Goal: Task Accomplishment & Management: Manage account settings

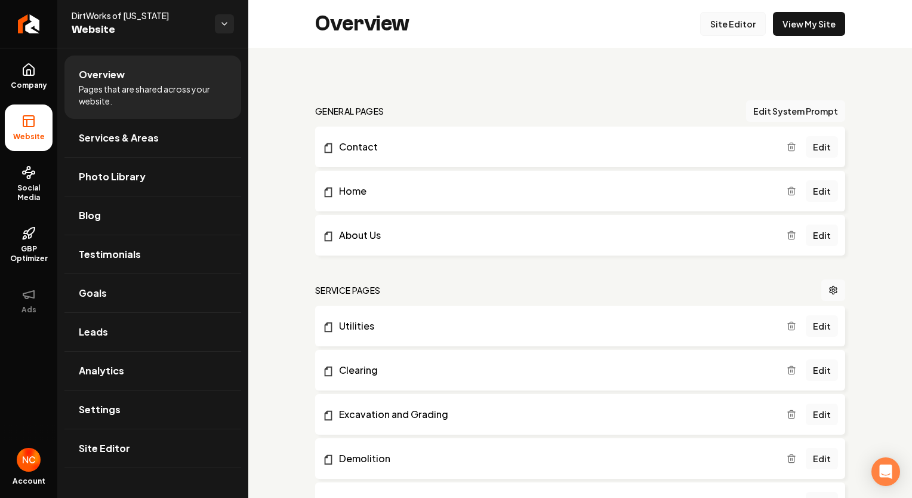
click at [738, 18] on link "Site Editor" at bounding box center [733, 24] width 66 height 24
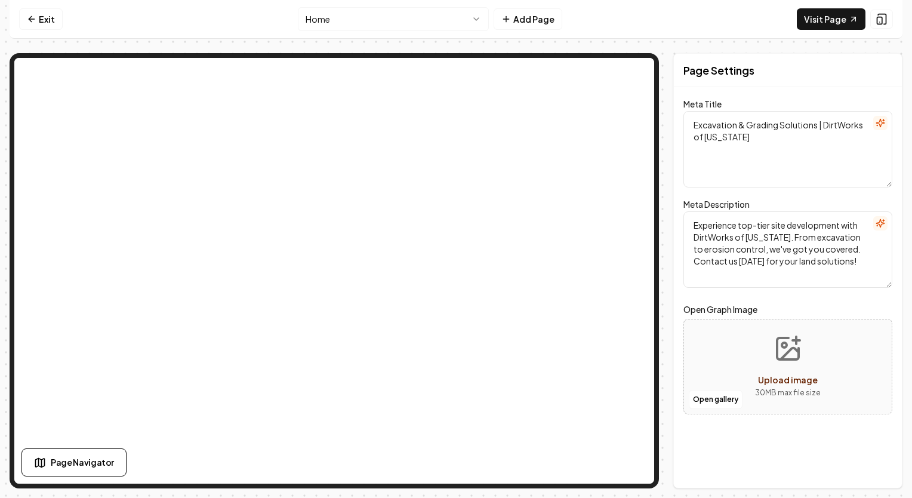
click at [430, 17] on html "Computer Required This feature is only available on a computer. Please switch t…" at bounding box center [456, 249] width 912 height 498
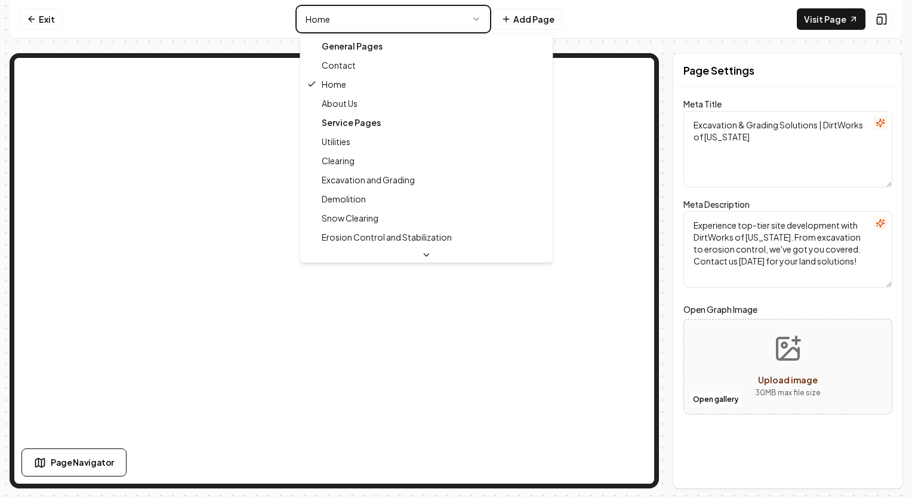
click at [396, 19] on html "Computer Required This feature is only available on a computer. Please switch t…" at bounding box center [456, 249] width 912 height 498
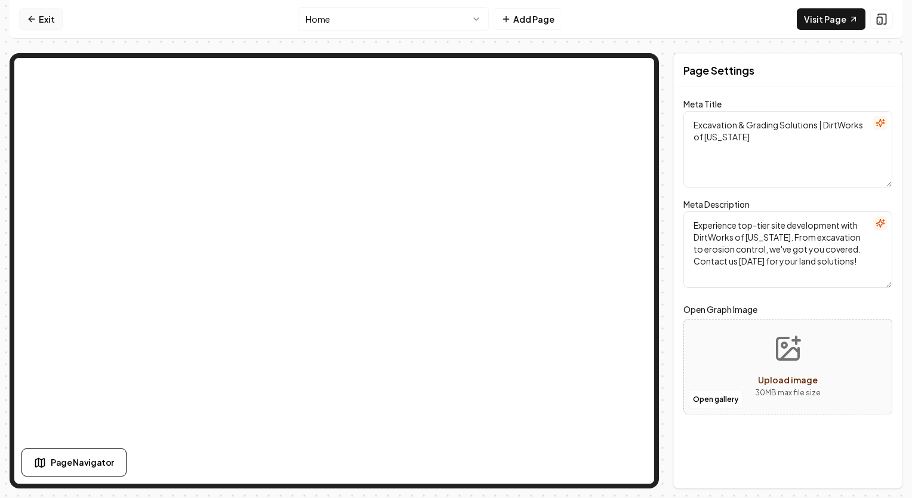
click at [45, 17] on link "Exit" at bounding box center [41, 18] width 44 height 21
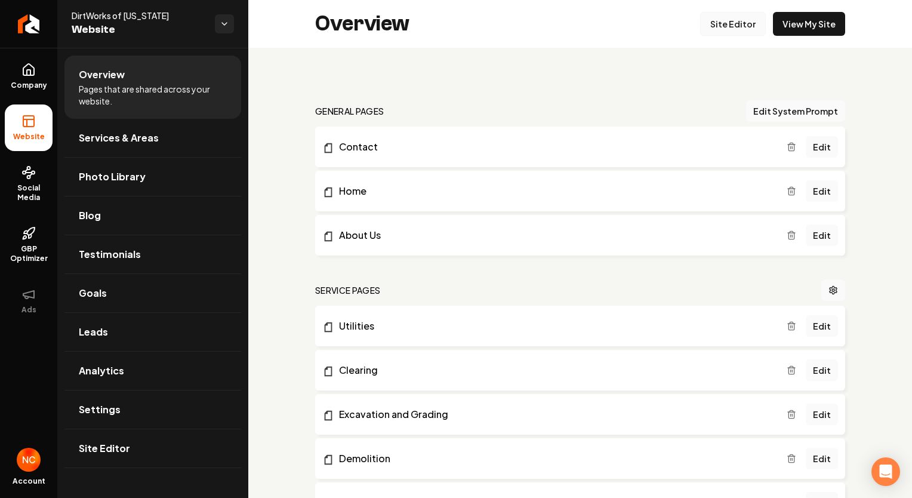
click at [737, 21] on link "Site Editor" at bounding box center [733, 24] width 66 height 24
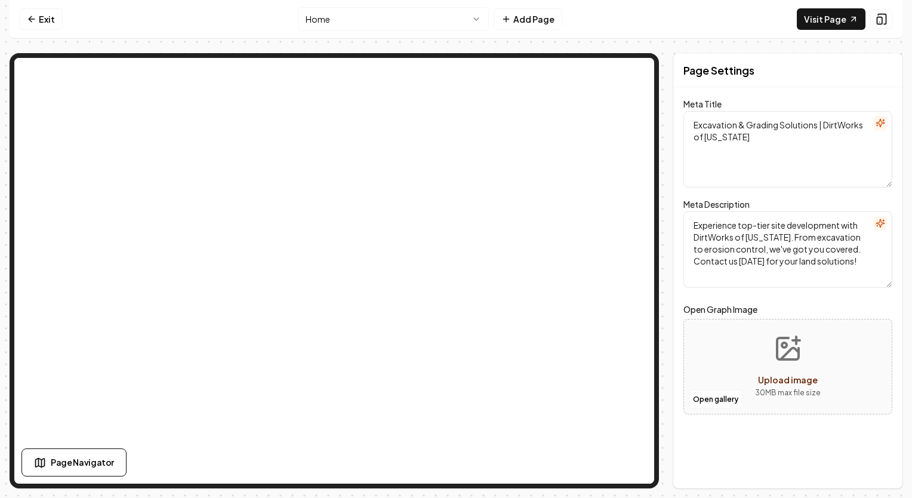
click at [342, 20] on html "Computer Required This feature is only available on a computer. Please switch t…" at bounding box center [456, 249] width 912 height 498
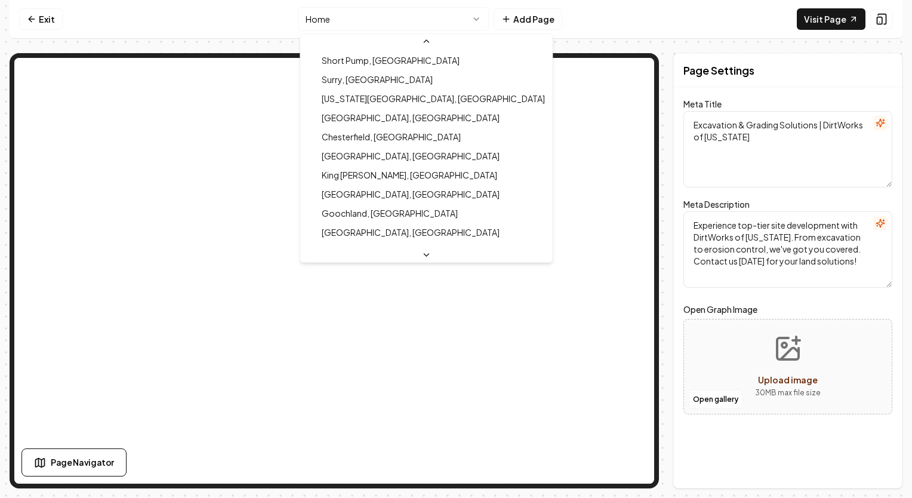
scroll to position [574, 0]
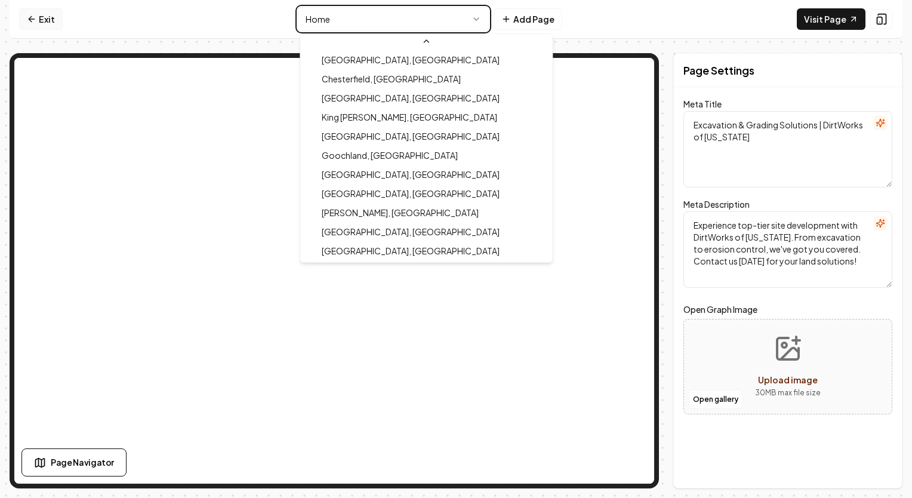
click at [47, 13] on html "Computer Required This feature is only available on a computer. Please switch t…" at bounding box center [456, 249] width 912 height 498
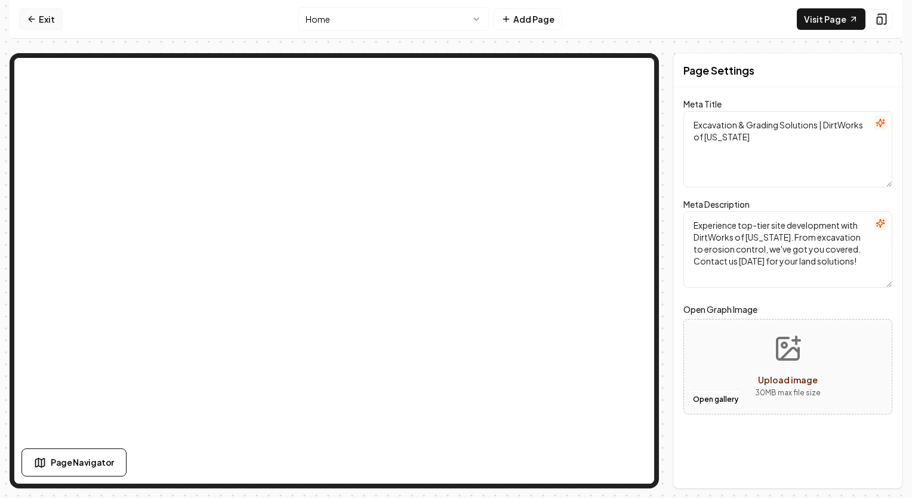
click at [27, 17] on icon at bounding box center [32, 19] width 10 height 10
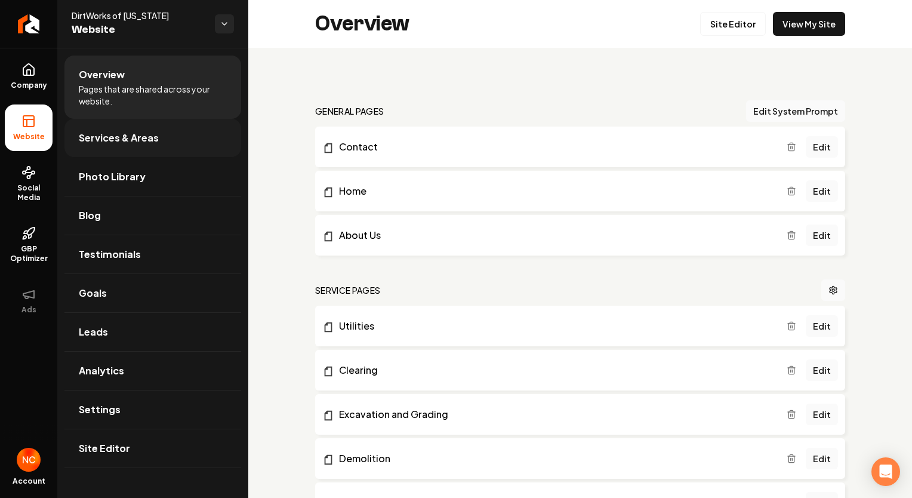
click at [146, 138] on span "Services & Areas" at bounding box center [119, 138] width 80 height 14
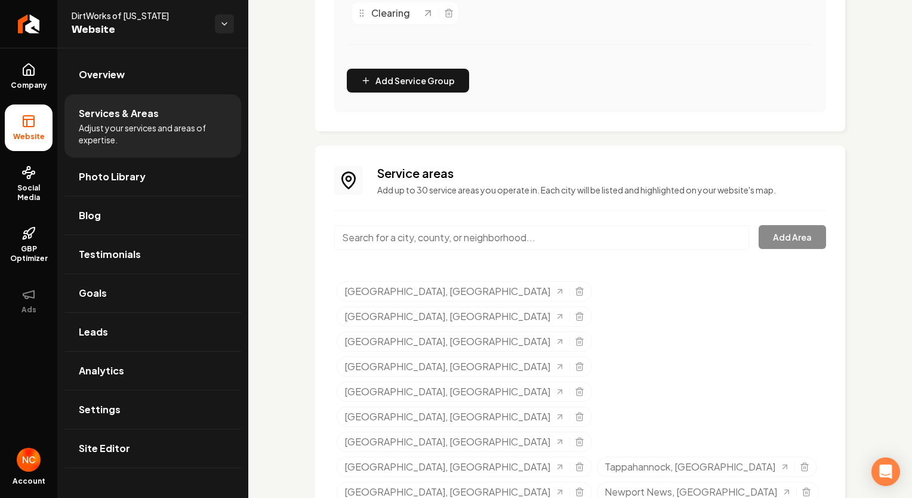
scroll to position [456, 0]
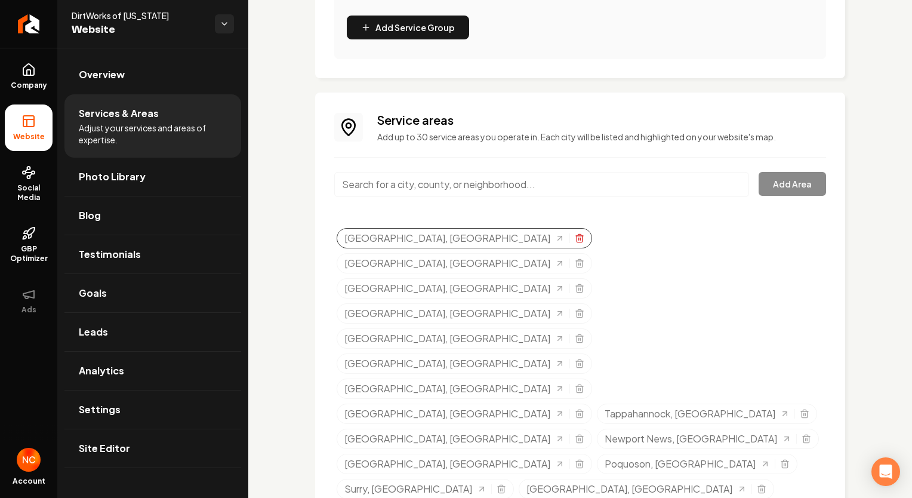
click at [575, 236] on icon "Selected tags" at bounding box center [580, 238] width 10 height 10
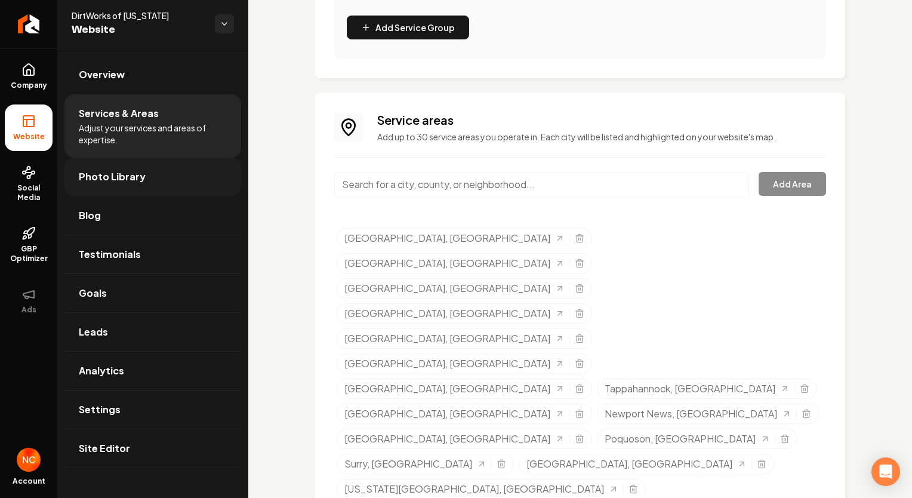
click at [104, 186] on link "Photo Library" at bounding box center [152, 177] width 177 height 38
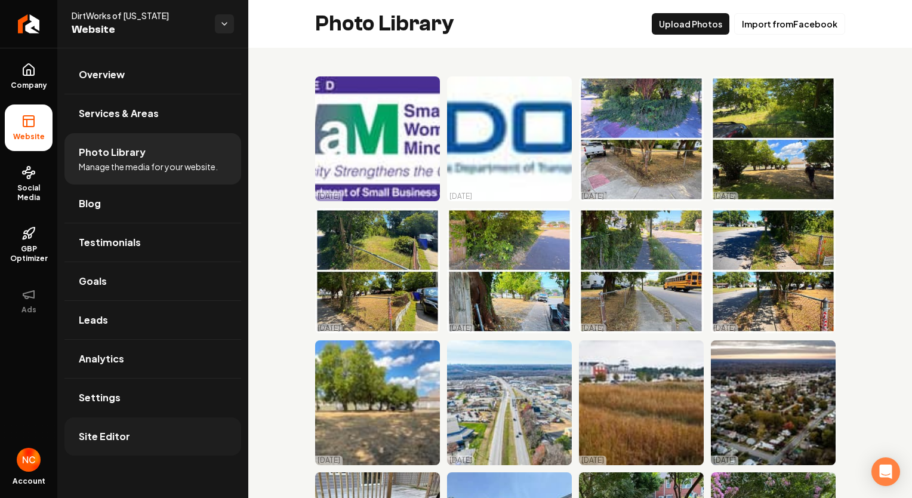
click at [136, 434] on link "Site Editor" at bounding box center [152, 436] width 177 height 38
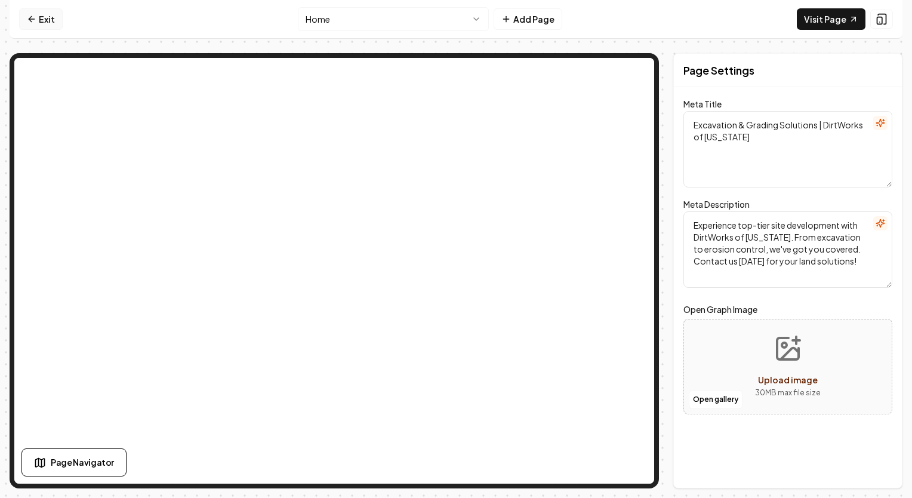
click at [39, 21] on link "Exit" at bounding box center [41, 18] width 44 height 21
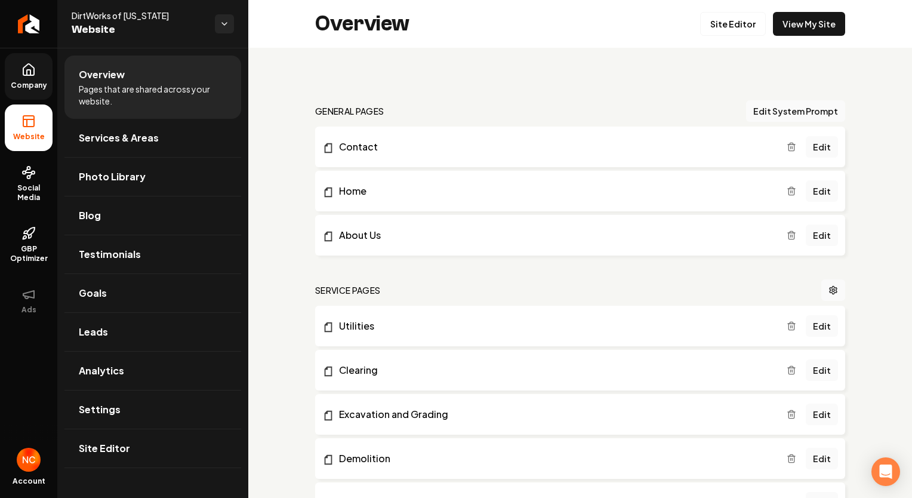
click at [47, 78] on link "Company" at bounding box center [29, 76] width 48 height 47
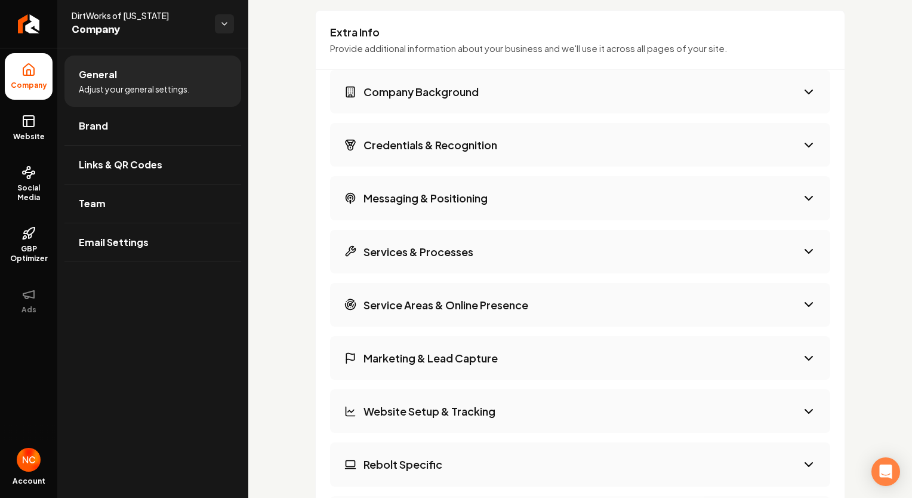
scroll to position [1851, 0]
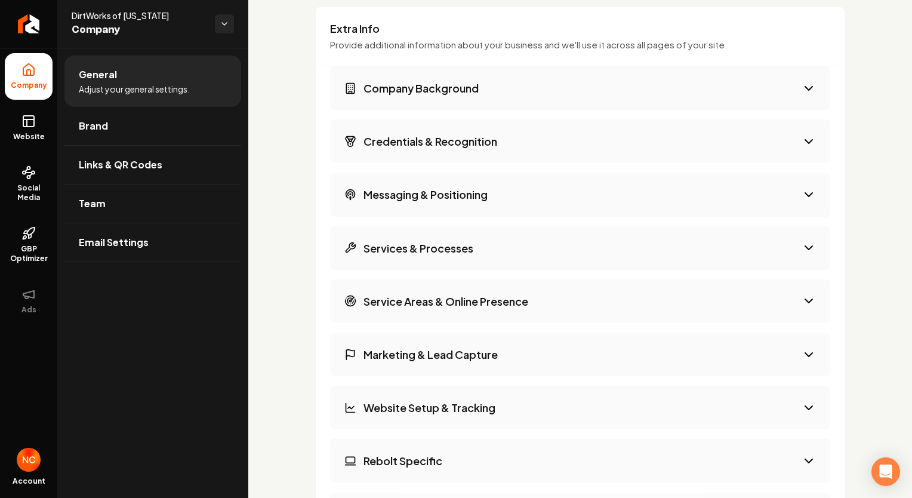
click at [561, 78] on button "Company Background" at bounding box center [580, 88] width 500 height 44
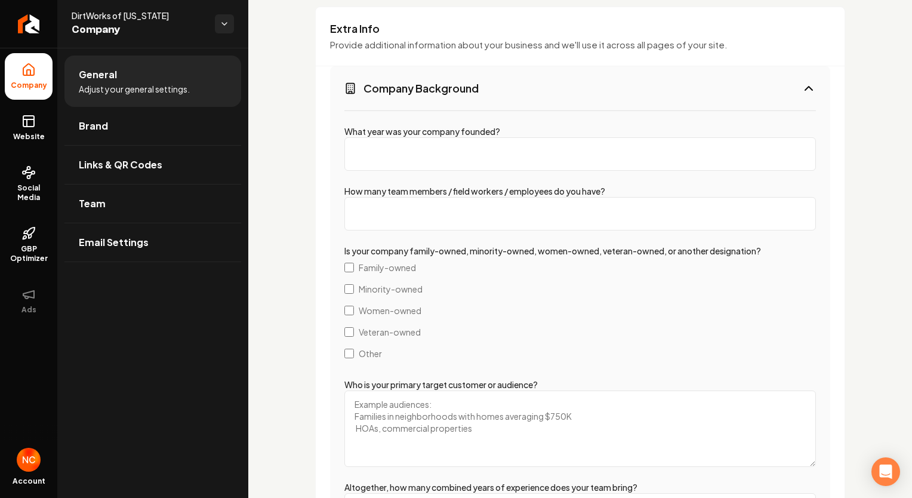
click at [461, 158] on input "What year was your company founded?" at bounding box center [580, 153] width 472 height 33
type input "2021"
click at [457, 211] on input "How many team members / field workers / employees do you have?" at bounding box center [580, 213] width 472 height 33
type input "6"
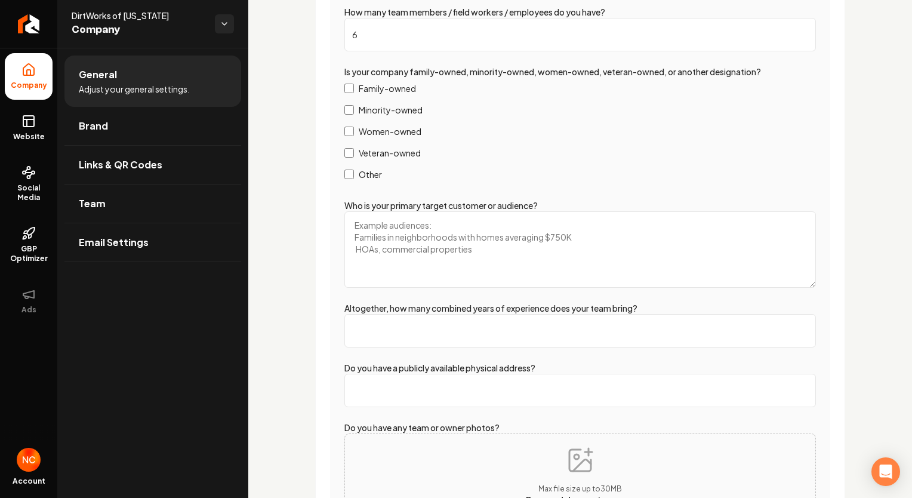
scroll to position [1910, 0]
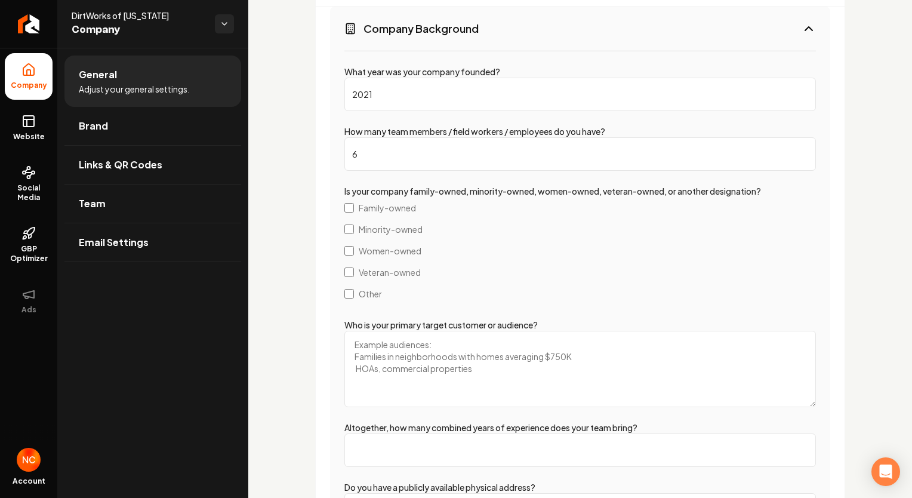
click at [415, 147] on input "6" at bounding box center [580, 153] width 472 height 33
click at [510, 263] on label "Veteran-owned" at bounding box center [580, 271] width 472 height 21
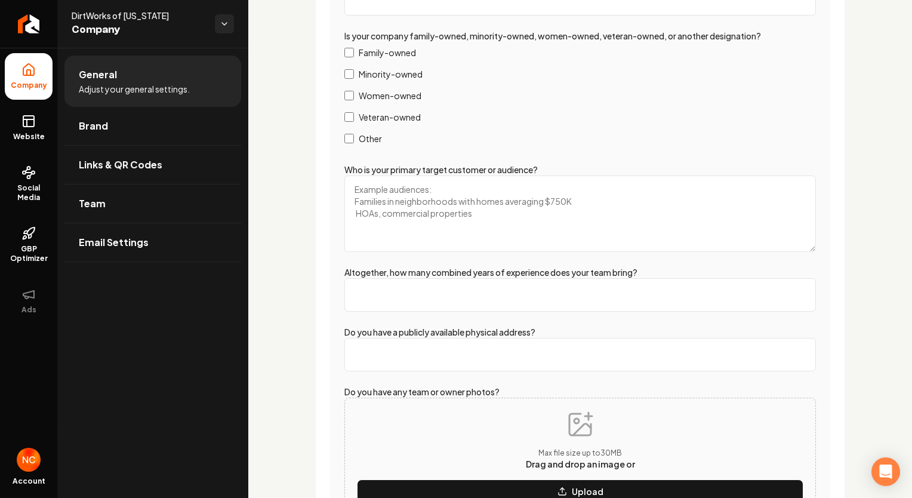
scroll to position [2090, 0]
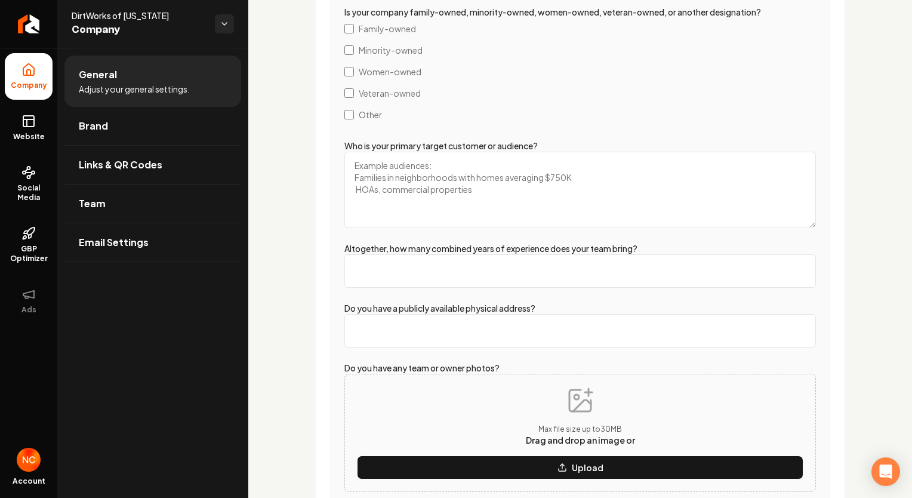
click at [616, 279] on input "Altogether, how many combined years of experience does your team bring?" at bounding box center [580, 270] width 472 height 33
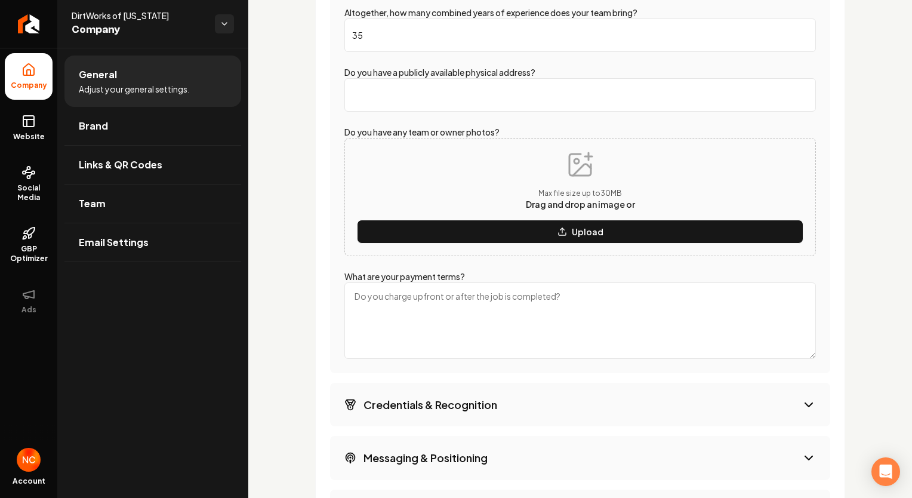
scroll to position [2328, 0]
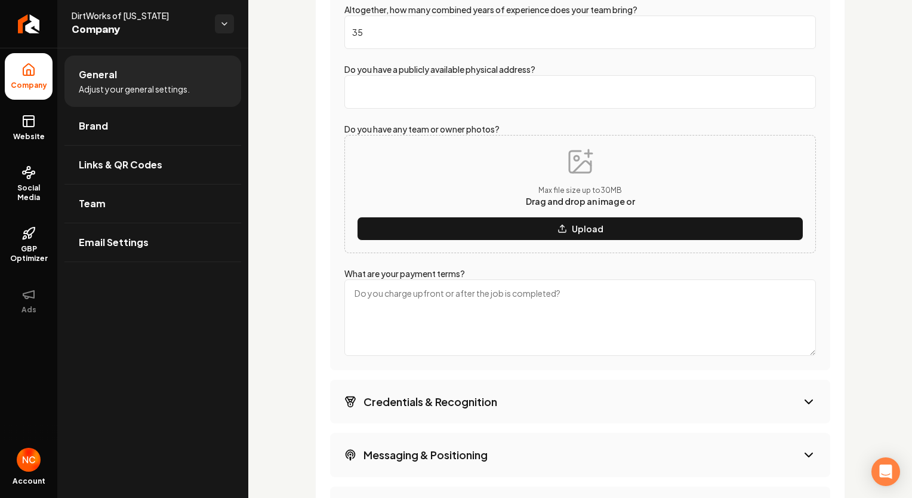
type input "35"
click at [576, 321] on textarea "What are your payment terms?" at bounding box center [580, 317] width 472 height 76
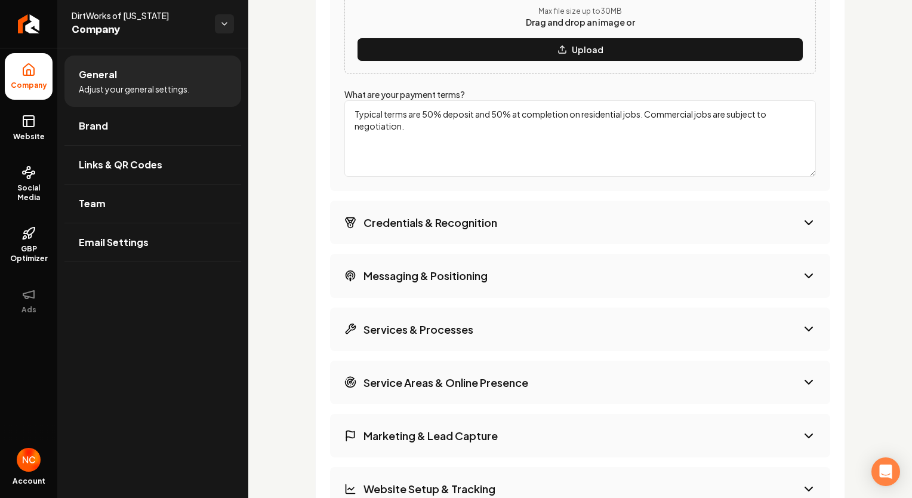
type textarea "Typical terms are 50% deposit and 50% at completion on residential jobs. Commer…"
click at [597, 230] on button "Credentials & Recognition" at bounding box center [580, 223] width 500 height 44
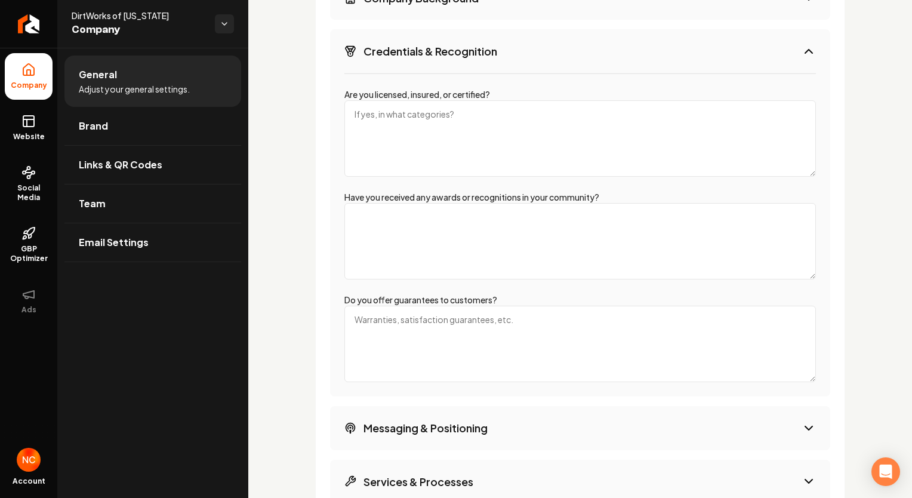
scroll to position [1920, 0]
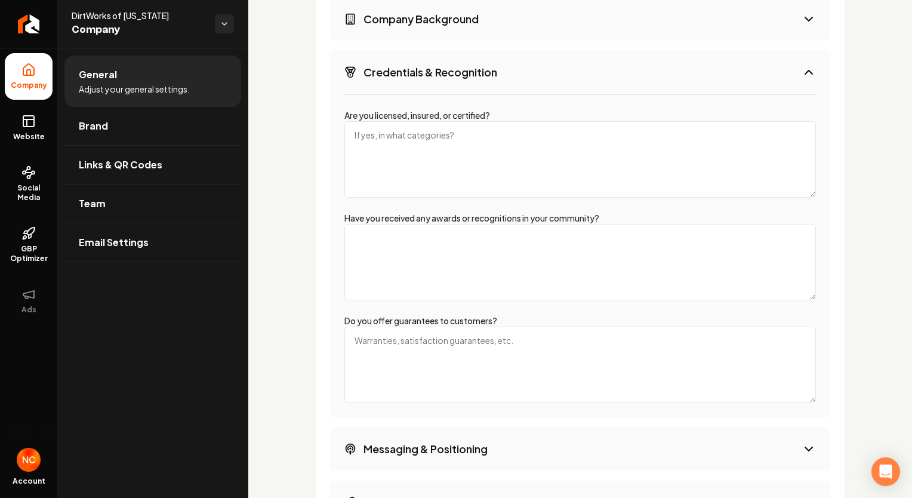
click at [504, 171] on textarea "Are you licensed, insured, or certified?" at bounding box center [580, 159] width 472 height 76
type textarea "Y"
click at [590, 128] on textarea "We carry $2M General Liability, $1M Worker's Compensation, $1M Umbrella Policy." at bounding box center [580, 159] width 472 height 76
click at [701, 136] on textarea "We carry $2M General Liability, $1M Worker's Compensation, and a $1M Umbrella P…" at bounding box center [580, 159] width 472 height 76
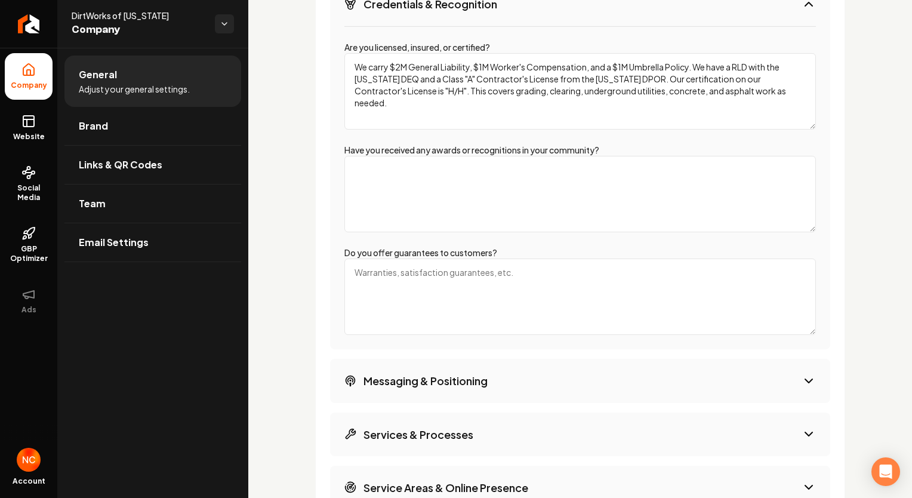
scroll to position [2039, 0]
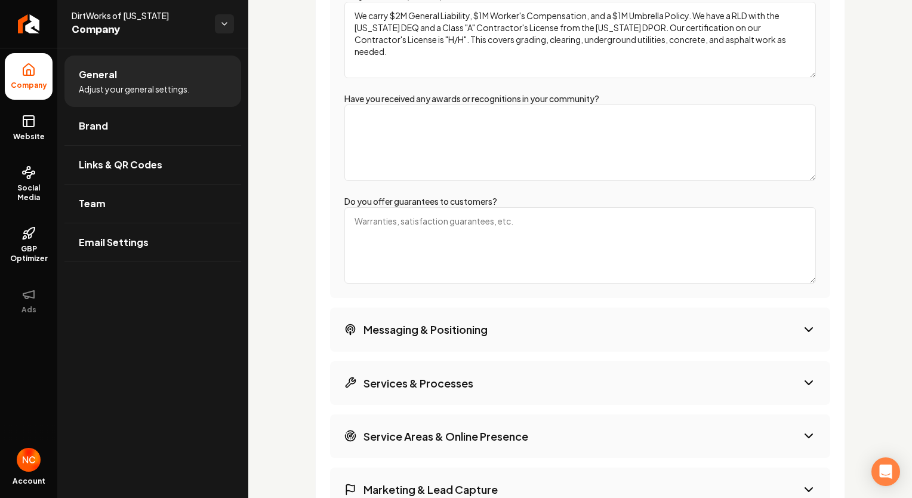
type textarea "We carry $2M General Liability, $1M Worker's Compensation, and a $1M Umbrella P…"
click at [484, 236] on textarea "Do you offer guarantees to customers?" at bounding box center [580, 245] width 472 height 76
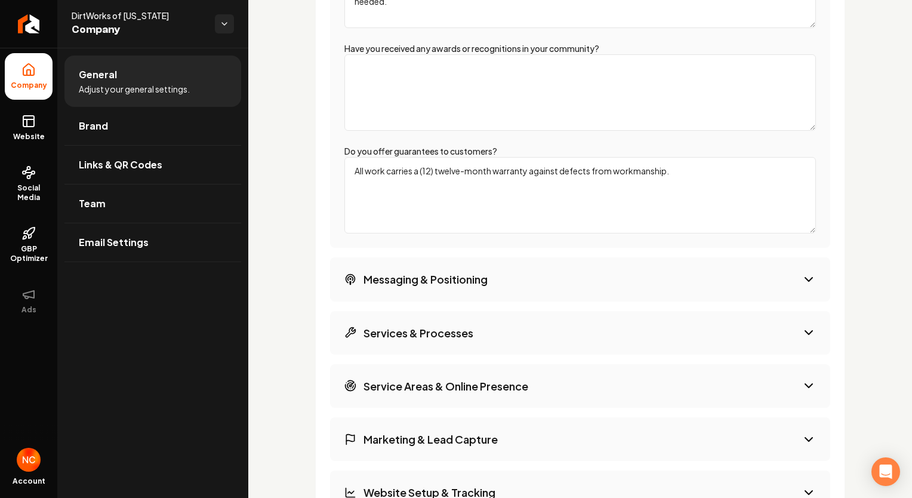
scroll to position [2159, 0]
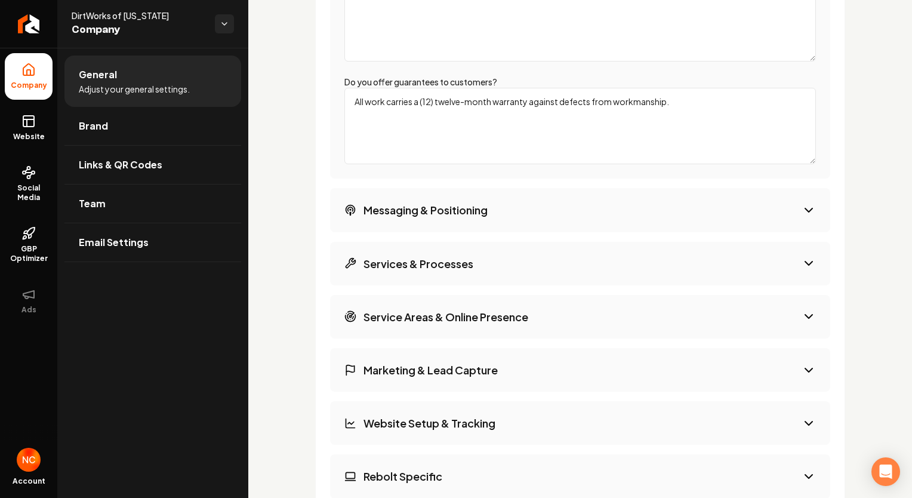
type textarea "All work carries a (12) twelve-month warranty against defects from workmanship."
click at [546, 214] on button "Messaging & Positioning" at bounding box center [580, 210] width 500 height 44
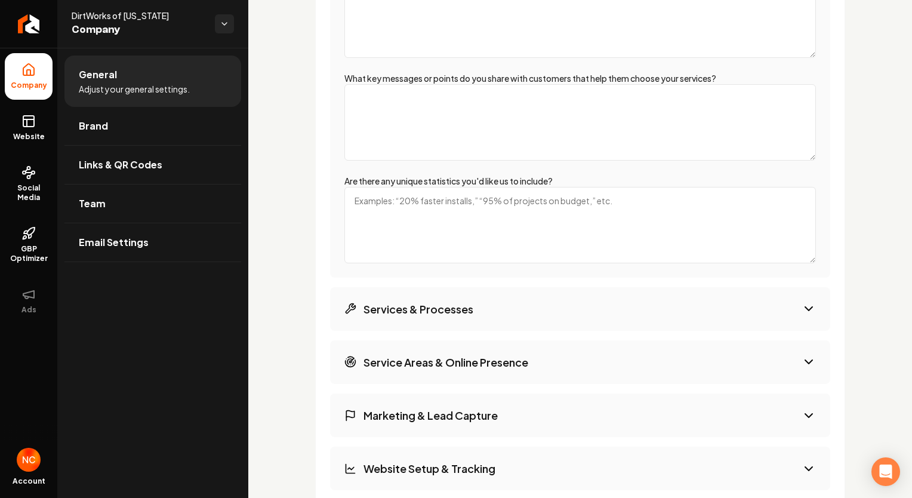
scroll to position [2134, 0]
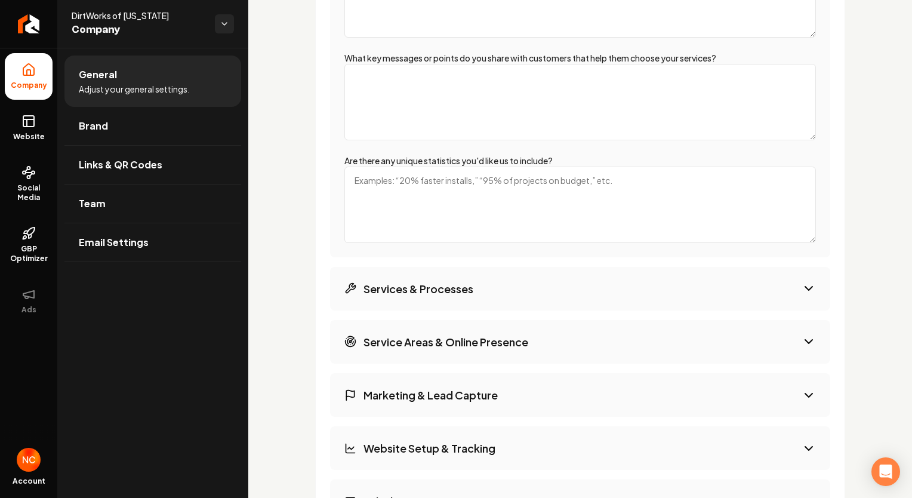
click at [490, 285] on button "Services & Processes" at bounding box center [580, 289] width 500 height 44
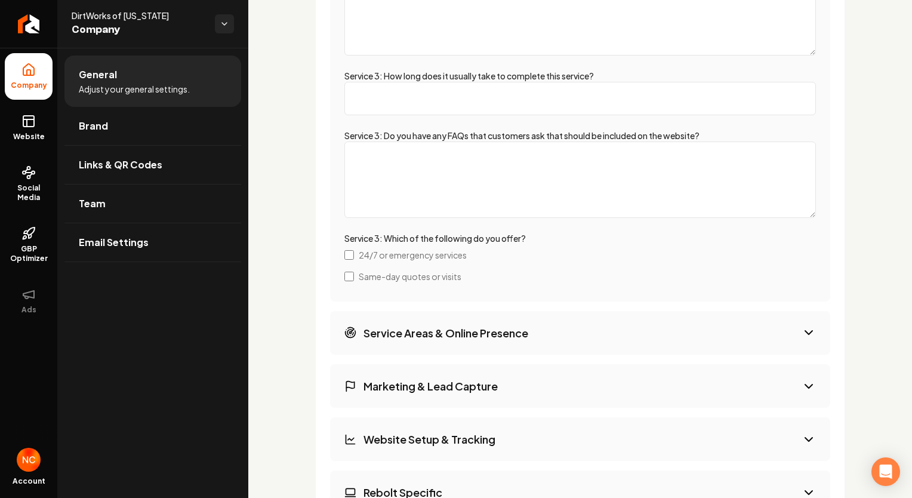
scroll to position [3029, 0]
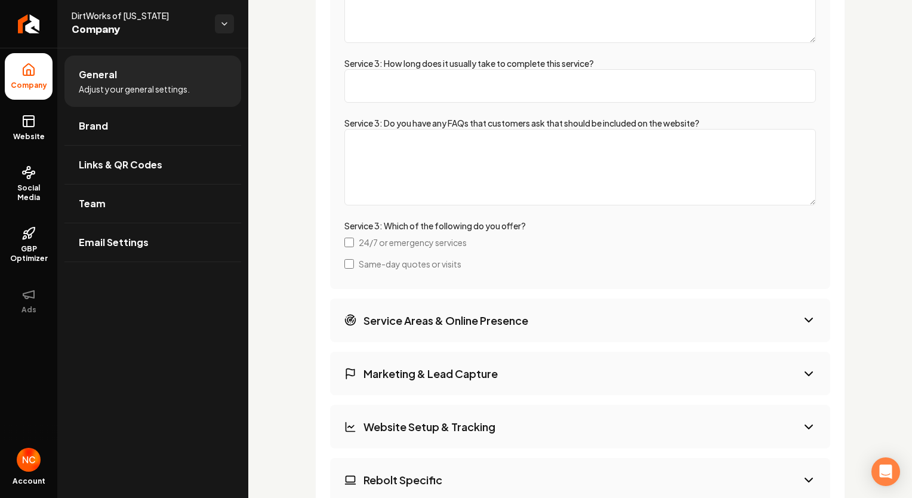
click at [494, 309] on button "Service Areas & Online Presence" at bounding box center [580, 321] width 500 height 44
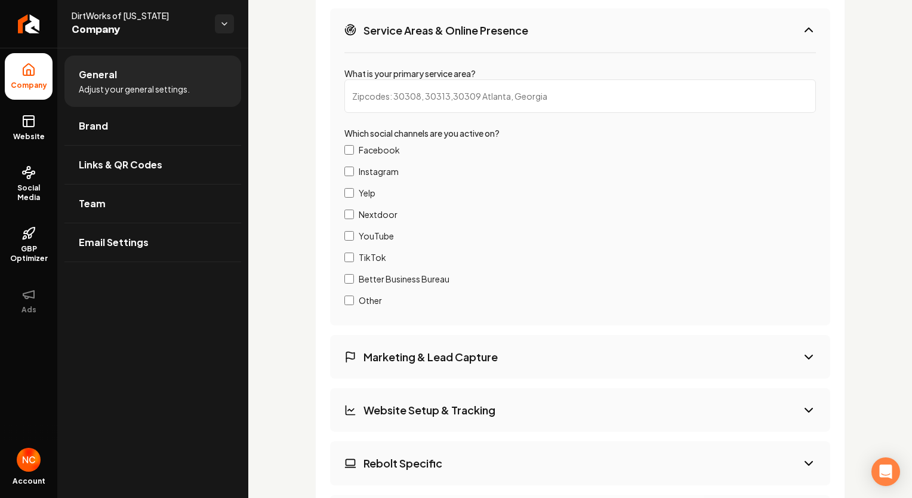
scroll to position [2134, 0]
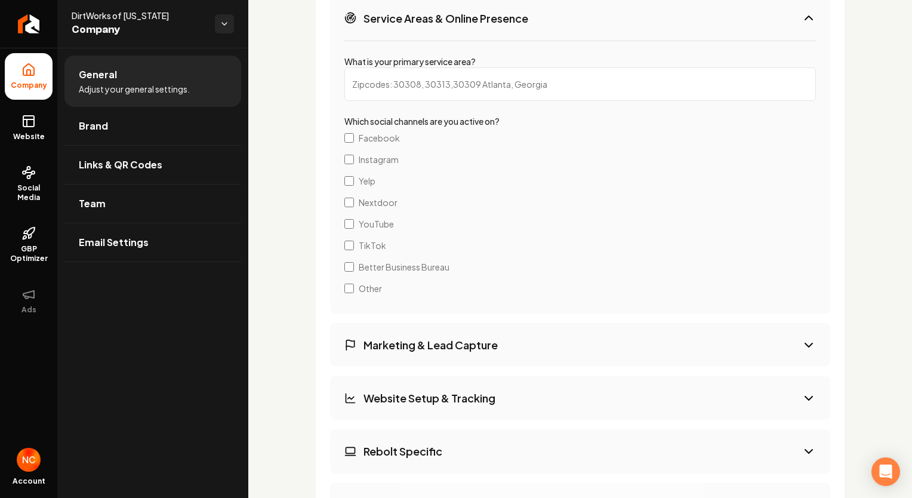
click at [502, 340] on button "Marketing & Lead Capture" at bounding box center [580, 345] width 500 height 44
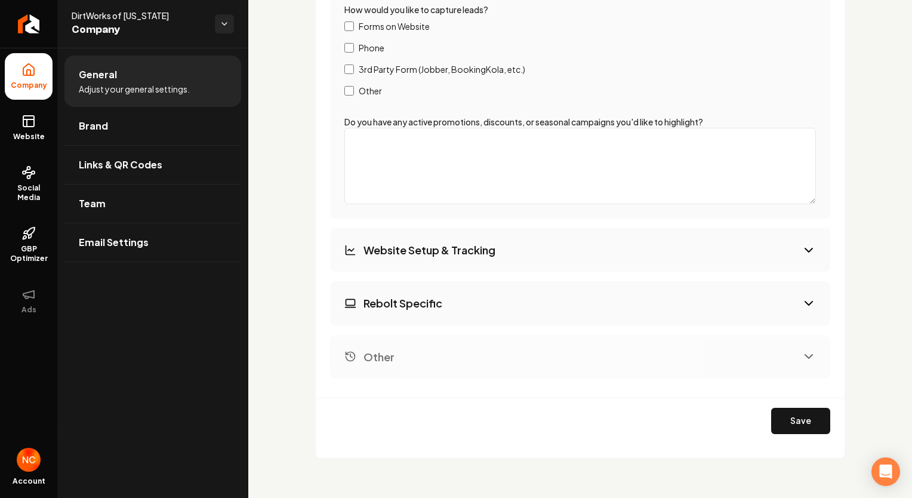
scroll to position [2245, 0]
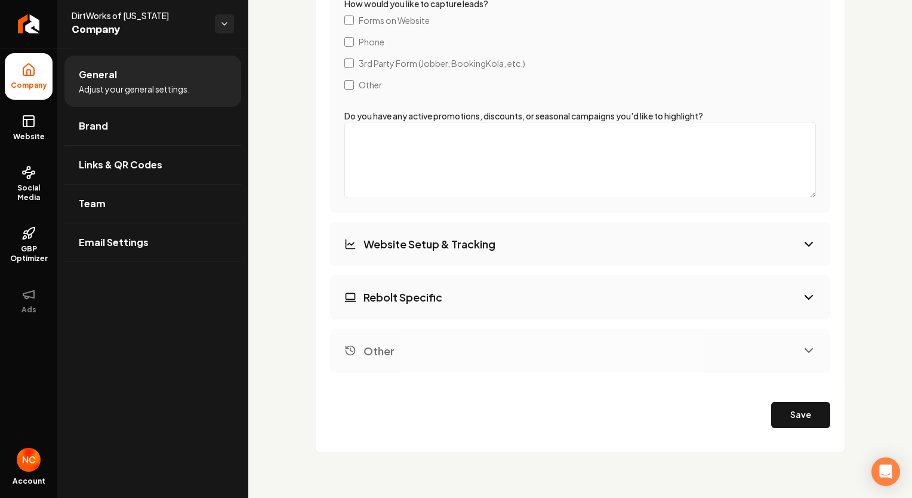
click at [504, 176] on textarea "Do you have any active promotions, discounts, or seasonal campaigns you'd like …" at bounding box center [580, 160] width 472 height 76
click at [542, 237] on button "Website Setup & Tracking" at bounding box center [580, 244] width 500 height 44
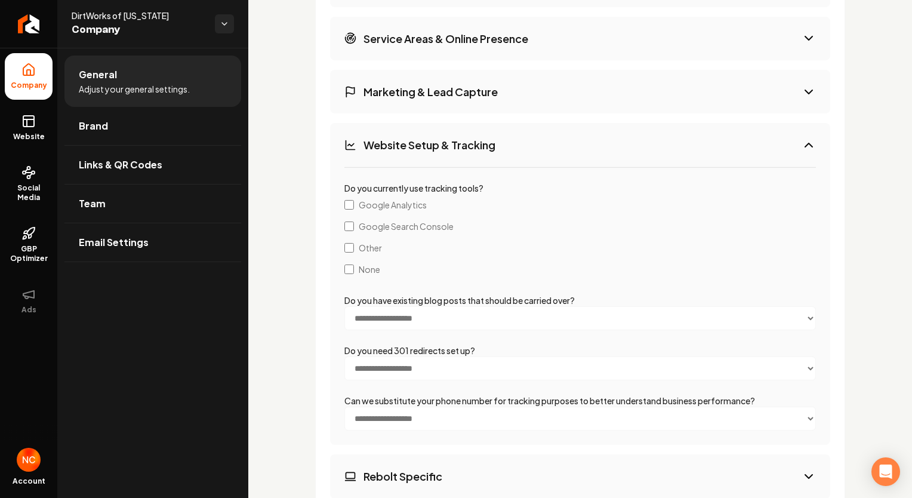
scroll to position [2193, 0]
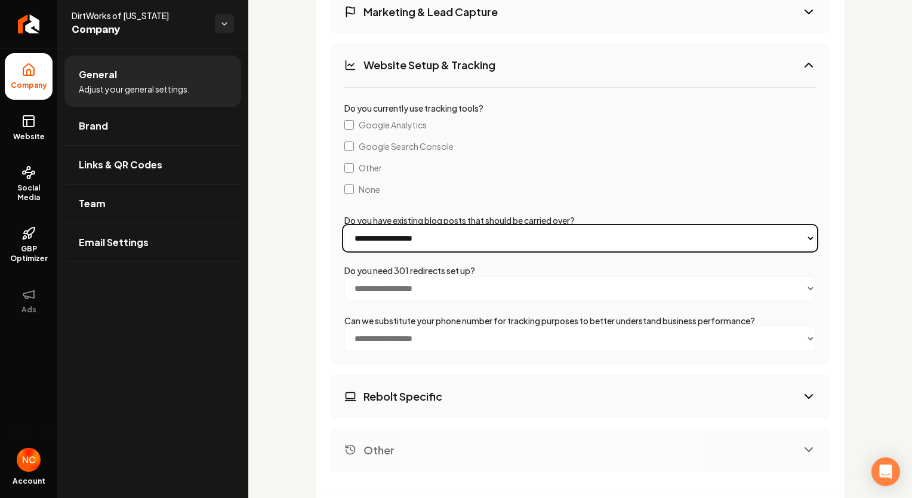
click at [515, 242] on select "**********" at bounding box center [580, 238] width 472 height 24
click at [516, 242] on select "**********" at bounding box center [580, 238] width 472 height 24
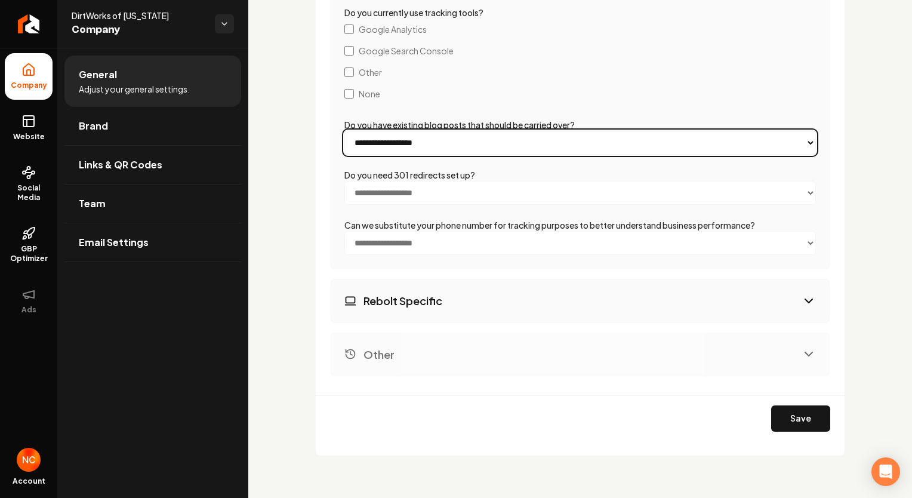
scroll to position [2293, 0]
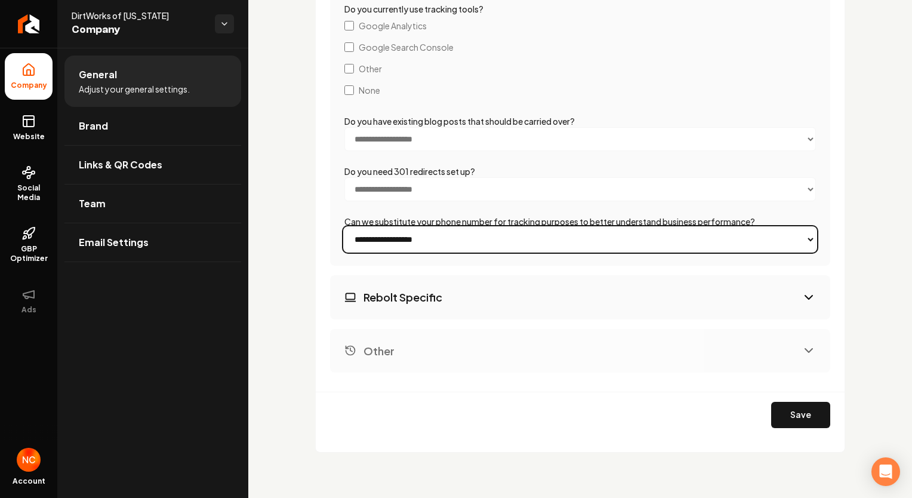
click at [544, 242] on select "**********" at bounding box center [580, 239] width 472 height 24
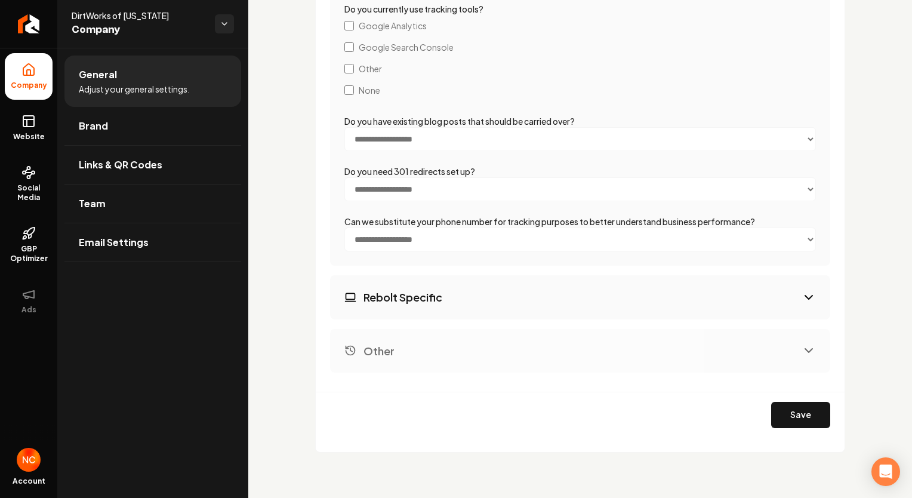
click at [521, 285] on button "Rebolt Specific" at bounding box center [580, 297] width 500 height 44
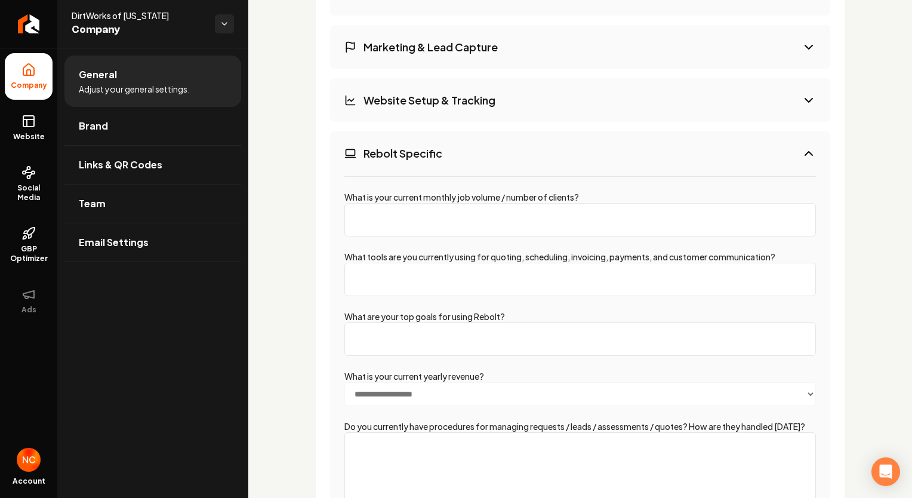
scroll to position [2193, 0]
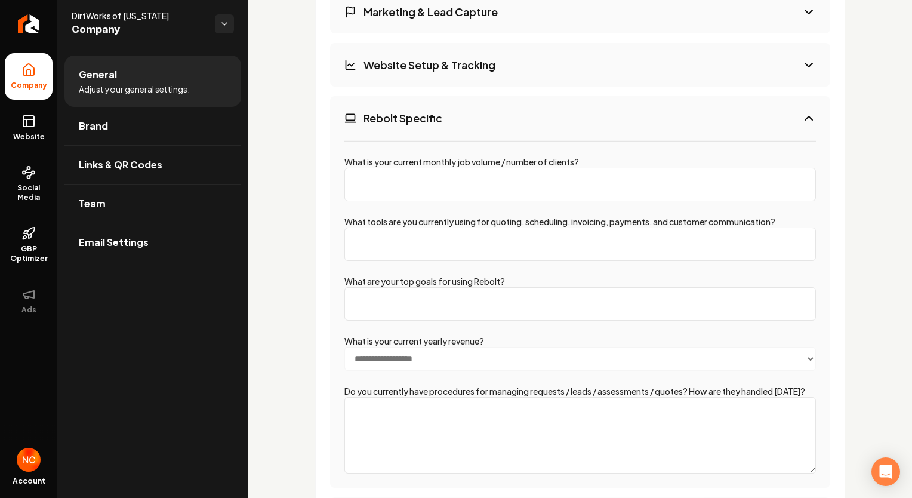
click at [527, 186] on input "What is your current monthly job volume / number of clients?" at bounding box center [580, 184] width 472 height 33
type input "3"
click at [794, 180] on input "1" at bounding box center [580, 184] width 472 height 33
click at [791, 179] on input "2" at bounding box center [580, 184] width 472 height 33
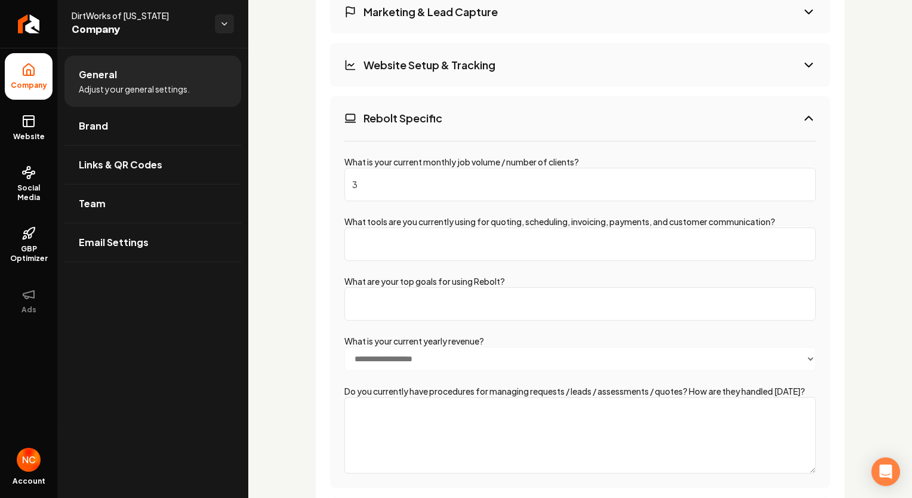
type input "3"
click at [790, 178] on input "3" at bounding box center [580, 184] width 472 height 33
click at [788, 178] on input "3" at bounding box center [580, 184] width 472 height 33
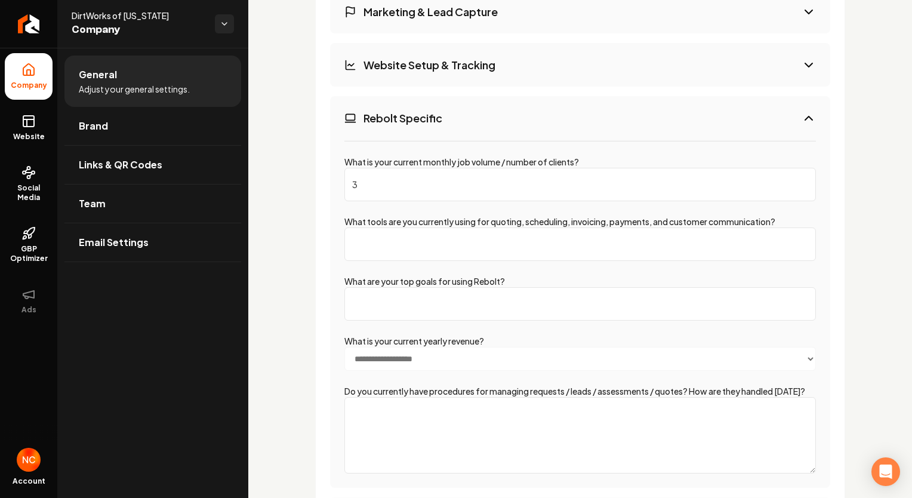
click at [788, 178] on input "3" at bounding box center [580, 184] width 472 height 33
click at [784, 177] on input "3" at bounding box center [580, 184] width 472 height 33
click at [783, 177] on input "3" at bounding box center [580, 184] width 472 height 33
click at [414, 264] on div "**********" at bounding box center [580, 313] width 500 height 347
click at [373, 184] on input "3" at bounding box center [580, 184] width 472 height 33
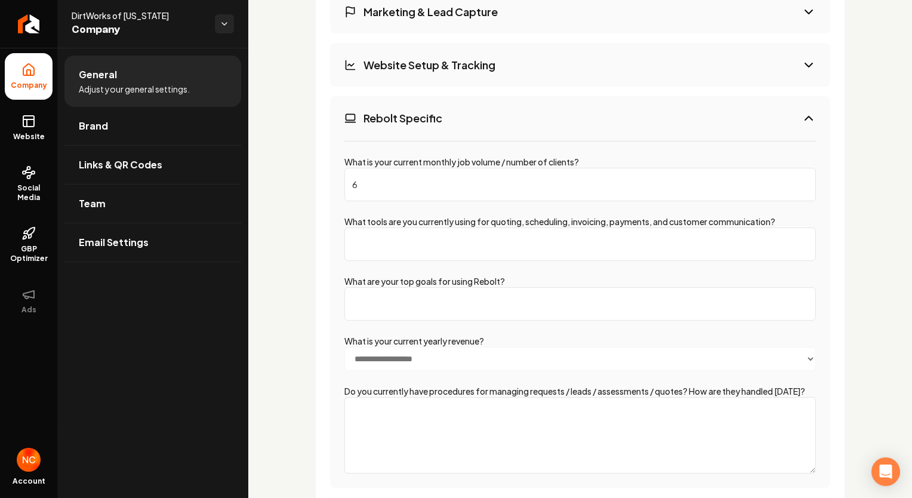
type input "6"
click at [438, 254] on input "What tools are you currently using for quoting, scheduling, invoicing, payments…" at bounding box center [580, 243] width 472 height 33
type input "SkyNova"
click at [446, 302] on input "What are your top goals for using Rebolt?" at bounding box center [580, 303] width 472 height 33
type input "Driving quality leads"
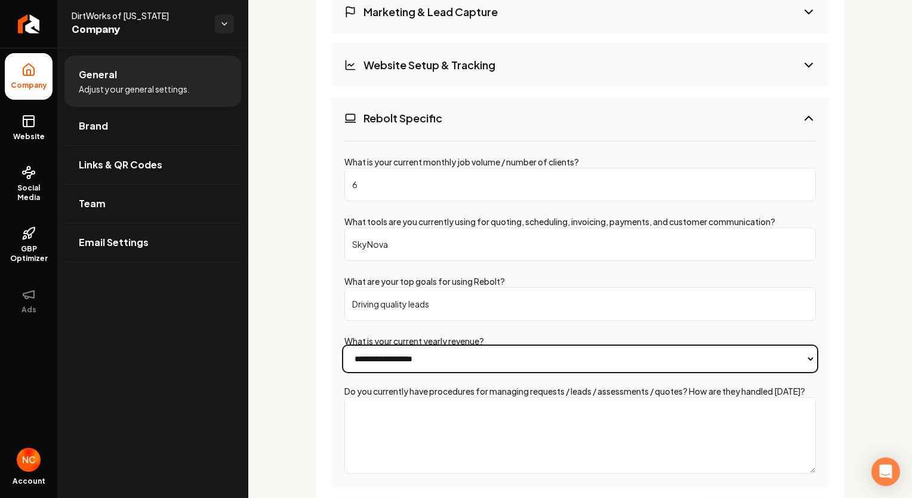
click at [506, 358] on select "**********" at bounding box center [580, 359] width 472 height 24
select select "*******"
click at [344, 347] on select "**********" at bounding box center [580, 359] width 472 height 24
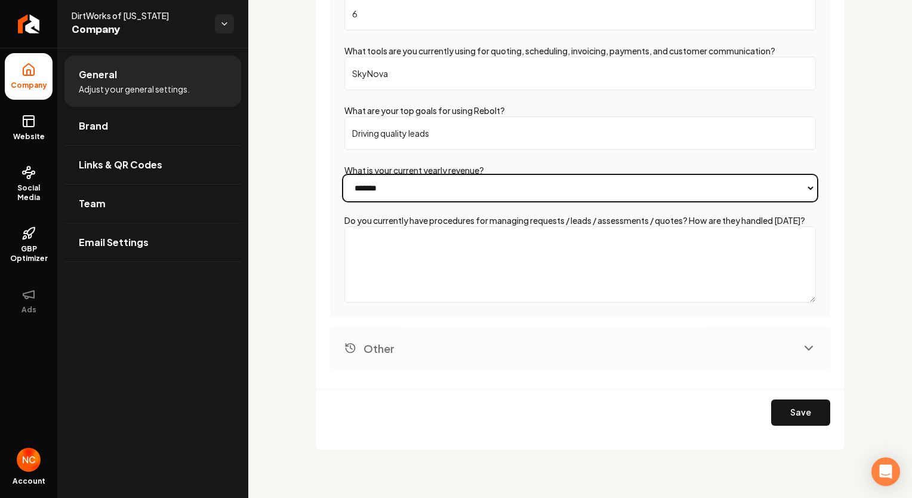
scroll to position [2373, 0]
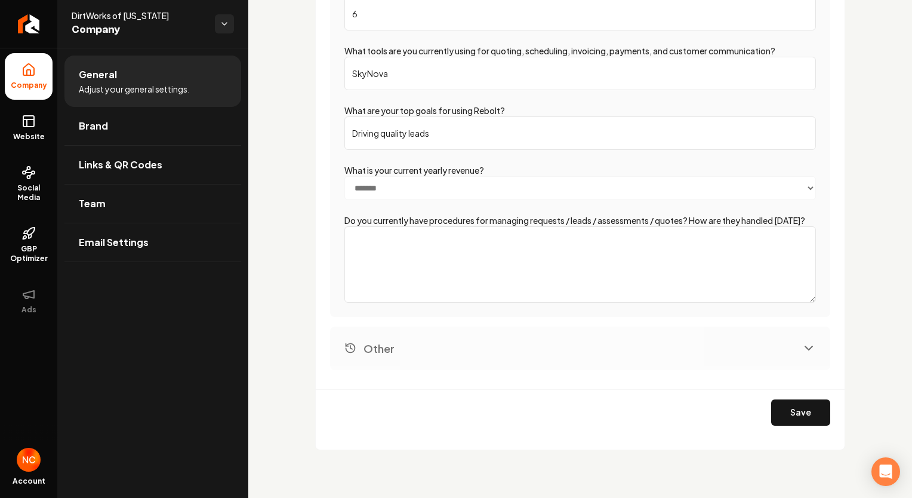
click at [501, 281] on textarea "Do you currently have procedures for managing requests / leads / assessments / …" at bounding box center [580, 264] width 472 height 76
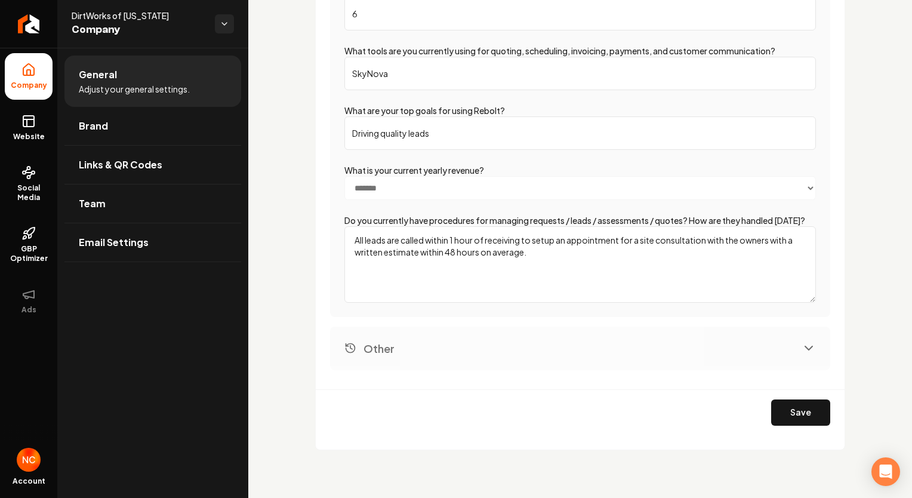
type textarea "All leads are called within 1 hour of receiving to setup an appointment for a s…"
click at [736, 365] on button "Other" at bounding box center [580, 349] width 500 height 44
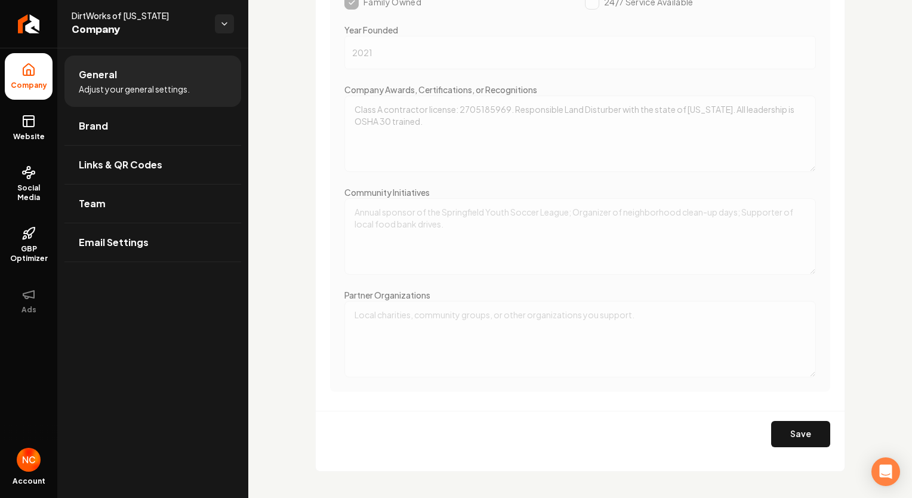
scroll to position [2432, 0]
click at [792, 430] on button "Save" at bounding box center [800, 433] width 59 height 26
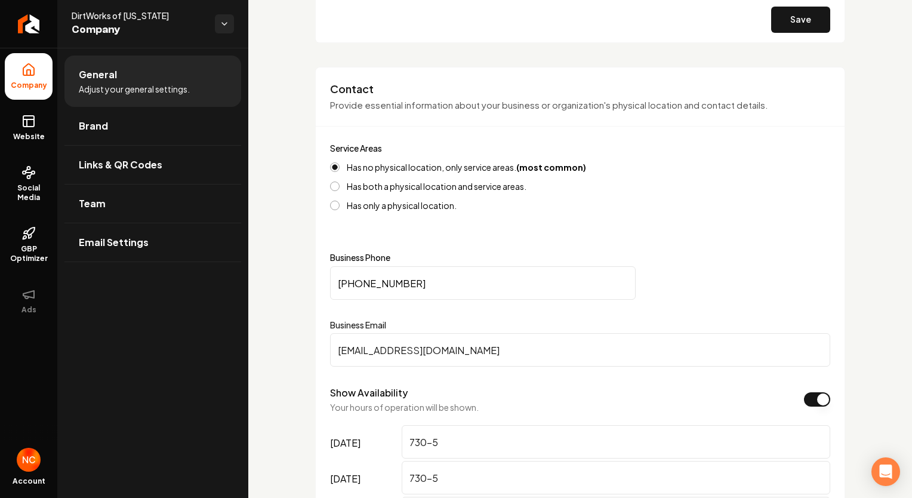
scroll to position [239, 0]
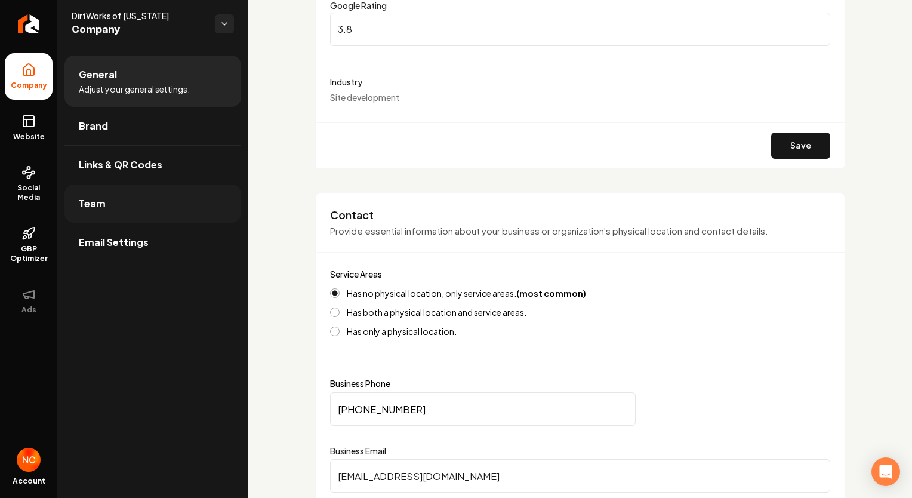
click at [103, 196] on span "Team" at bounding box center [92, 203] width 27 height 14
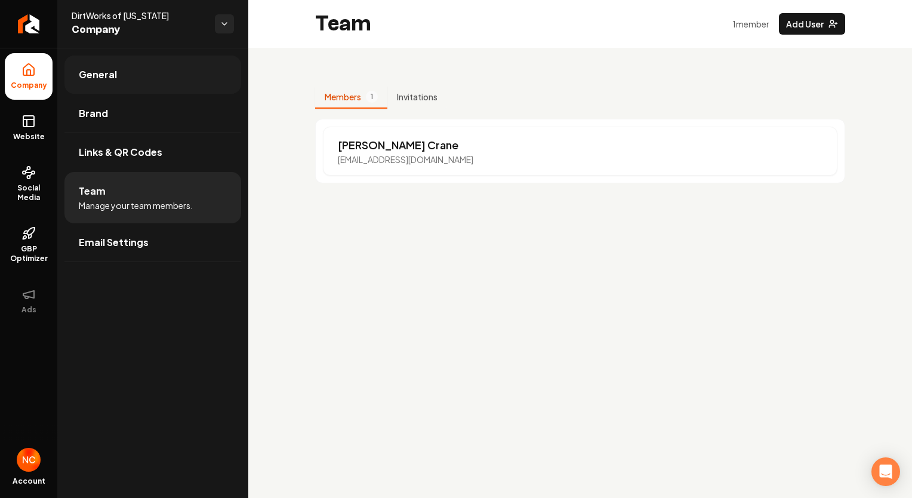
click at [125, 86] on link "General" at bounding box center [152, 75] width 177 height 38
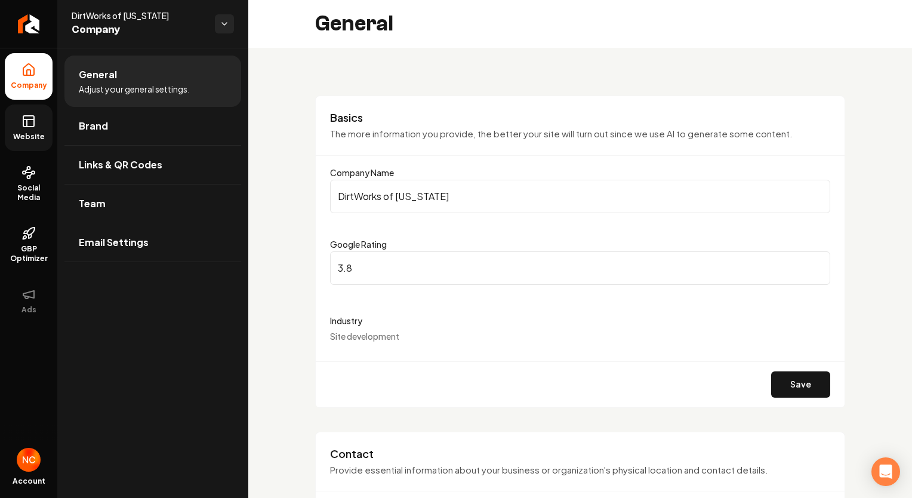
click at [33, 131] on link "Website" at bounding box center [29, 127] width 48 height 47
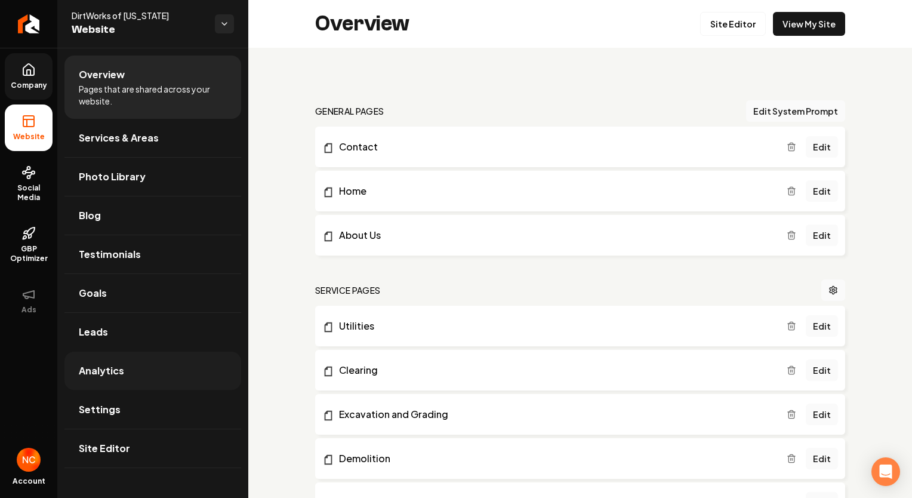
click at [105, 371] on span "Analytics" at bounding box center [101, 371] width 45 height 14
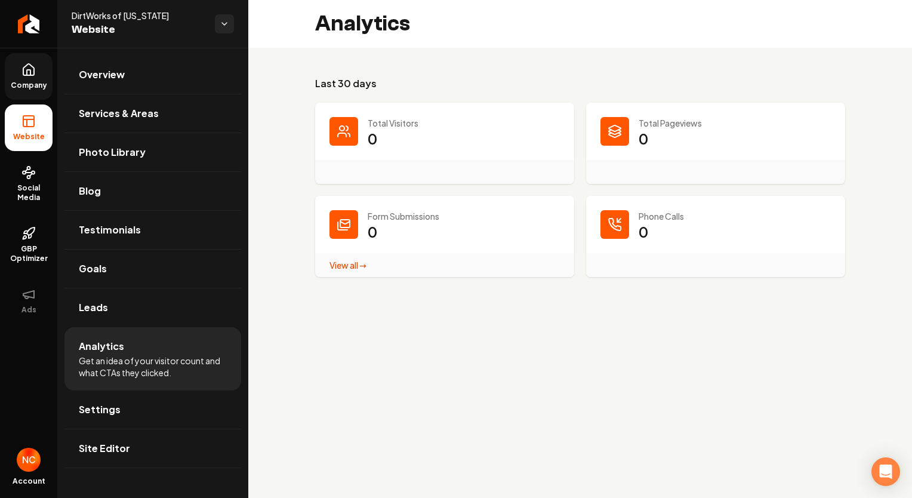
click at [107, 327] on li "Analytics Get an idea of your visitor count and what CTAs they clicked." at bounding box center [152, 358] width 177 height 63
click at [117, 304] on link "Leads" at bounding box center [152, 307] width 177 height 38
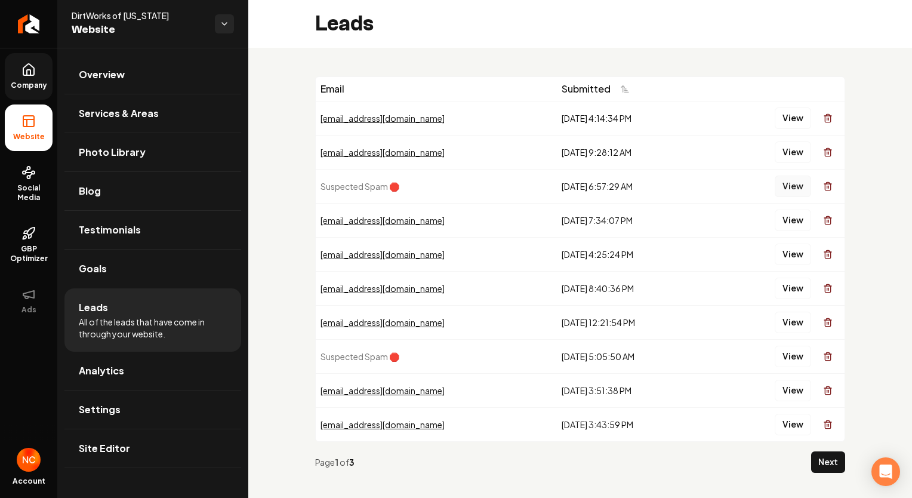
click at [783, 181] on button "View" at bounding box center [793, 186] width 36 height 21
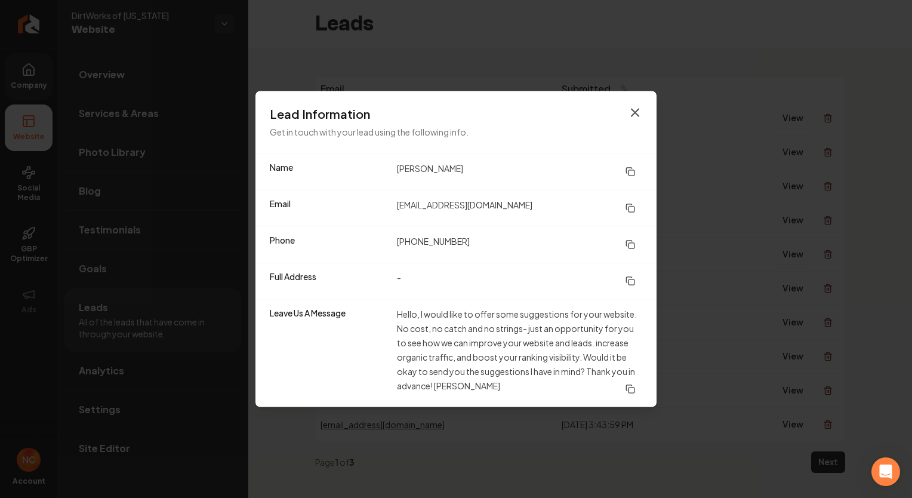
click at [636, 116] on icon "button" at bounding box center [635, 113] width 14 height 14
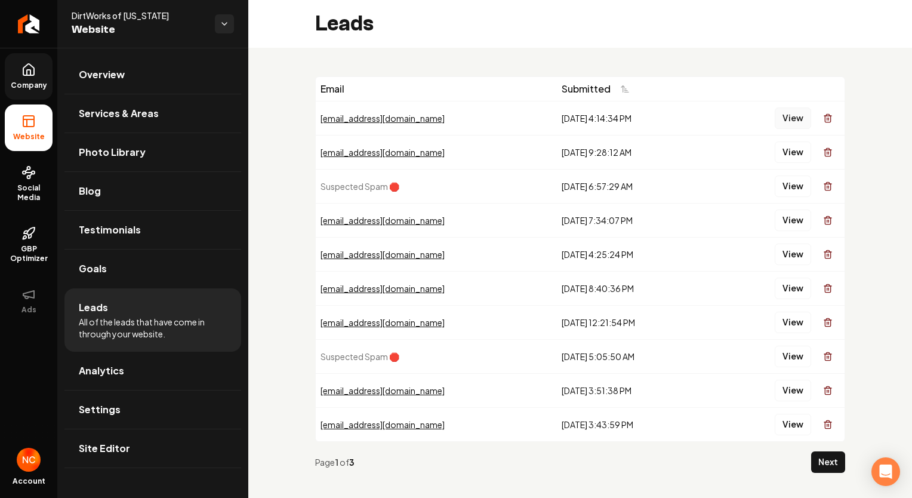
click at [788, 112] on button "View" at bounding box center [793, 117] width 36 height 21
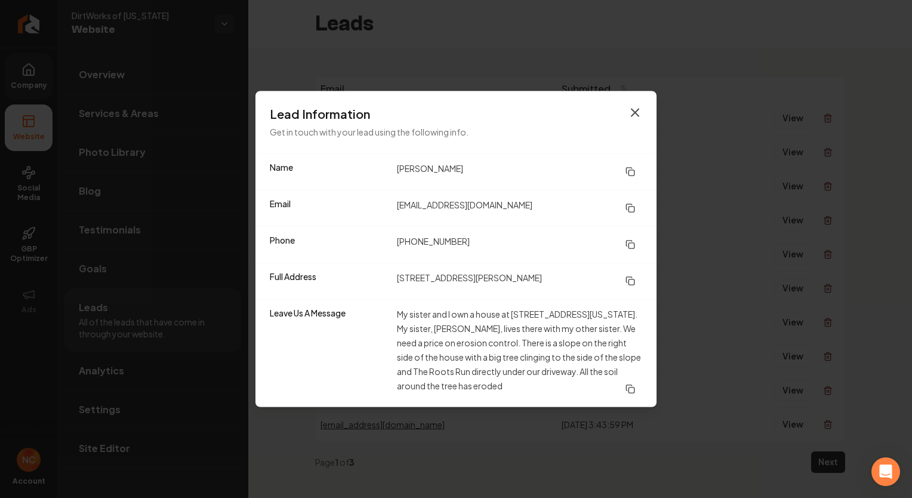
click at [638, 119] on icon "button" at bounding box center [635, 113] width 14 height 14
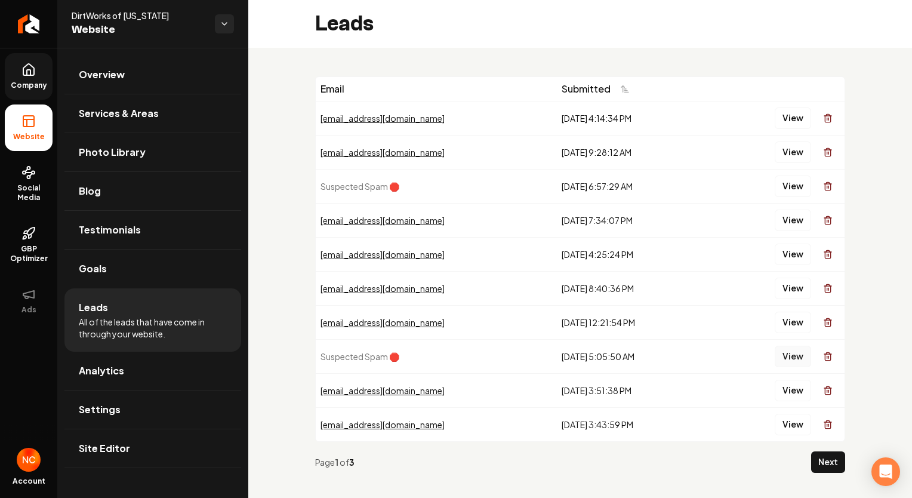
click at [787, 357] on button "View" at bounding box center [793, 356] width 36 height 21
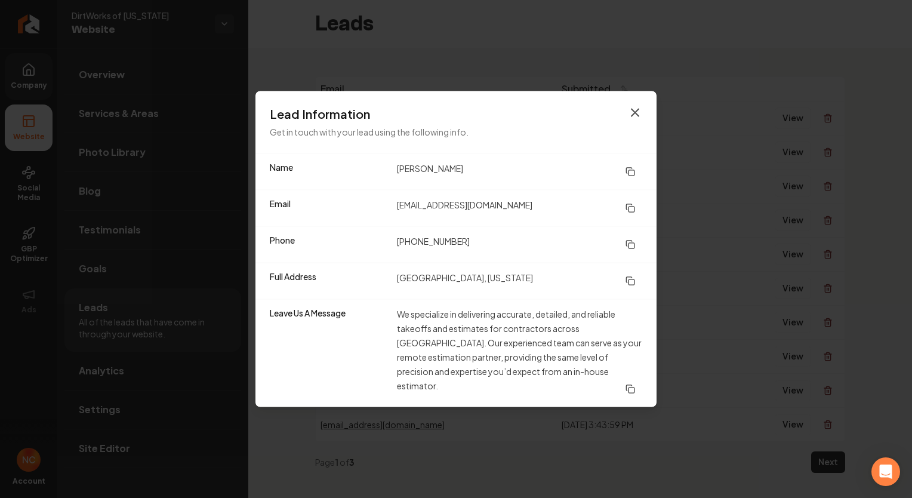
click at [636, 116] on icon "button" at bounding box center [635, 112] width 7 height 7
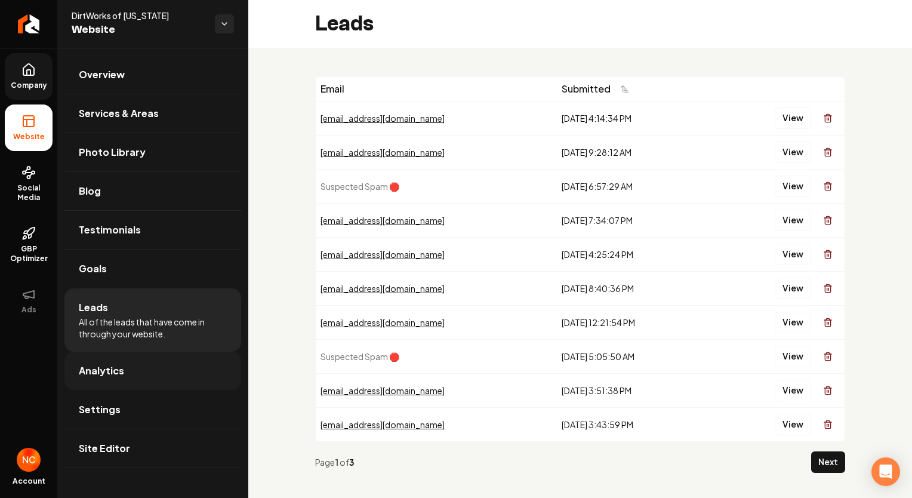
click at [134, 379] on link "Analytics" at bounding box center [152, 371] width 177 height 38
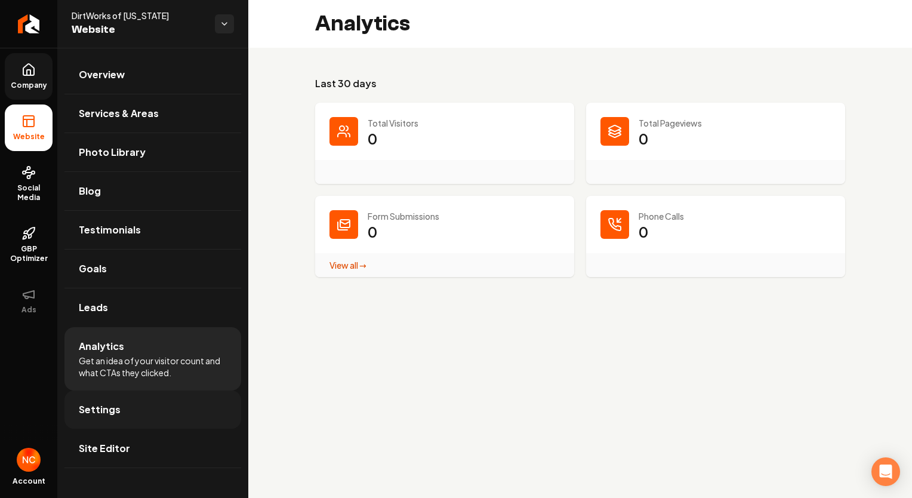
click at [130, 407] on link "Settings" at bounding box center [152, 409] width 177 height 38
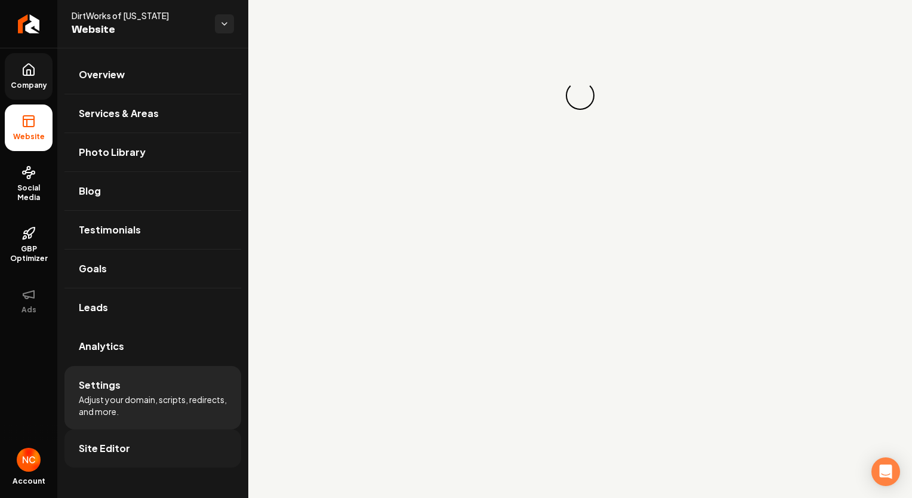
click at [123, 453] on span "Site Editor" at bounding box center [104, 448] width 51 height 14
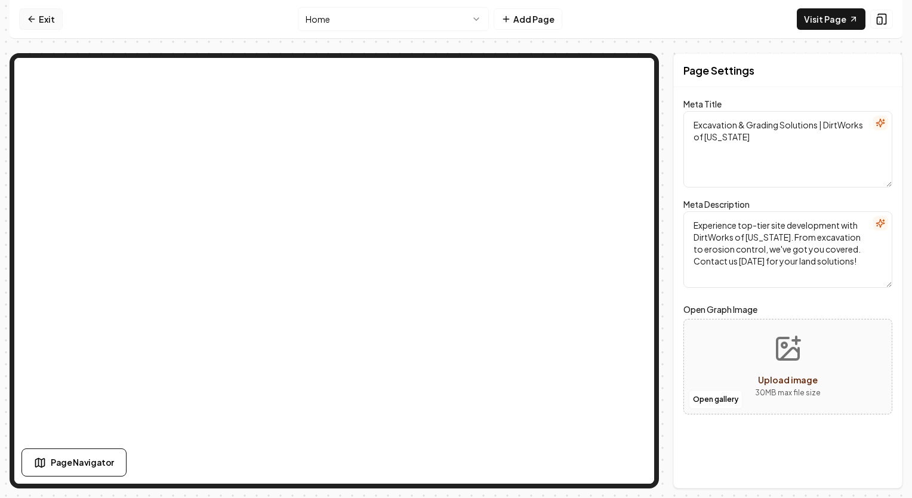
click at [42, 20] on link "Exit" at bounding box center [41, 18] width 44 height 21
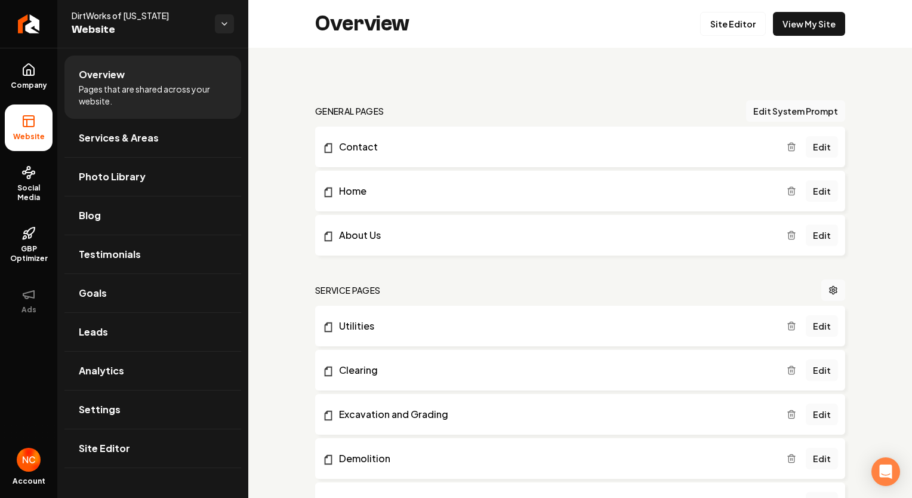
click at [140, 94] on span "Pages that are shared across your website." at bounding box center [153, 95] width 148 height 24
click at [127, 146] on link "Services & Areas" at bounding box center [152, 138] width 177 height 38
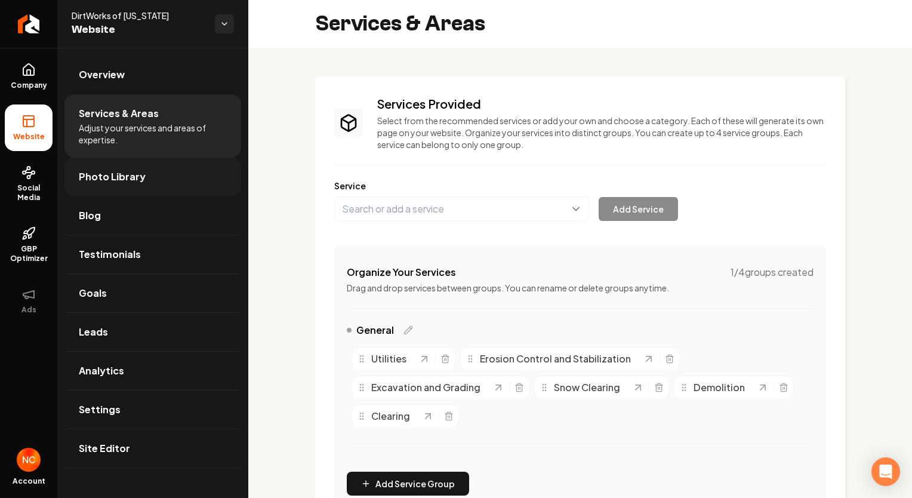
click at [96, 187] on link "Photo Library" at bounding box center [152, 177] width 177 height 38
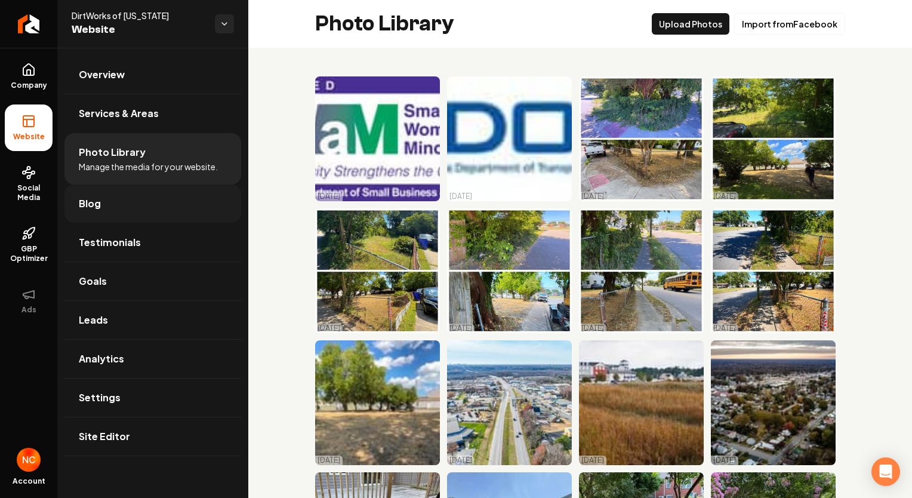
click at [112, 221] on link "Blog" at bounding box center [152, 203] width 177 height 38
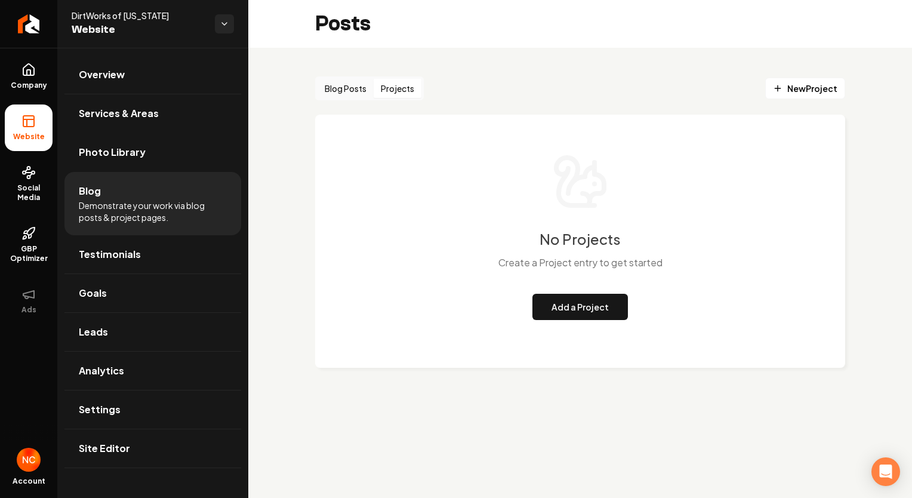
click at [408, 85] on button "Projects" at bounding box center [398, 88] width 48 height 19
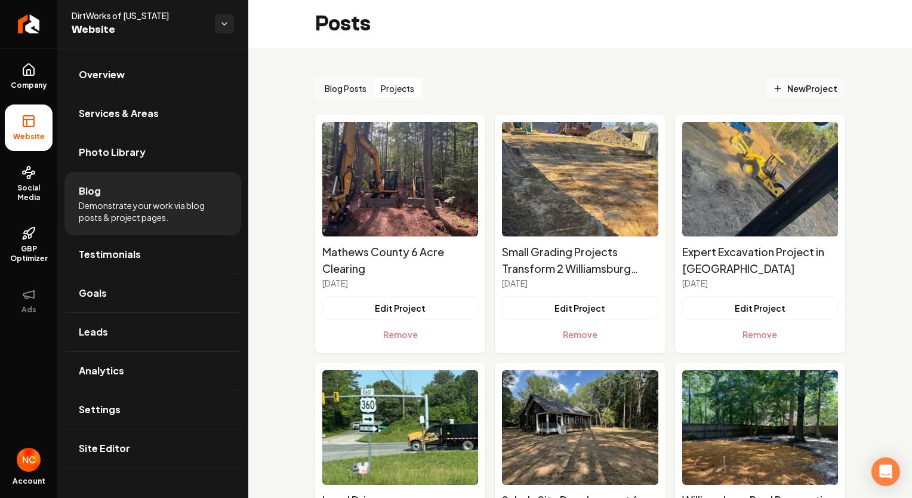
click at [781, 92] on span "New Project" at bounding box center [805, 88] width 64 height 13
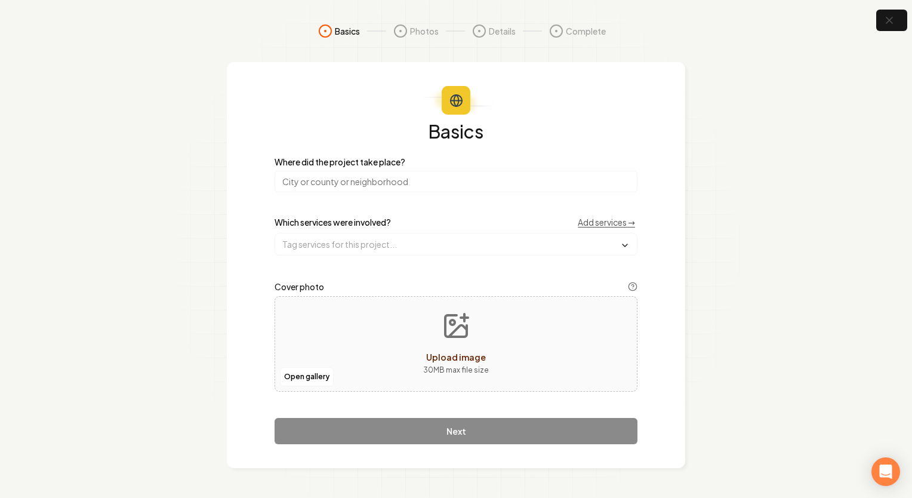
click at [482, 184] on input "search" at bounding box center [456, 181] width 363 height 21
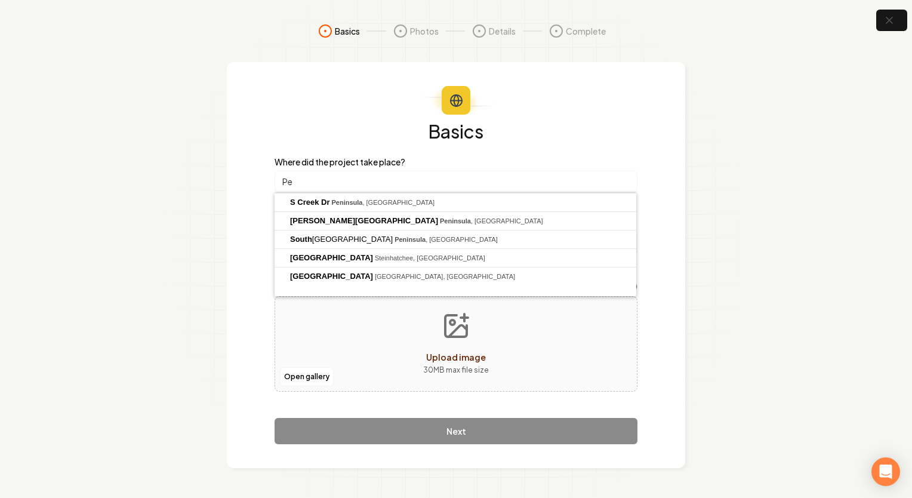
type input "P"
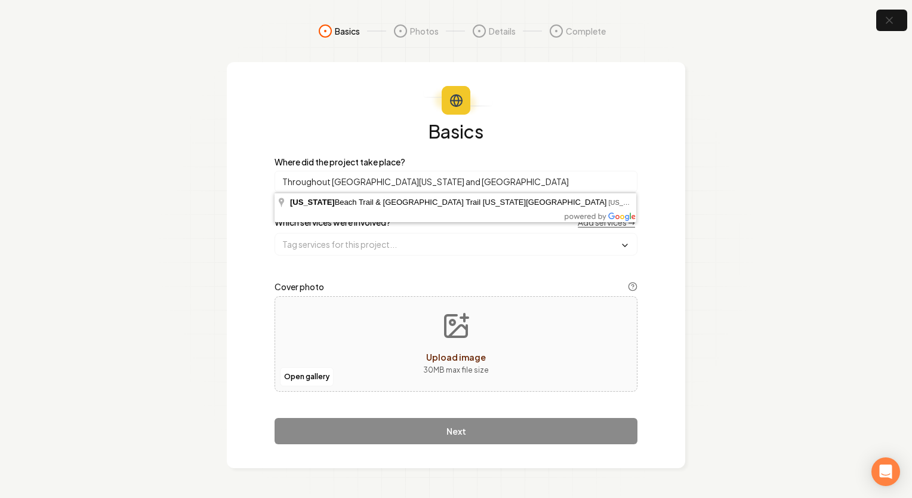
type input "Throughout [GEOGRAPHIC_DATA][US_STATE] and [GEOGRAPHIC_DATA]"
click at [542, 134] on h1 "Basics" at bounding box center [456, 131] width 363 height 19
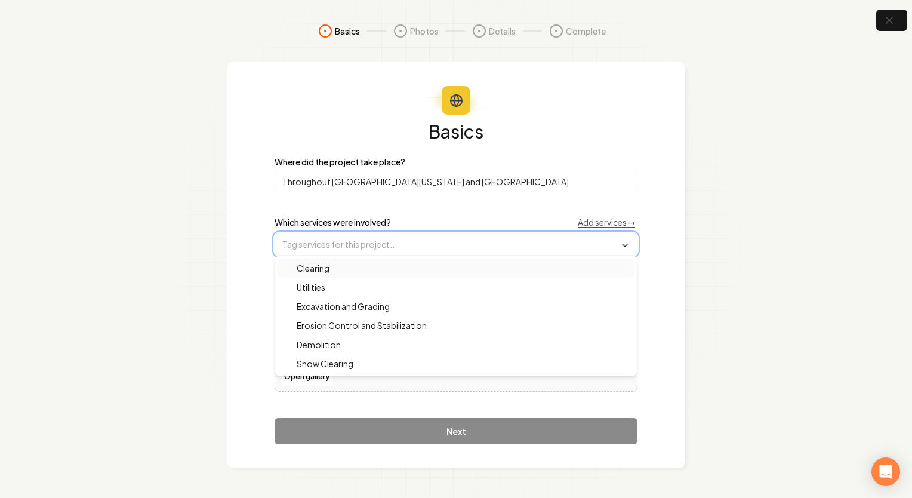
click at [408, 242] on input "text" at bounding box center [456, 243] width 362 height 21
click at [357, 308] on span "Excavation and Grading" at bounding box center [335, 306] width 107 height 12
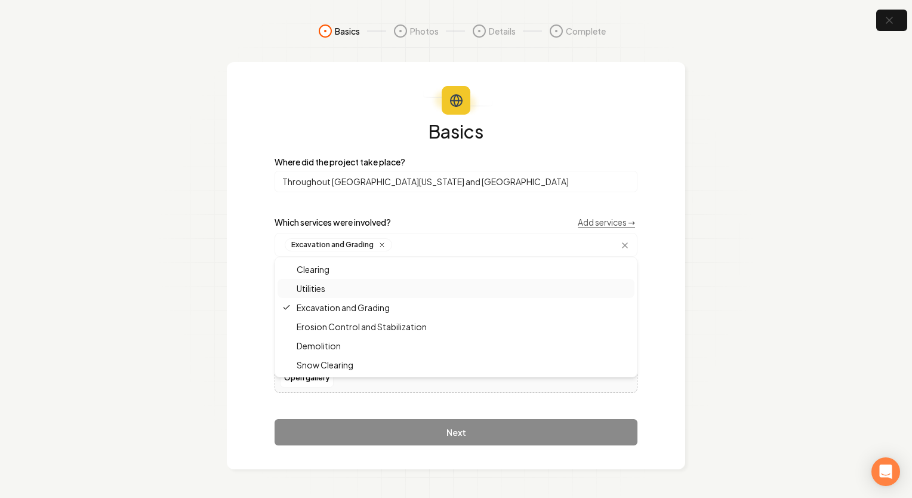
click at [511, 195] on div "Basics Where did the project take place? Throughout [GEOGRAPHIC_DATA][US_STATE]…" at bounding box center [456, 284] width 363 height 324
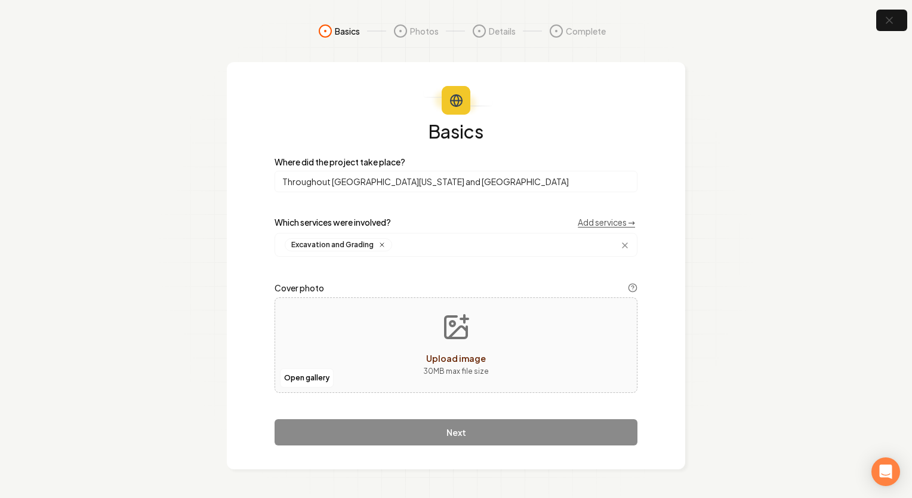
click at [593, 223] on link "Add services →" at bounding box center [606, 222] width 57 height 12
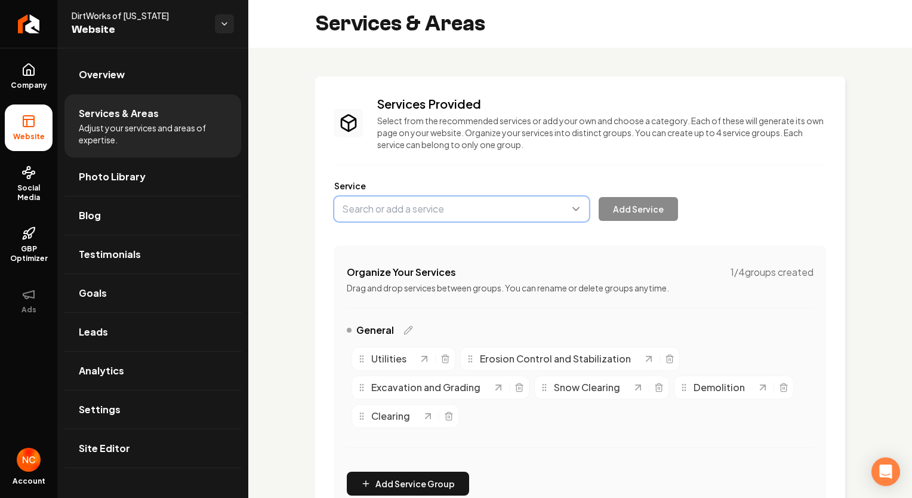
click at [435, 210] on button "Main content area" at bounding box center [461, 208] width 255 height 25
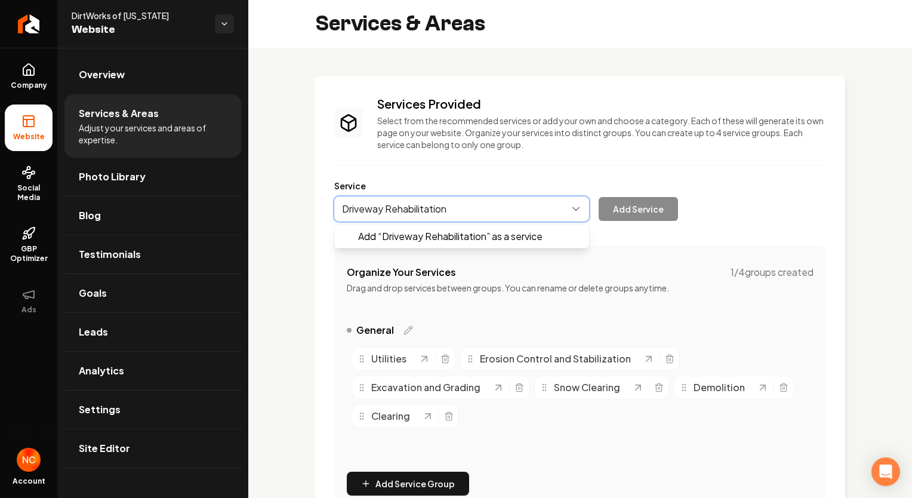
type input "Driveway Rehabilitation"
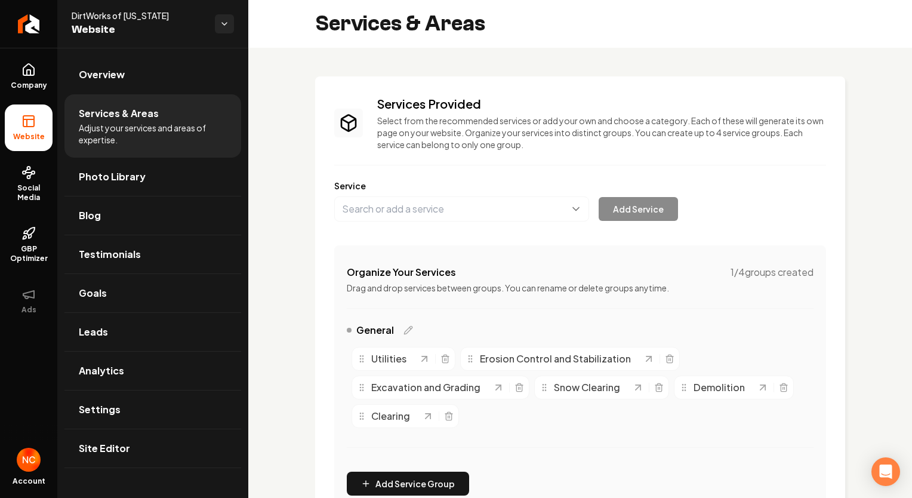
click at [616, 215] on div "Add Service" at bounding box center [506, 208] width 344 height 25
click at [575, 215] on button "Main content area" at bounding box center [461, 208] width 255 height 25
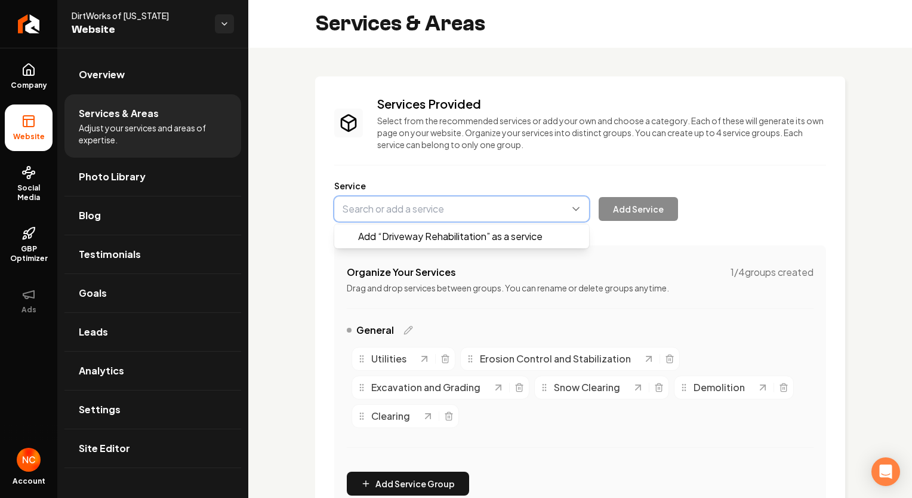
type input "Driveway Rehabilitation"
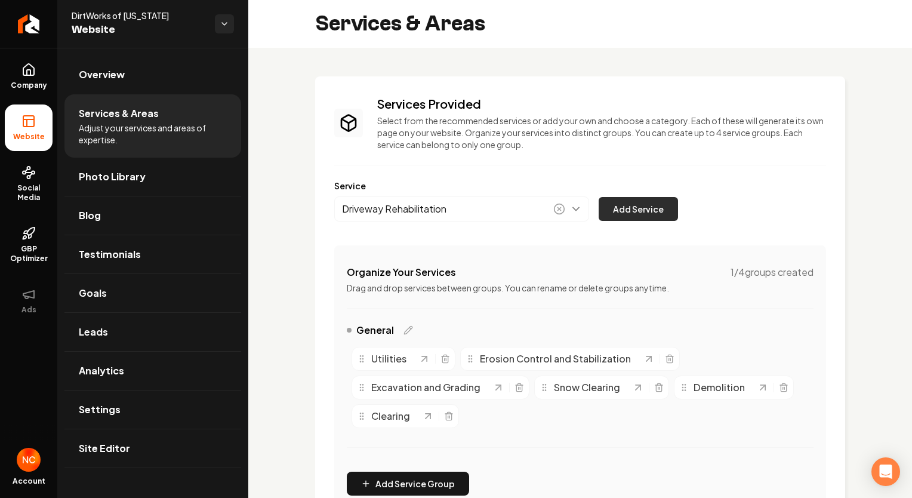
click at [654, 207] on button "Add Service" at bounding box center [638, 209] width 79 height 24
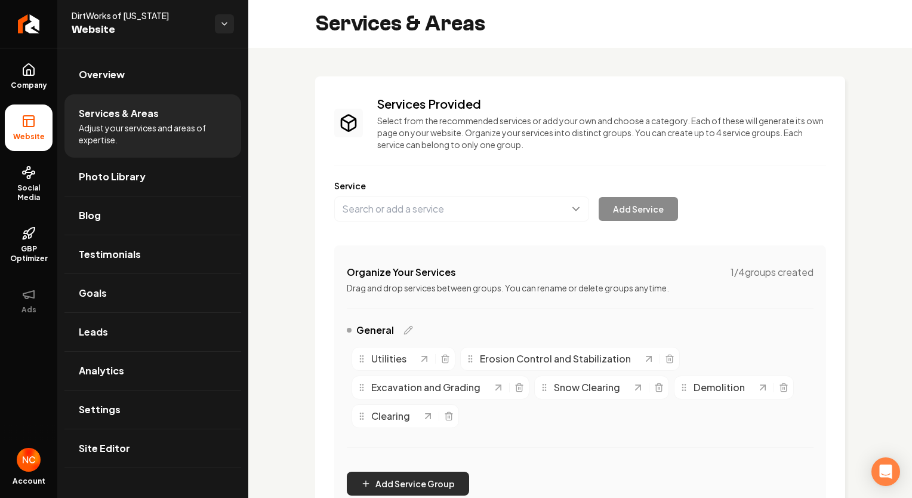
click at [420, 484] on button "Add Service Group" at bounding box center [408, 484] width 122 height 24
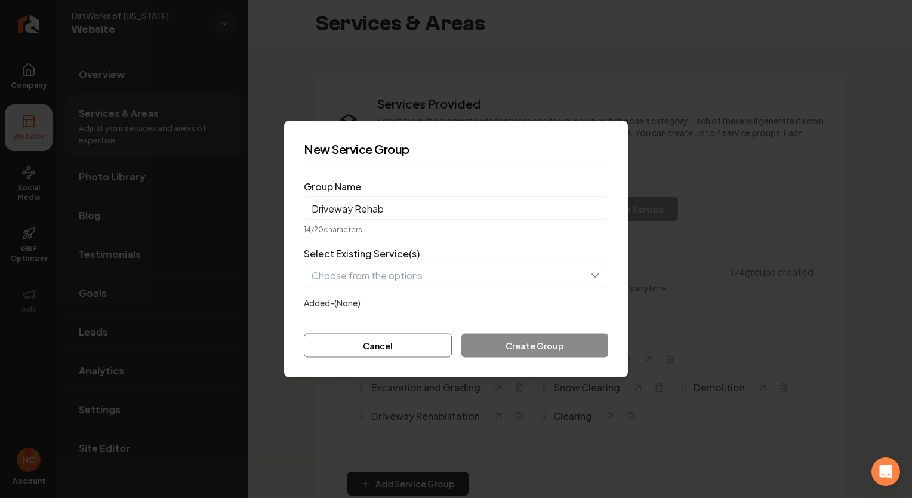
type input "Driveway Rehab"
click at [461, 273] on button "button" at bounding box center [456, 275] width 304 height 25
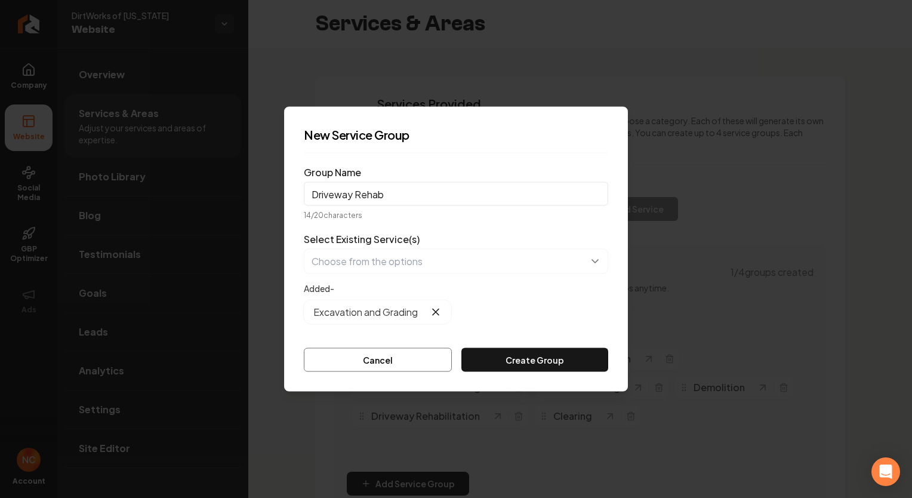
click at [525, 365] on button "Create Group" at bounding box center [534, 360] width 147 height 24
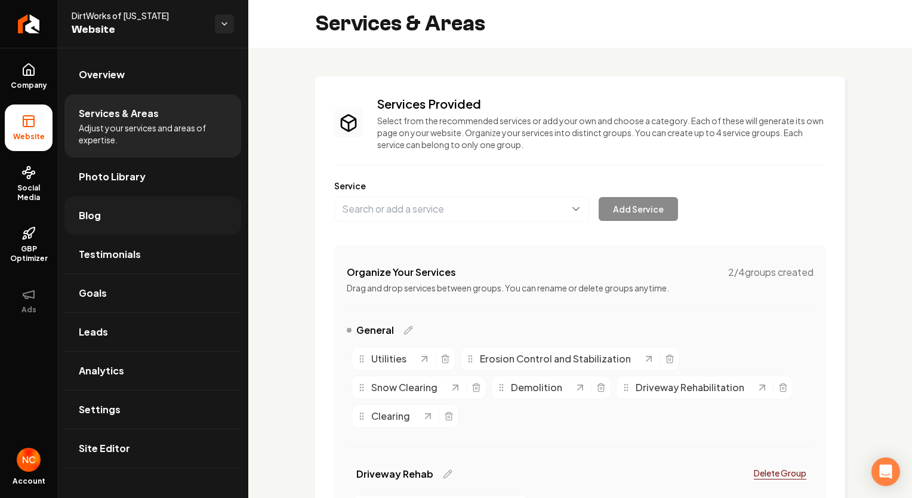
click at [125, 226] on link "Blog" at bounding box center [152, 215] width 177 height 38
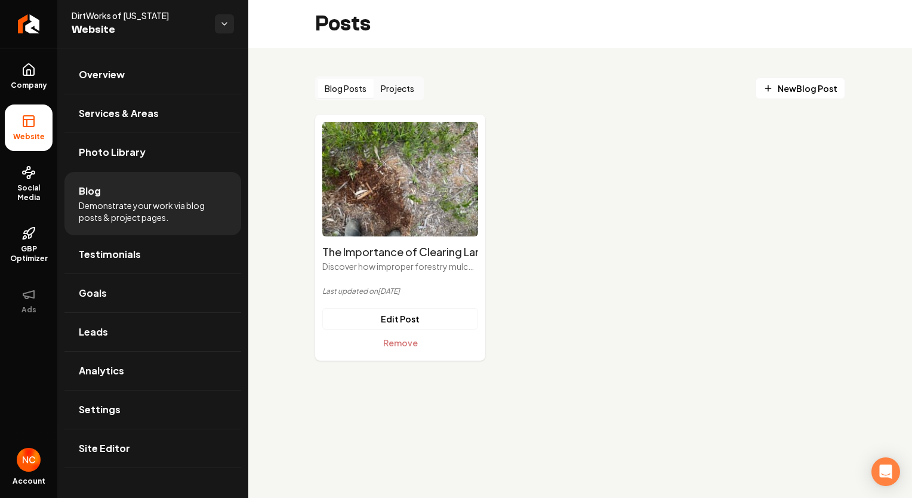
click at [408, 90] on button "Projects" at bounding box center [398, 88] width 48 height 19
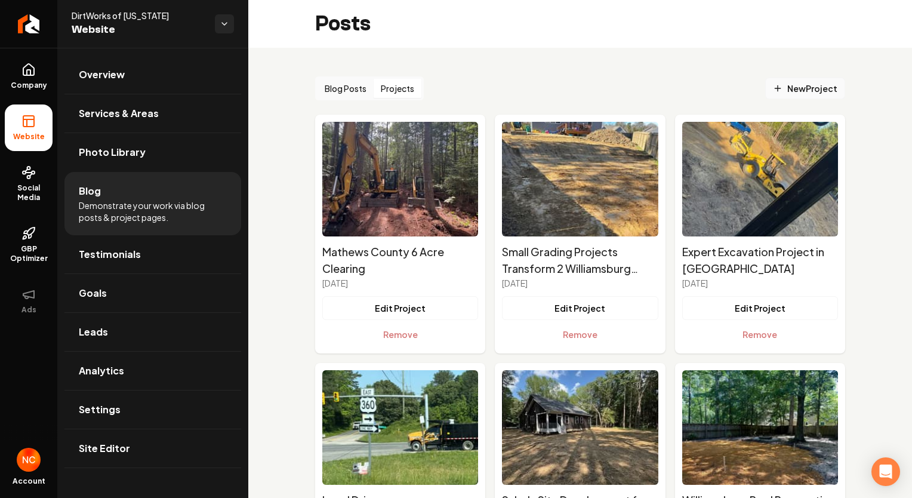
click at [799, 85] on span "New Project" at bounding box center [805, 88] width 64 height 13
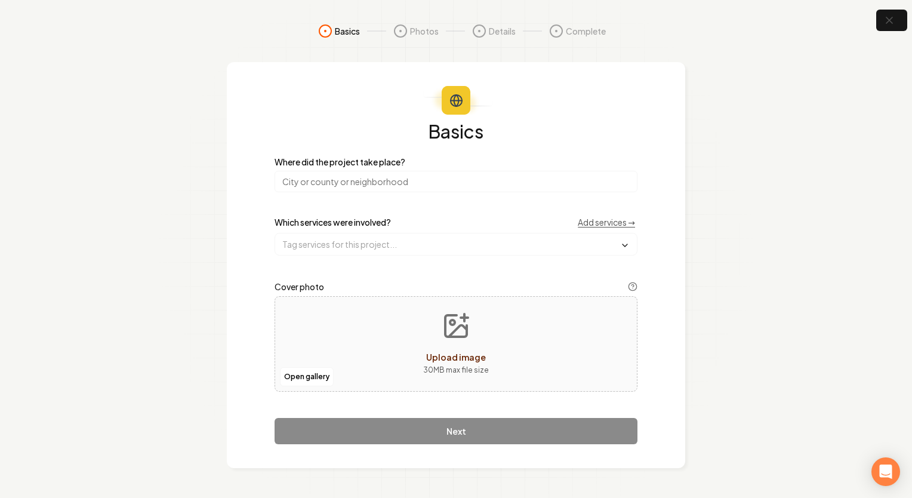
click at [393, 183] on input "search" at bounding box center [456, 181] width 363 height 21
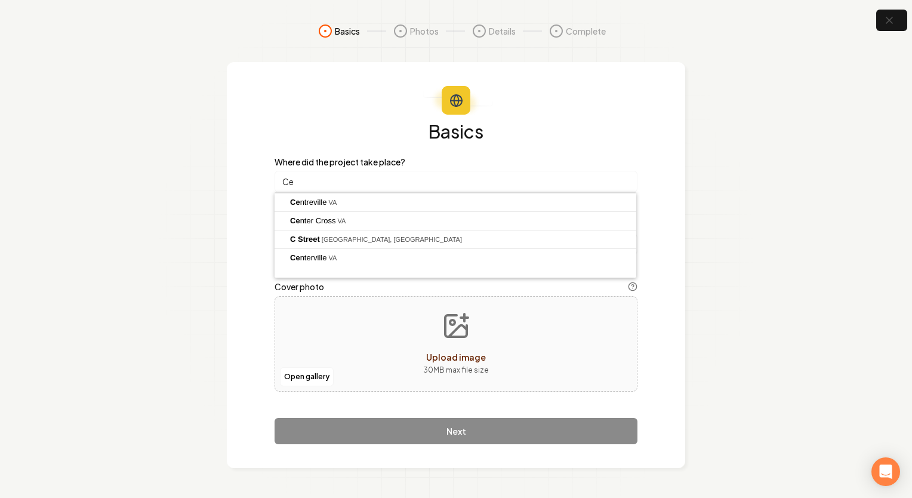
type input "C"
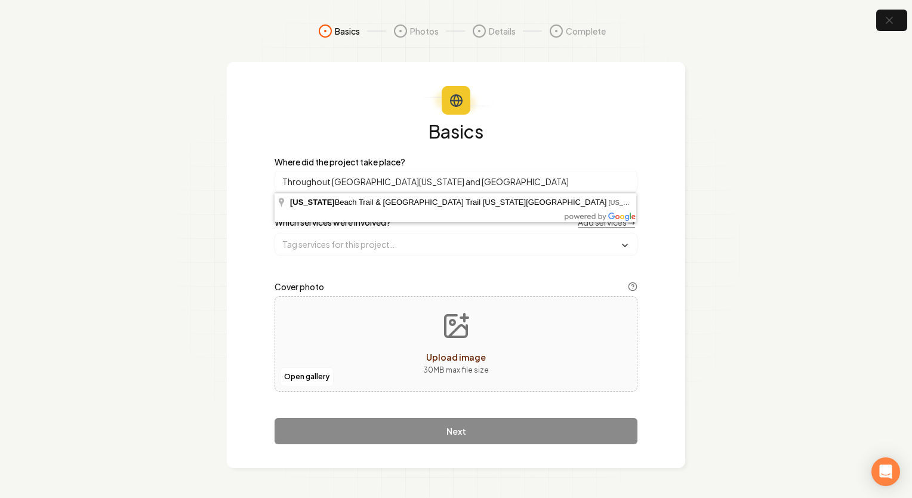
type input "Throughout [GEOGRAPHIC_DATA][US_STATE] and [GEOGRAPHIC_DATA]"
click at [486, 149] on div "Basics Where did the project take place? Throughout Central Virginia and Hampto…" at bounding box center [456, 283] width 363 height 322
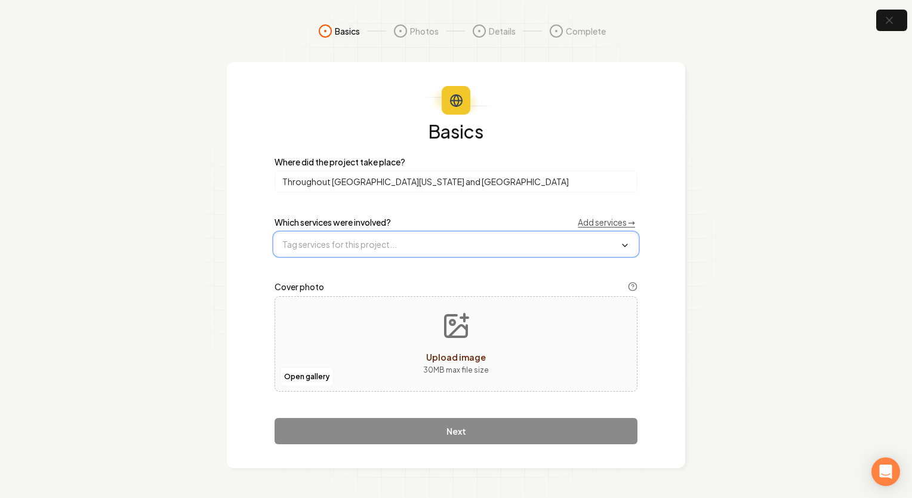
click at [382, 244] on input "text" at bounding box center [456, 243] width 362 height 21
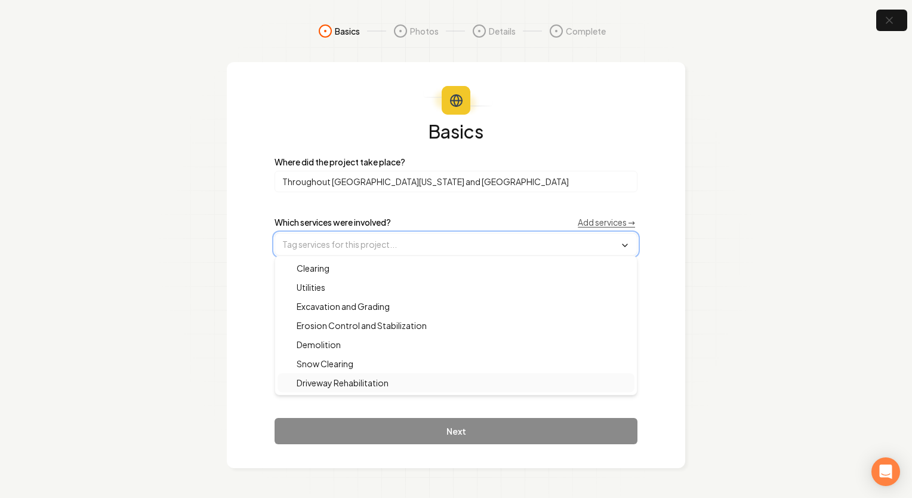
click at [376, 383] on span "Driveway Rehabilitation" at bounding box center [335, 383] width 106 height 12
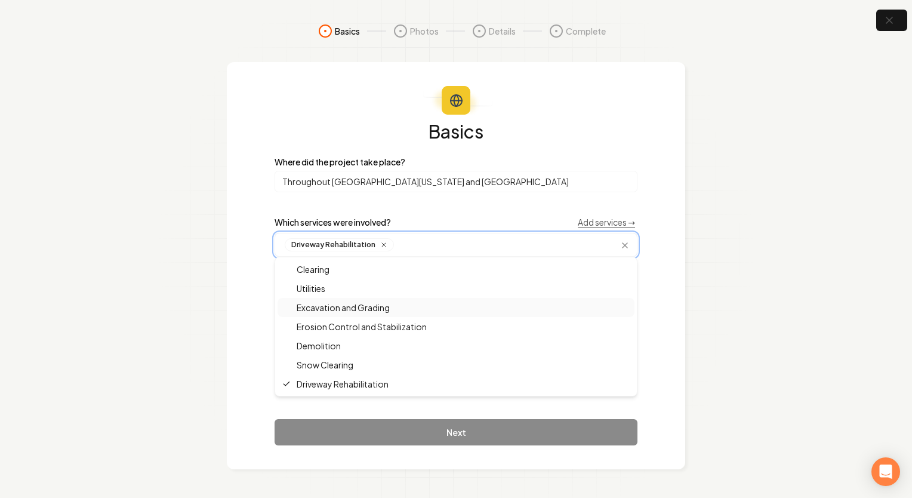
click at [396, 313] on div "Excavation and Grading" at bounding box center [456, 307] width 357 height 19
click at [507, 202] on div "Basics Where did the project take place? Throughout Central Virginia and Hampto…" at bounding box center [456, 284] width 363 height 324
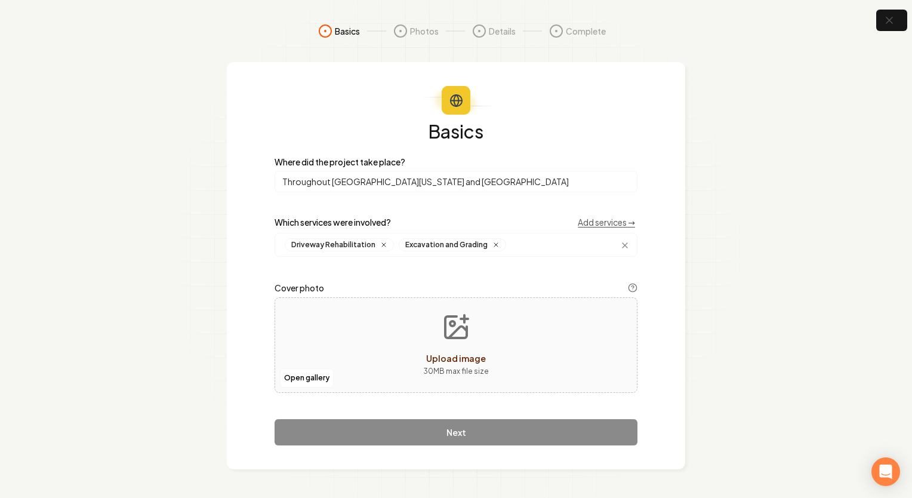
click at [460, 359] on span "Upload image" at bounding box center [456, 358] width 60 height 11
click at [448, 369] on p "30 MB max file size" at bounding box center [456, 371] width 66 height 12
click at [457, 362] on span "Upload image" at bounding box center [456, 358] width 60 height 11
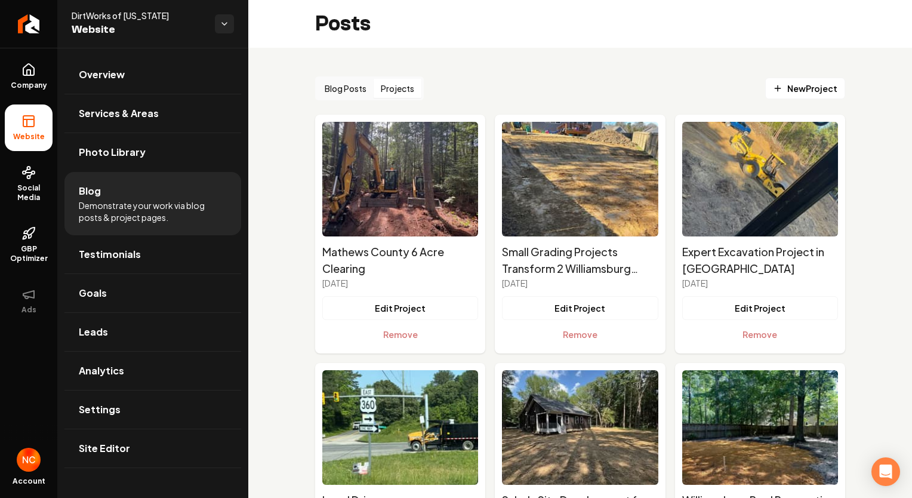
click at [403, 85] on button "Projects" at bounding box center [398, 88] width 48 height 19
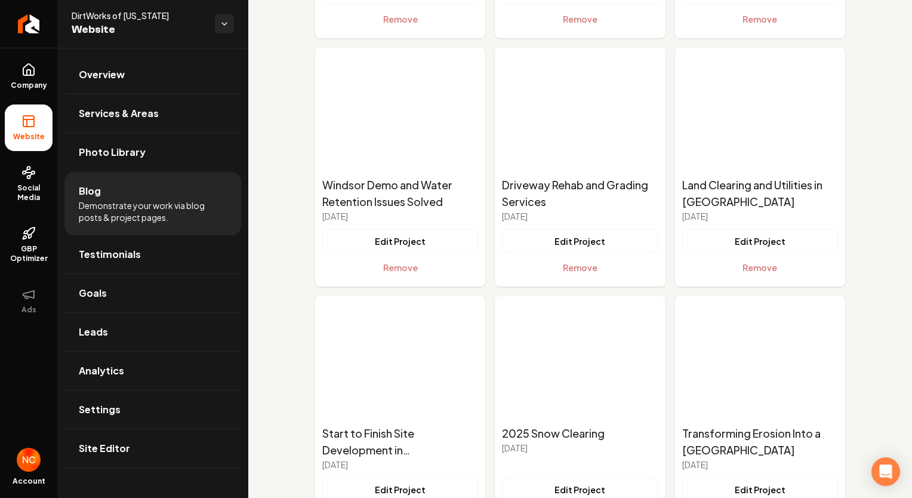
scroll to position [1075, 0]
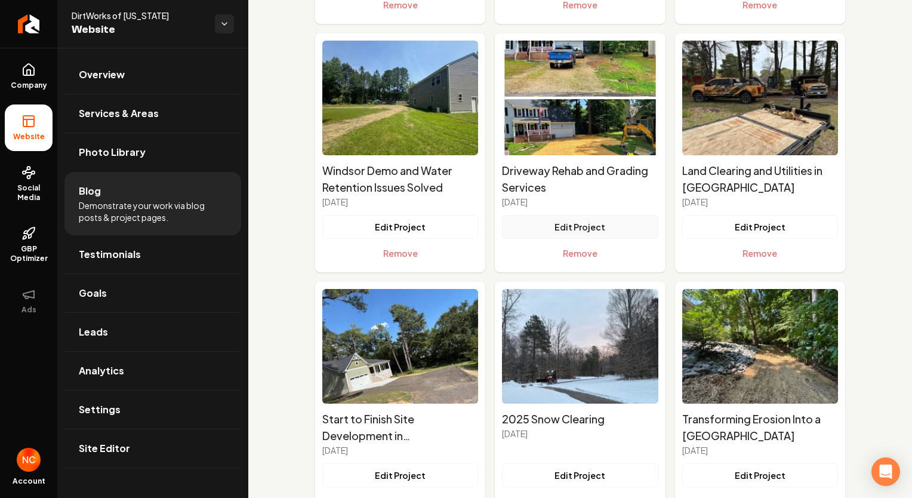
click at [568, 233] on button "Edit Project" at bounding box center [580, 227] width 156 height 24
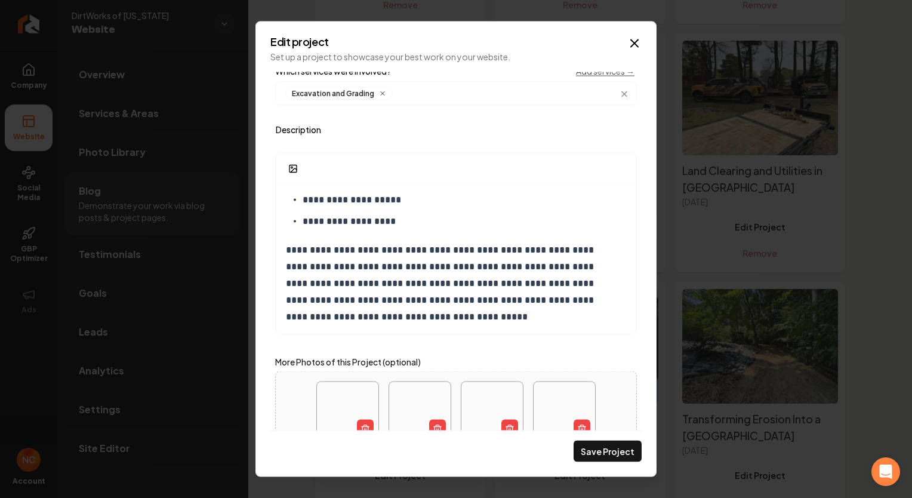
scroll to position [345, 0]
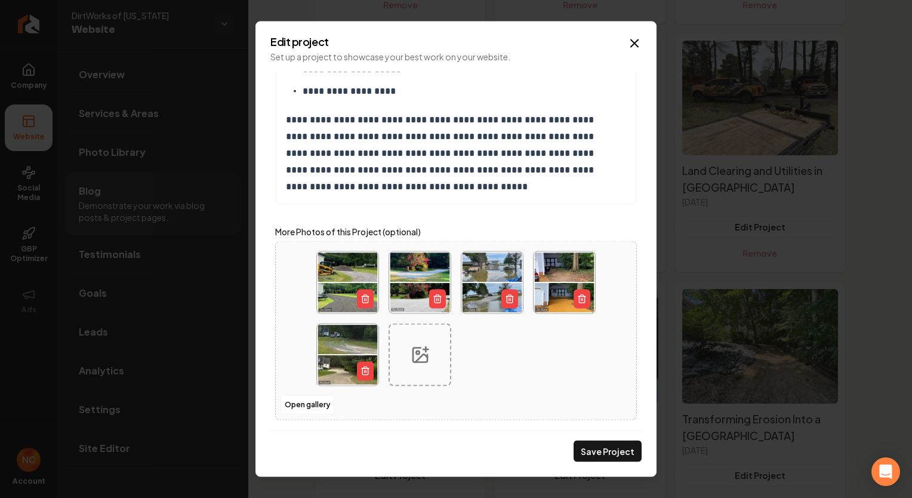
click at [423, 336] on div "Main content area" at bounding box center [420, 355] width 63 height 63
click at [307, 400] on button "Open gallery" at bounding box center [308, 405] width 54 height 19
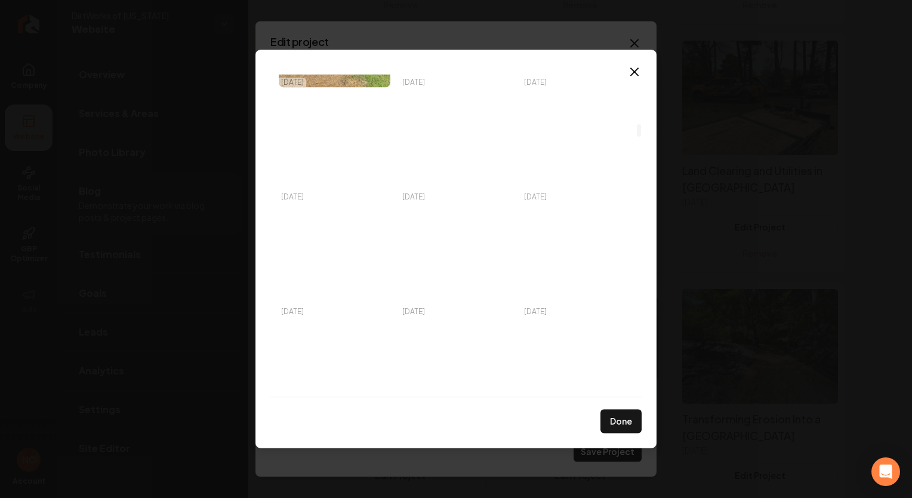
scroll to position [1313, 0]
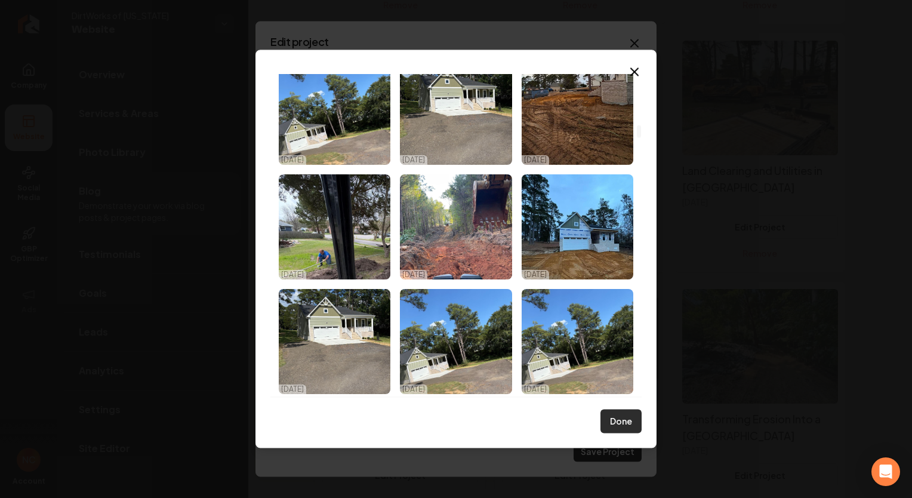
click at [631, 419] on button "Done" at bounding box center [621, 422] width 41 height 24
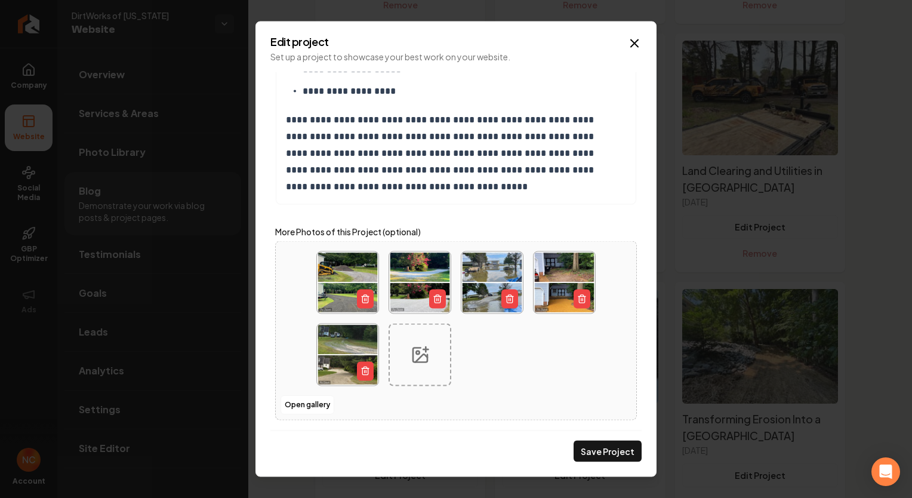
click at [420, 358] on icon "Main content area" at bounding box center [420, 354] width 19 height 19
click at [311, 410] on button "Open gallery" at bounding box center [308, 405] width 54 height 19
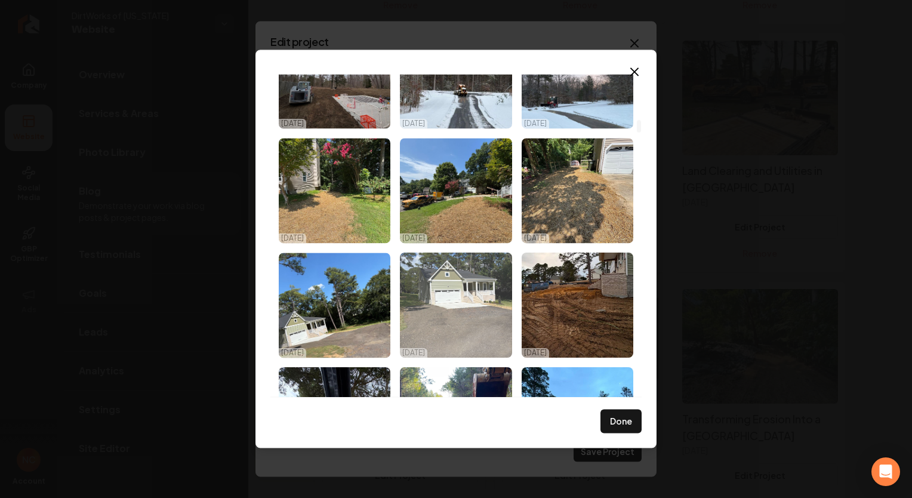
scroll to position [1194, 0]
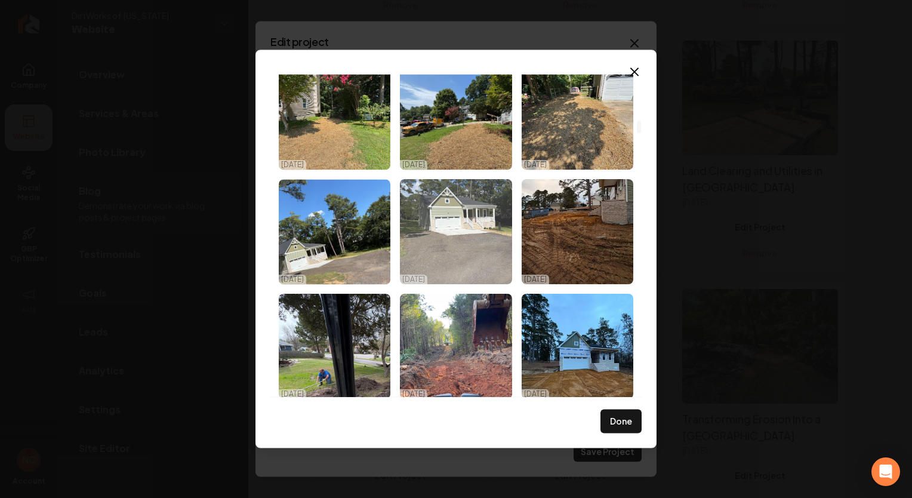
click at [485, 250] on img "Select image image_68b522965c7cd75eb8750c05.jpeg" at bounding box center [456, 231] width 112 height 105
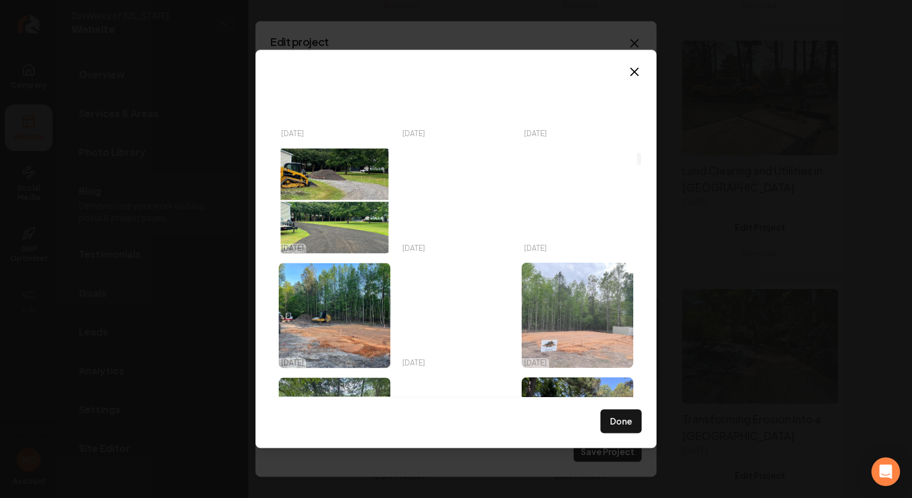
scroll to position [2030, 0]
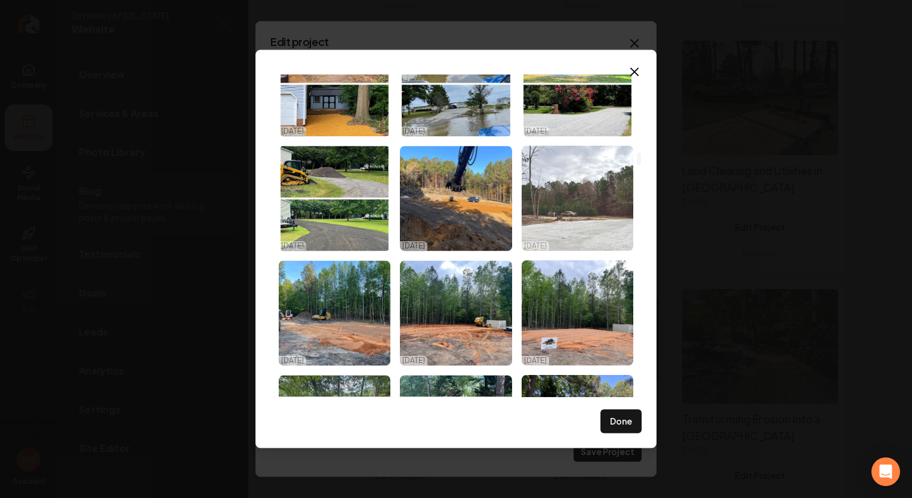
click at [578, 233] on img "Select image image_68b50af15c7cd75eb8f12dbb.jpeg" at bounding box center [578, 198] width 112 height 105
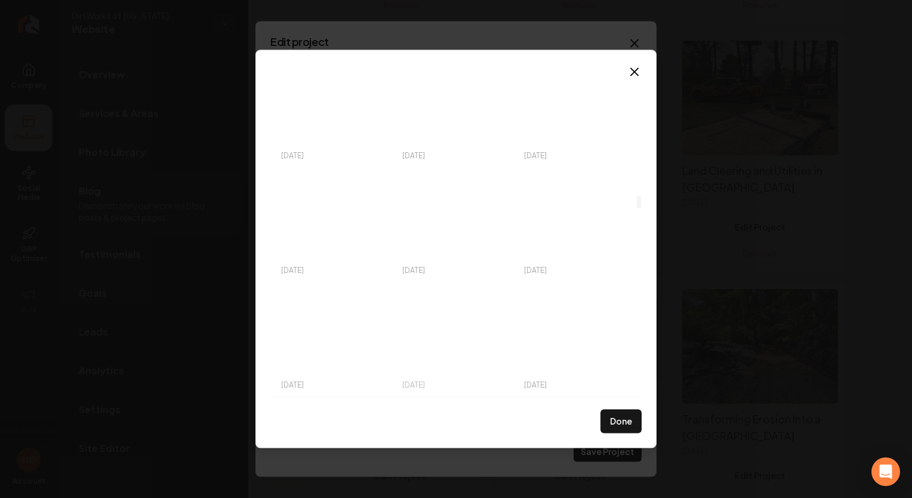
scroll to position [3104, 0]
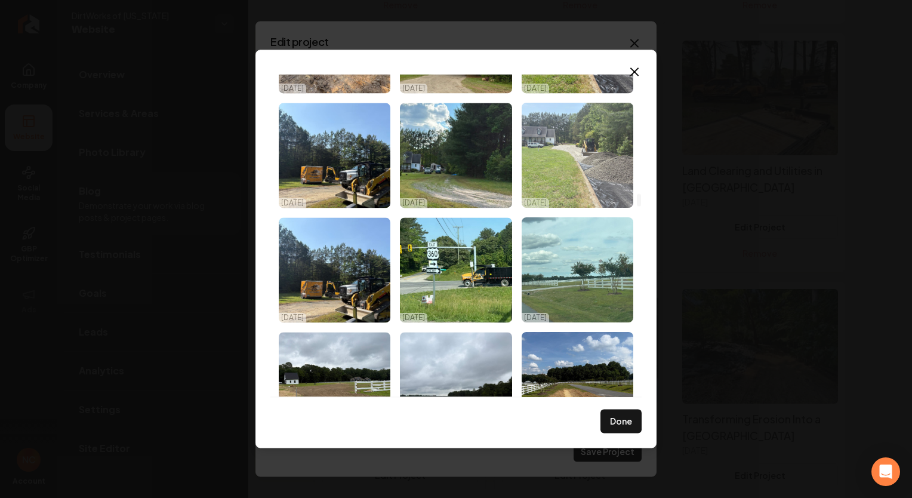
click at [590, 179] on img "Select image image_68b502d15c7cd75eb8c8204b.jpeg" at bounding box center [578, 155] width 112 height 105
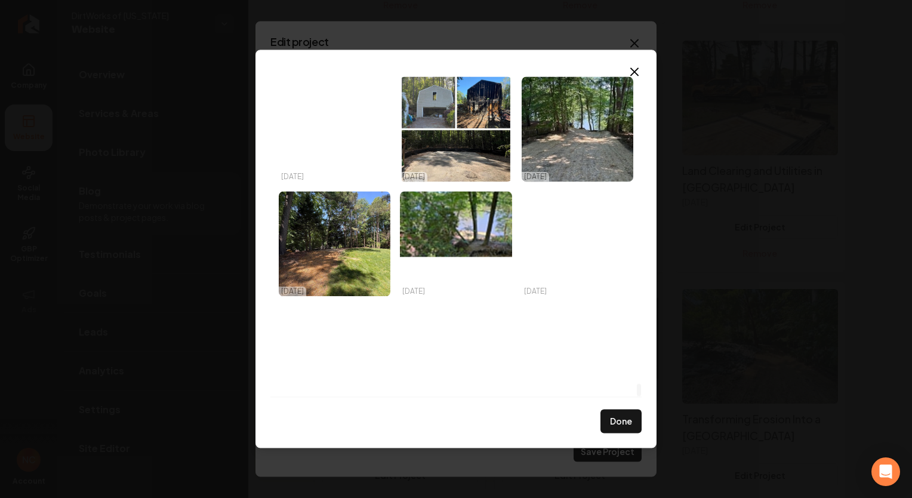
scroll to position [8078, 0]
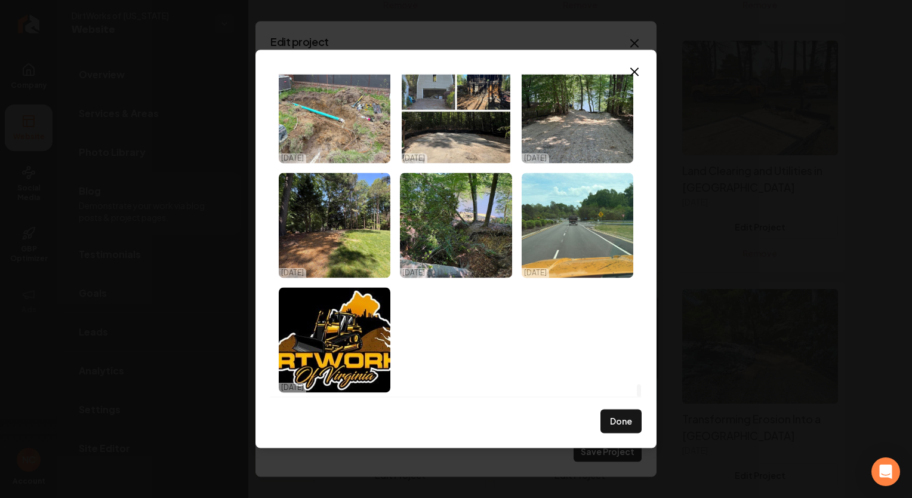
drag, startPoint x: 616, startPoint y: 413, endPoint x: 625, endPoint y: 415, distance: 9.3
click at [618, 414] on button "Done" at bounding box center [621, 422] width 41 height 24
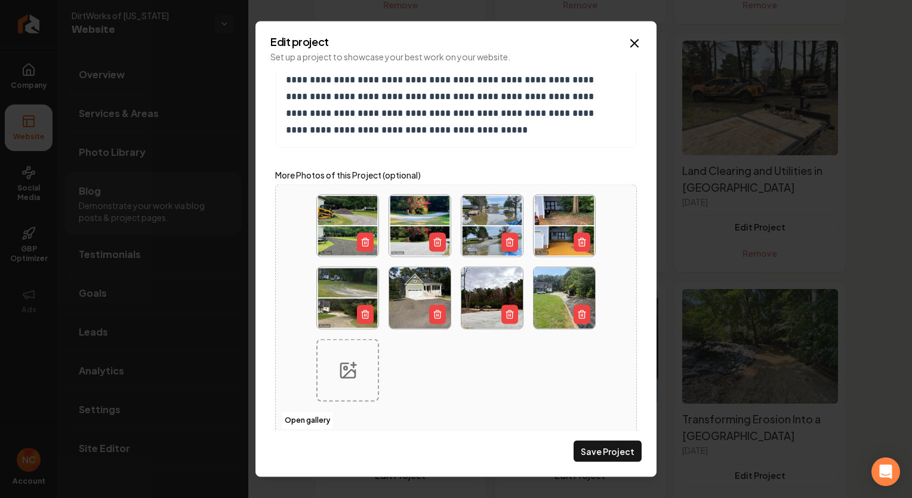
scroll to position [417, 0]
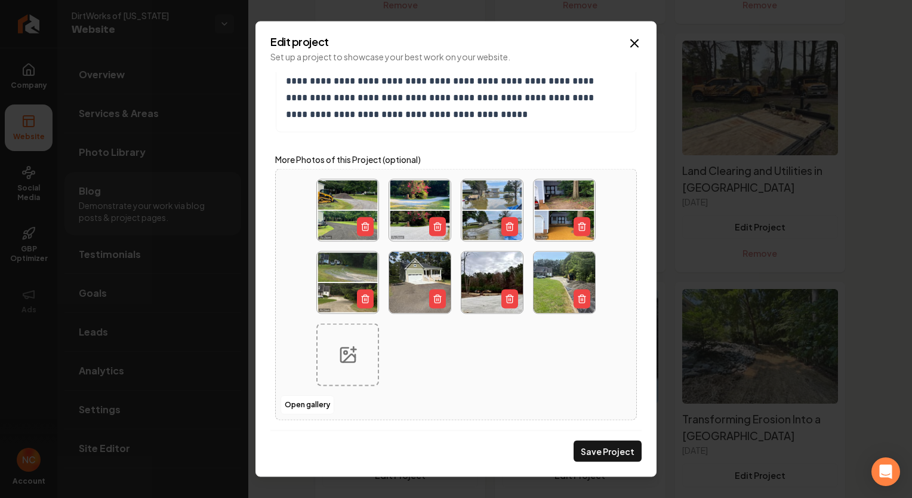
click at [609, 453] on button "Save Project" at bounding box center [608, 451] width 68 height 21
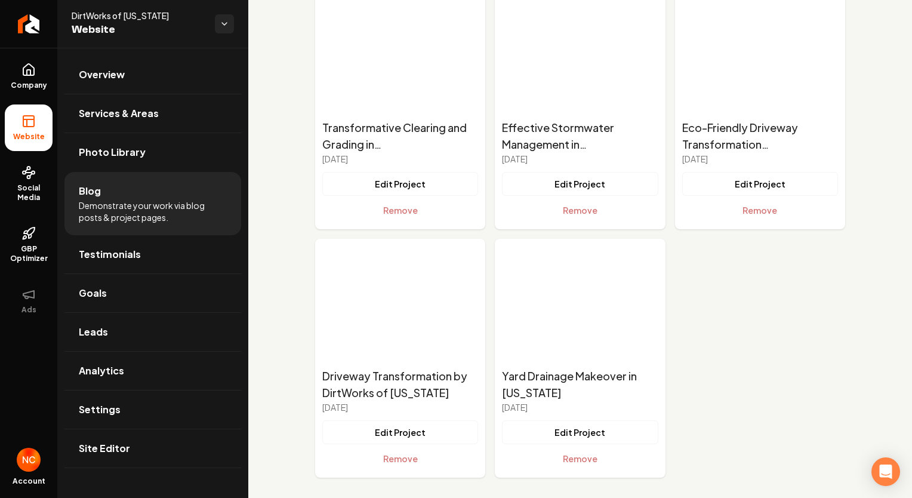
scroll to position [1870, 0]
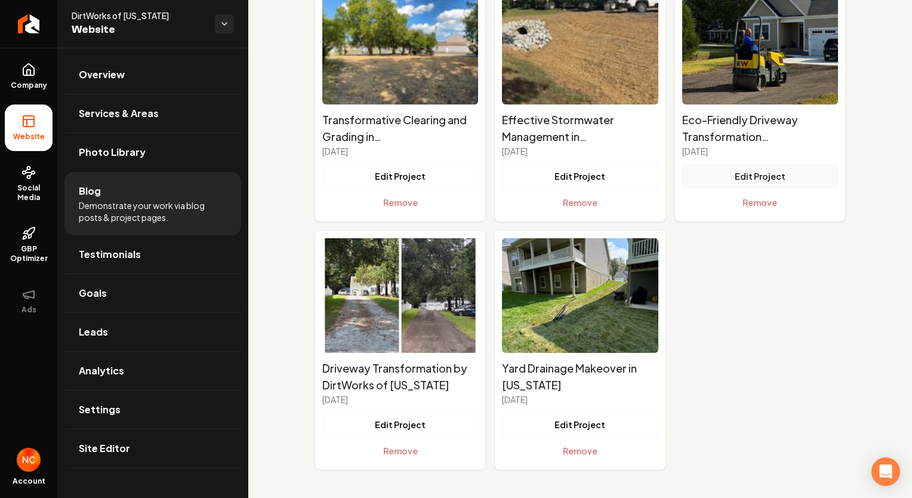
click at [743, 171] on button "Edit Project" at bounding box center [760, 176] width 156 height 24
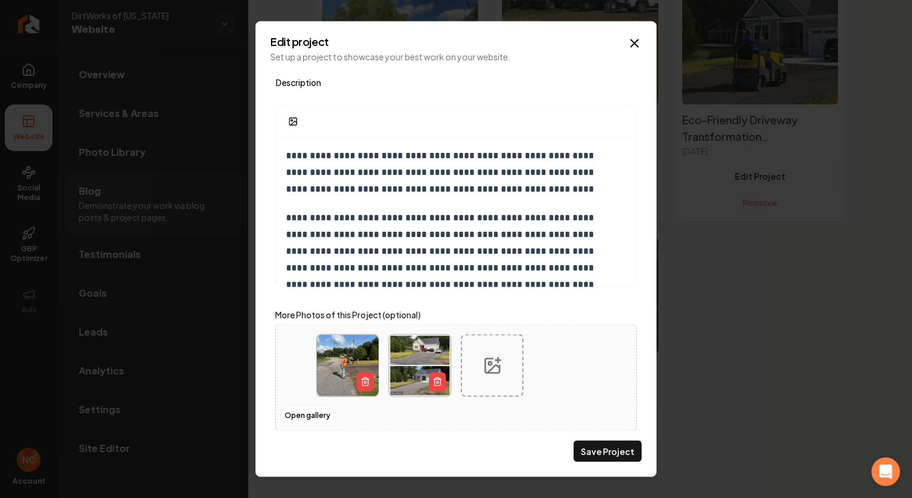
scroll to position [273, 0]
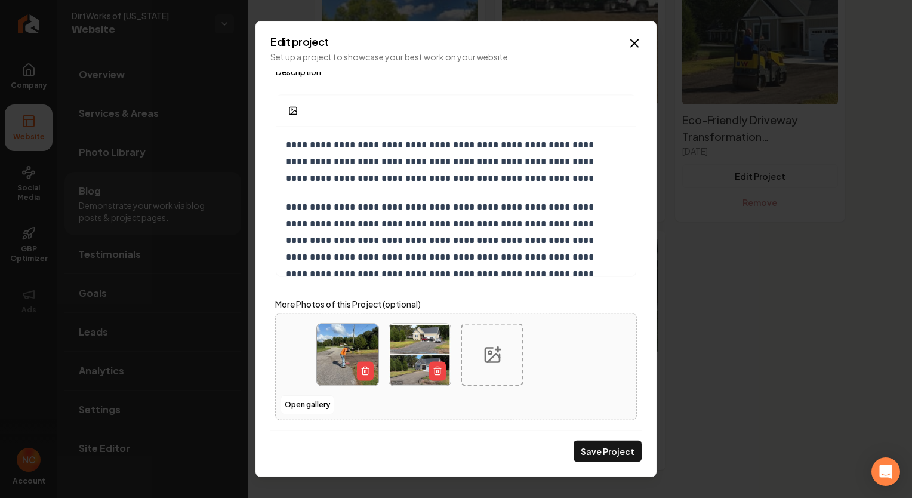
click at [405, 346] on img "Main content area" at bounding box center [419, 354] width 61 height 61
click at [635, 36] on icon "Main content area" at bounding box center [634, 43] width 14 height 14
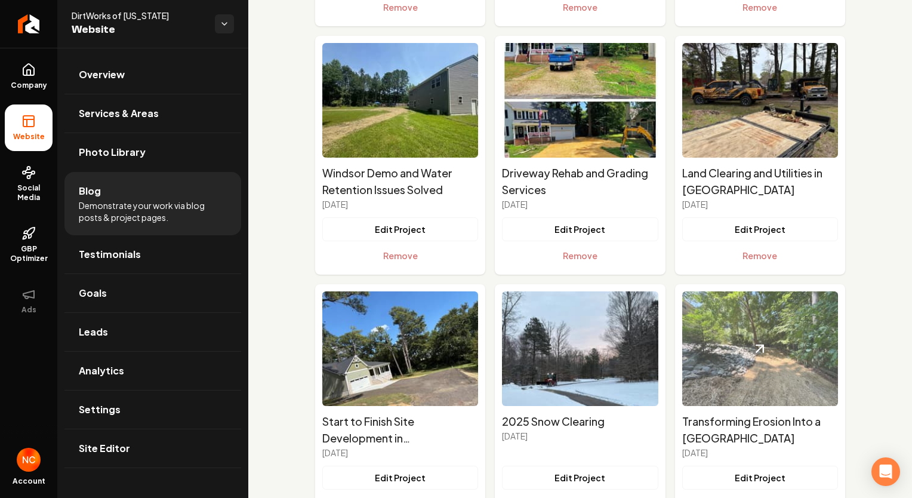
scroll to position [1075, 0]
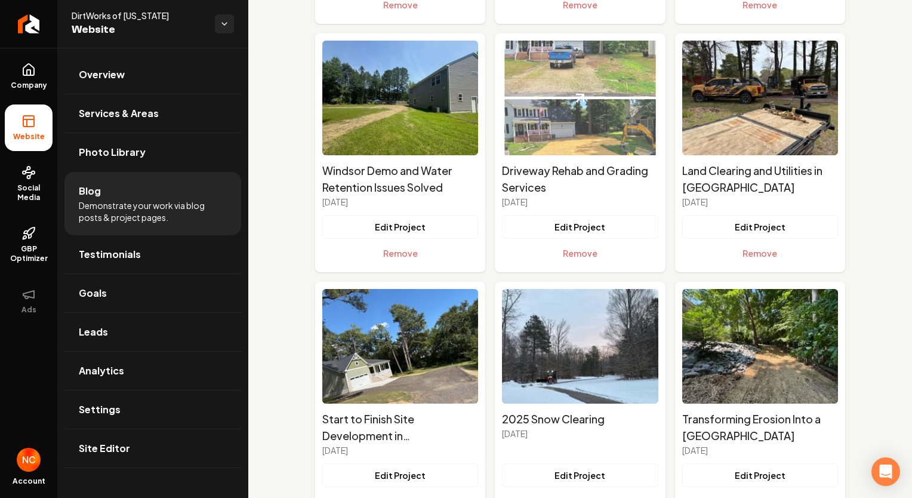
click at [608, 129] on img "Main content area" at bounding box center [580, 98] width 156 height 115
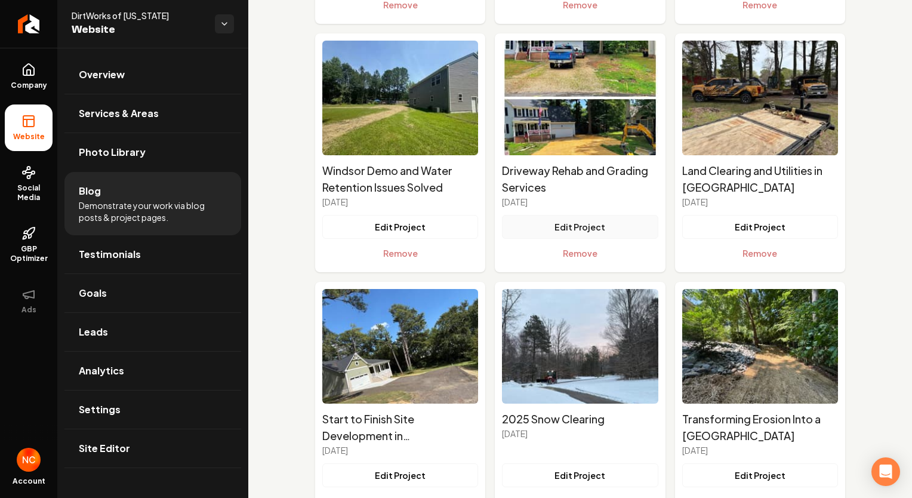
click at [581, 227] on button "Edit Project" at bounding box center [580, 227] width 156 height 24
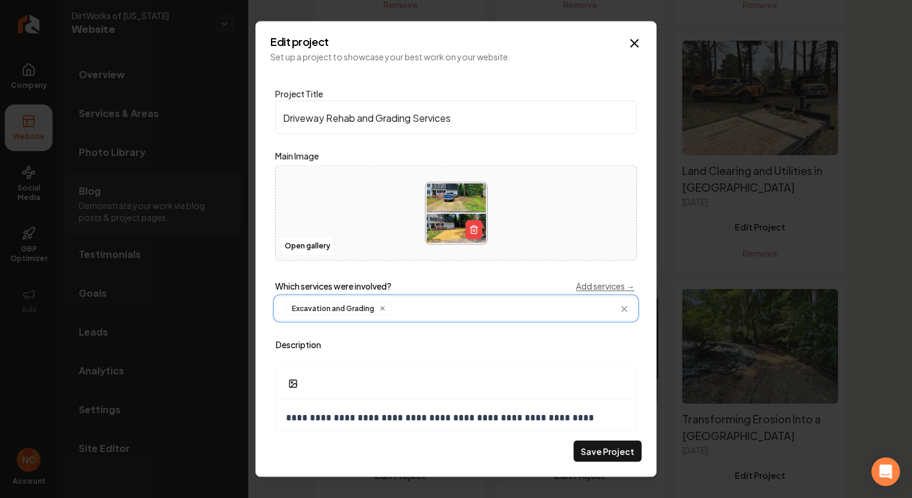
click at [493, 312] on input "Main content area" at bounding box center [514, 308] width 232 height 13
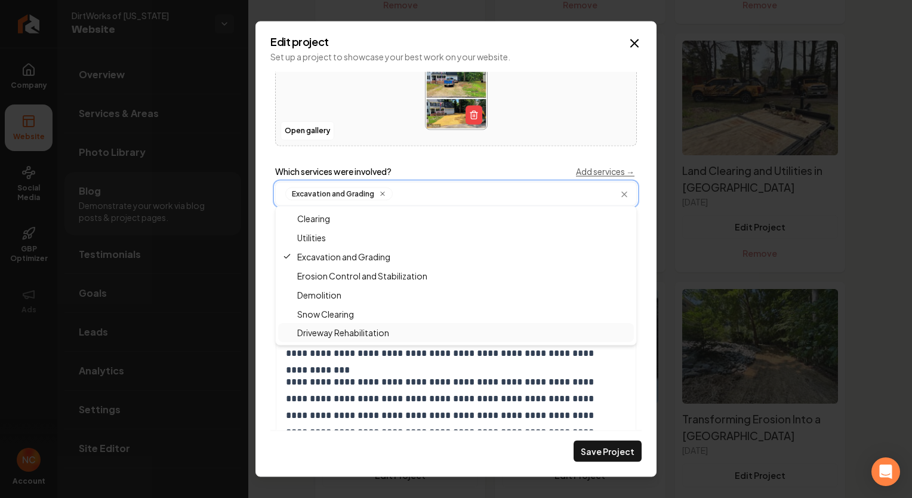
scroll to position [119, 0]
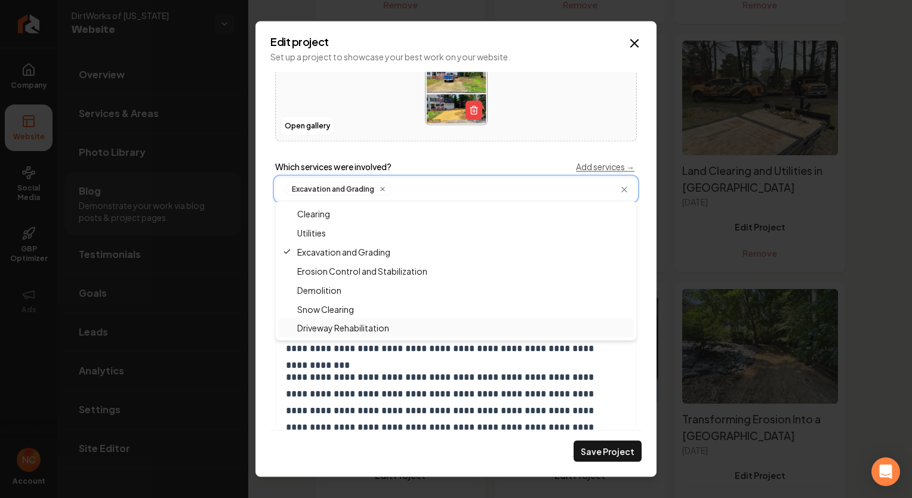
click at [351, 328] on span "Driveway Rehabilitation" at bounding box center [336, 328] width 106 height 12
drag, startPoint x: 605, startPoint y: 453, endPoint x: 599, endPoint y: 448, distance: 8.0
click at [604, 454] on button "Save Project" at bounding box center [608, 451] width 68 height 21
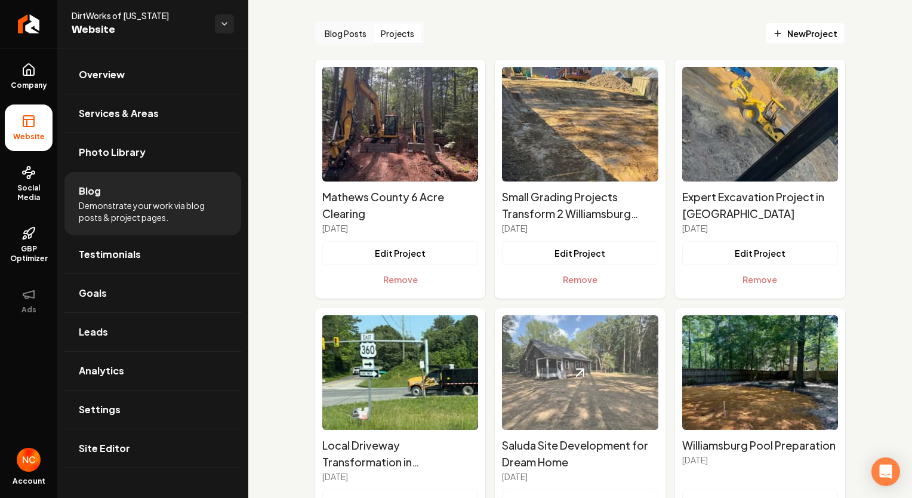
scroll to position [0, 0]
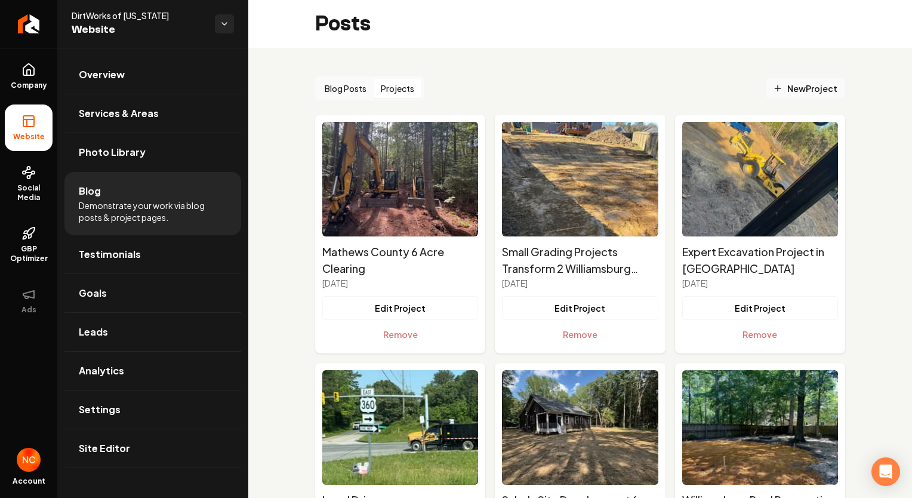
click at [804, 87] on span "New Project" at bounding box center [805, 88] width 64 height 13
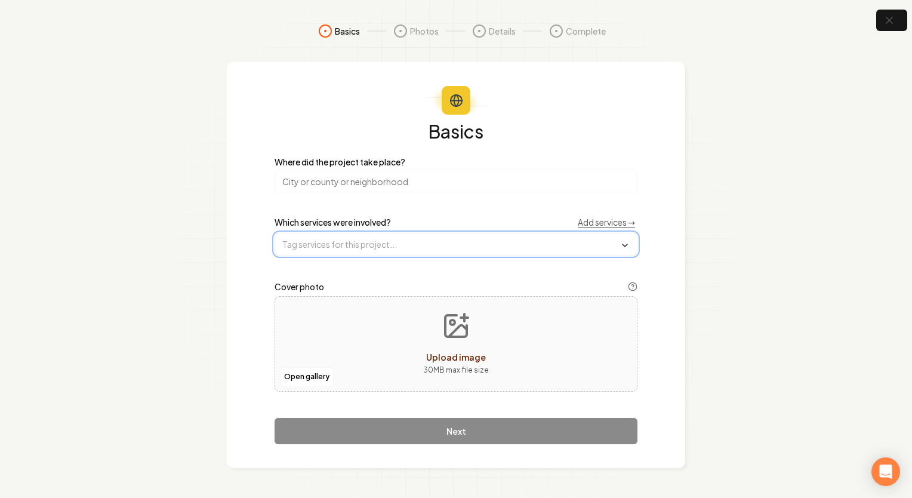
click at [465, 251] on input "text" at bounding box center [456, 243] width 362 height 21
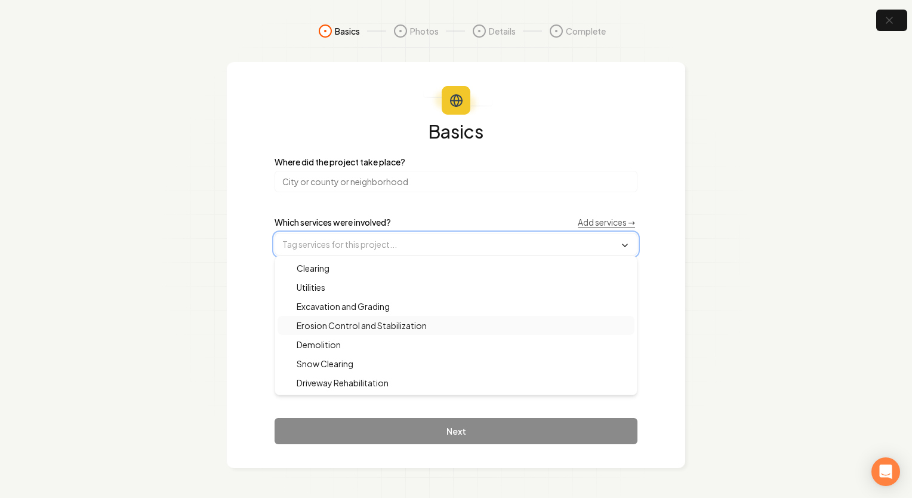
click at [378, 324] on span "Erosion Control and Stabilization" at bounding box center [354, 325] width 144 height 12
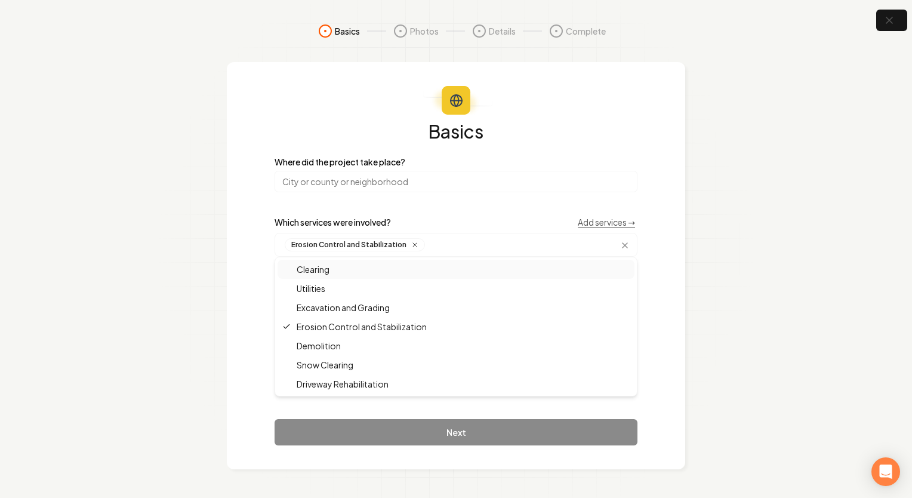
click at [236, 233] on div "Basics Where did the project take place? Which services were involved? Add serv…" at bounding box center [456, 265] width 459 height 407
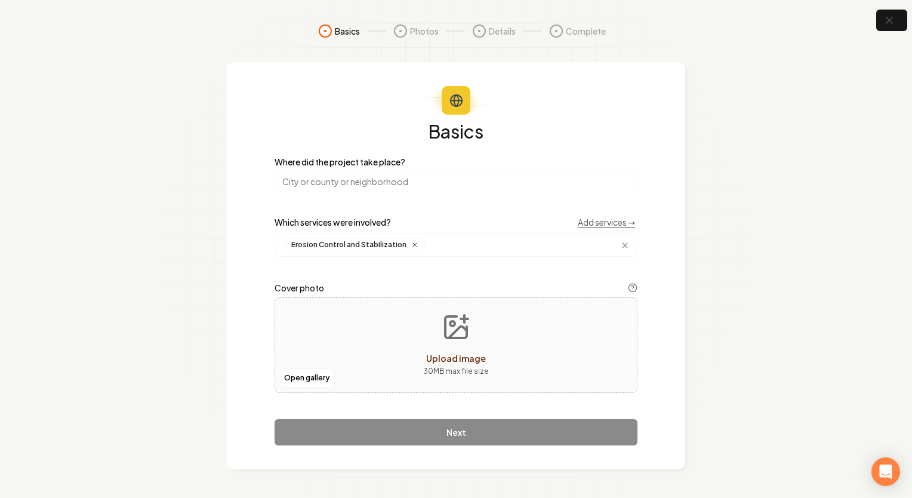
click at [466, 364] on div "Upload image" at bounding box center [456, 358] width 60 height 14
click at [319, 379] on button "Open gallery" at bounding box center [307, 377] width 54 height 19
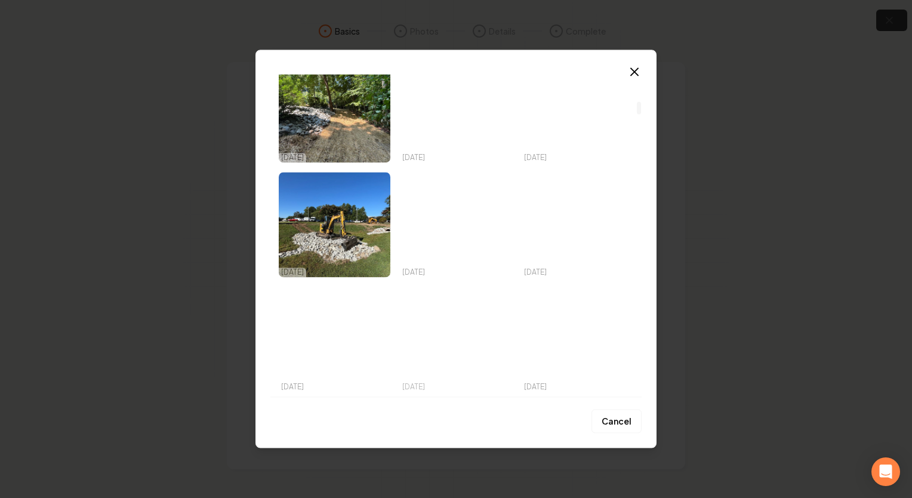
scroll to position [776, 0]
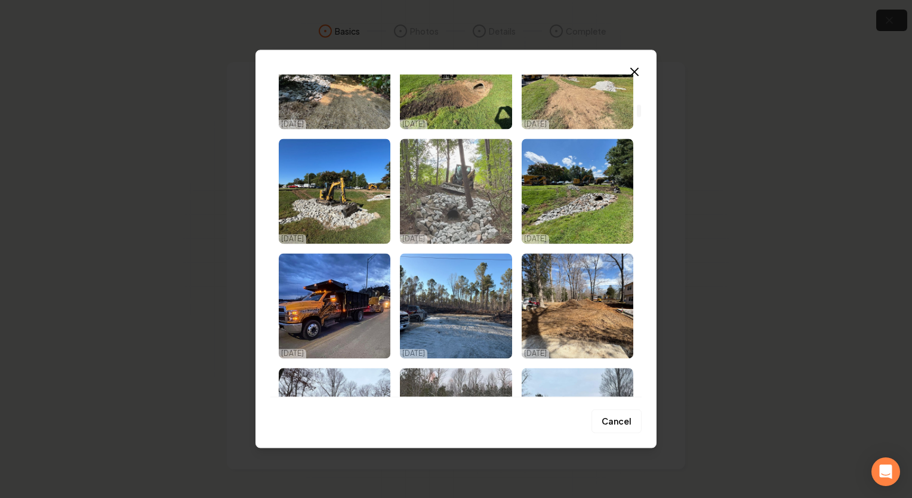
click at [469, 198] on img "Select image image_68b52e755c7cd75eb8bd13a1.jpeg" at bounding box center [456, 191] width 112 height 105
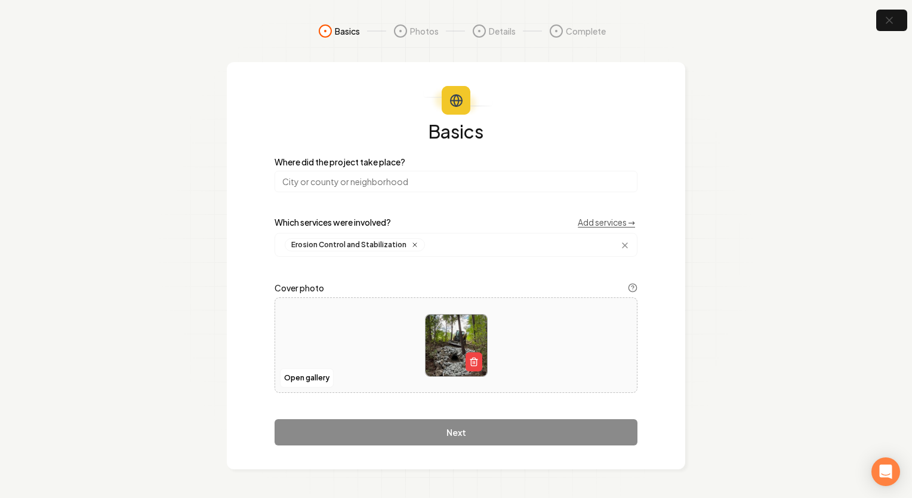
click at [485, 436] on div "Basics Where did the project take place? Which services were involved? Add serv…" at bounding box center [456, 284] width 363 height 324
click at [455, 435] on div "Basics Where did the project take place? Which services were involved? Add serv…" at bounding box center [456, 284] width 363 height 324
click at [468, 432] on div "Basics Where did the project take place? Which services were involved? Add serv…" at bounding box center [456, 284] width 363 height 324
click at [436, 188] on input "search" at bounding box center [456, 181] width 363 height 21
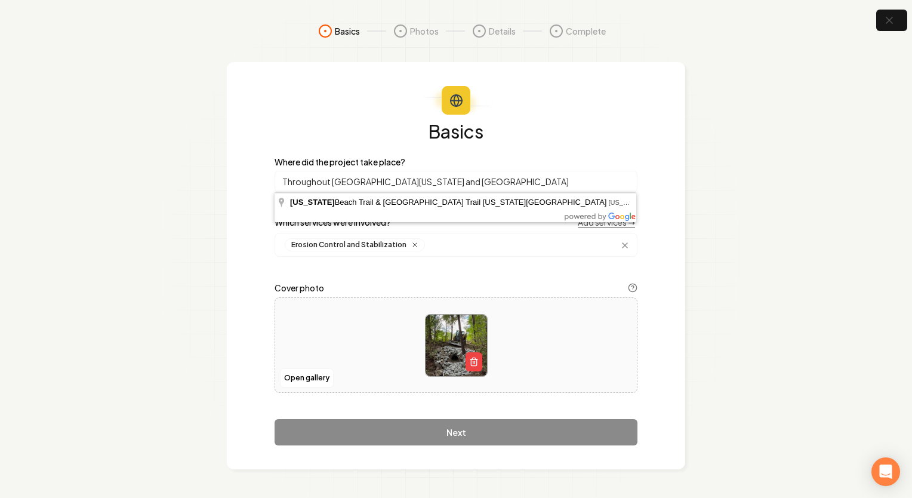
type input "Throughout [GEOGRAPHIC_DATA][US_STATE] and [GEOGRAPHIC_DATA]"
click at [430, 134] on h1 "Basics" at bounding box center [456, 131] width 363 height 19
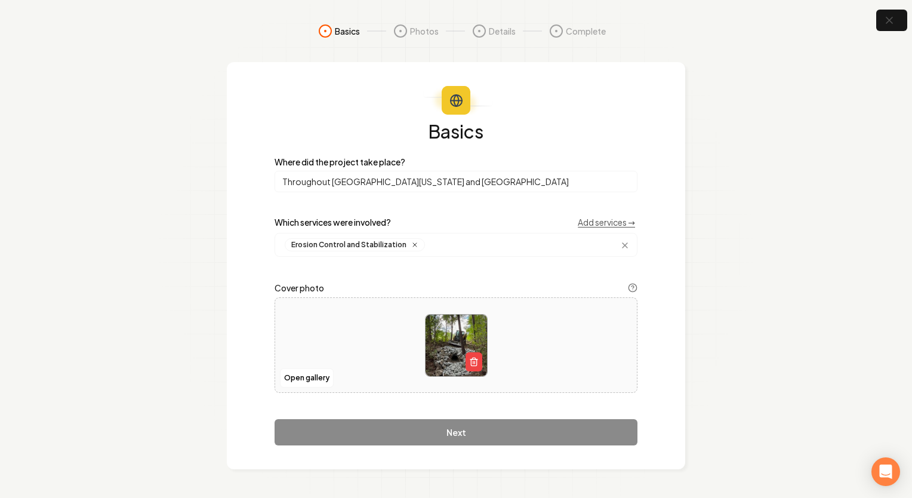
click at [450, 427] on div "Basics Where did the project take place? Throughout Central Virginia and Hampto…" at bounding box center [456, 284] width 363 height 324
click at [620, 223] on link "Add services →" at bounding box center [606, 222] width 57 height 12
drag, startPoint x: 487, startPoint y: 429, endPoint x: 497, endPoint y: 410, distance: 21.4
click at [487, 429] on div "Basics Where did the project take place? Throughout Central Virginia and Hampto…" at bounding box center [456, 284] width 363 height 324
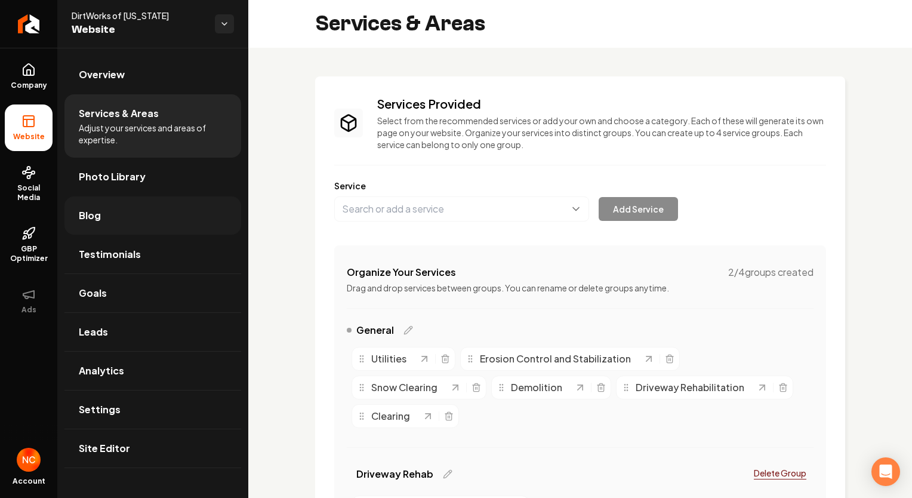
click at [101, 215] on link "Blog" at bounding box center [152, 215] width 177 height 38
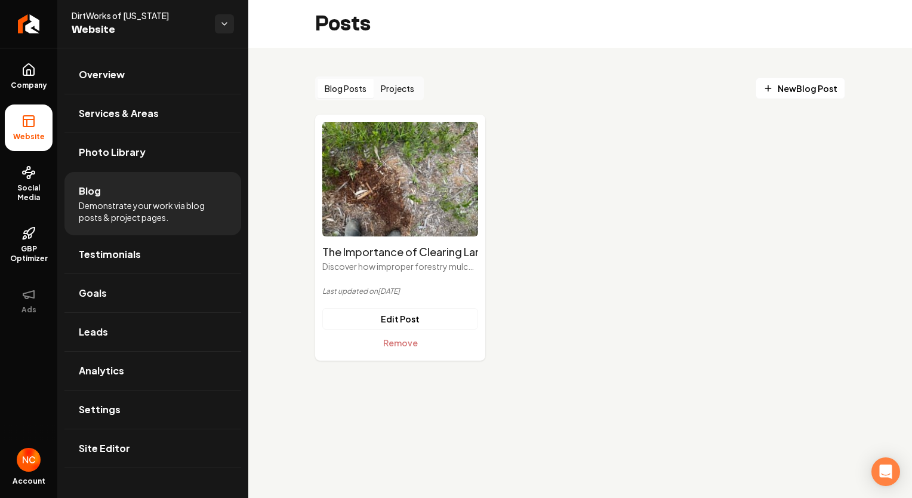
click at [410, 90] on button "Projects" at bounding box center [398, 88] width 48 height 19
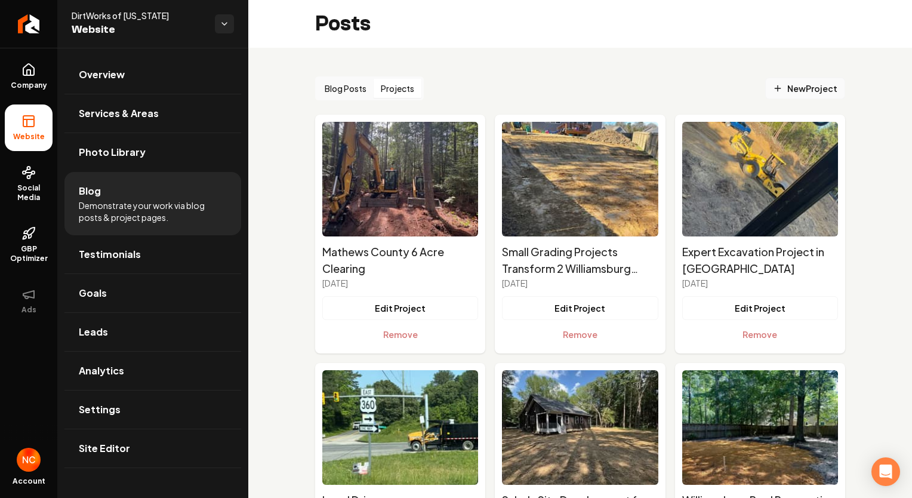
click at [807, 88] on span "New Project" at bounding box center [805, 88] width 64 height 13
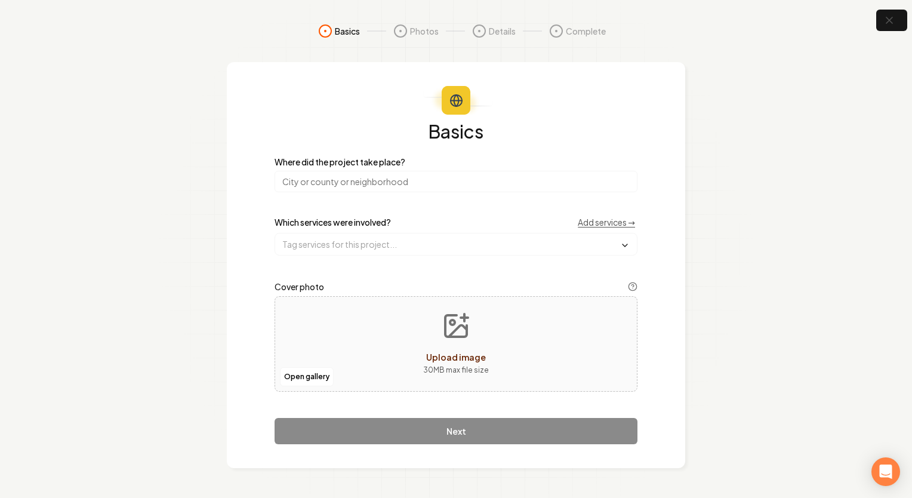
click at [396, 184] on input "search" at bounding box center [456, 181] width 363 height 21
click at [376, 241] on input "text" at bounding box center [456, 243] width 362 height 21
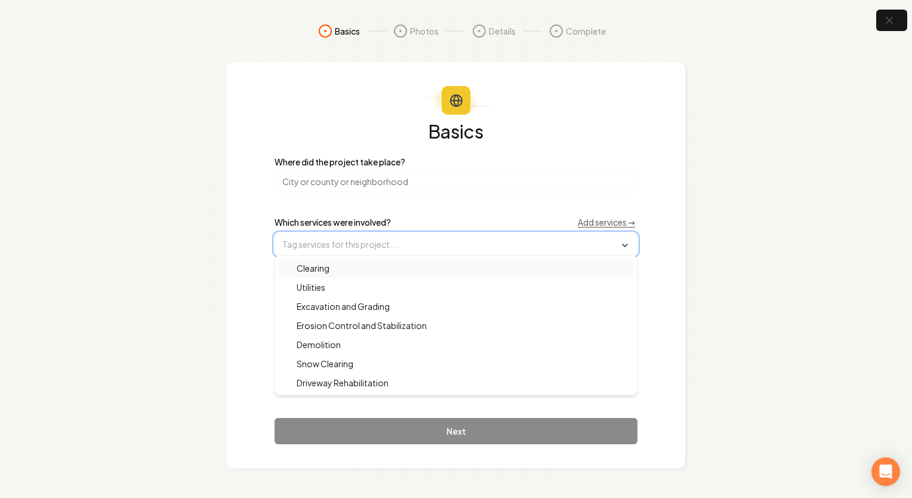
click at [350, 267] on div "Clearing" at bounding box center [456, 268] width 357 height 19
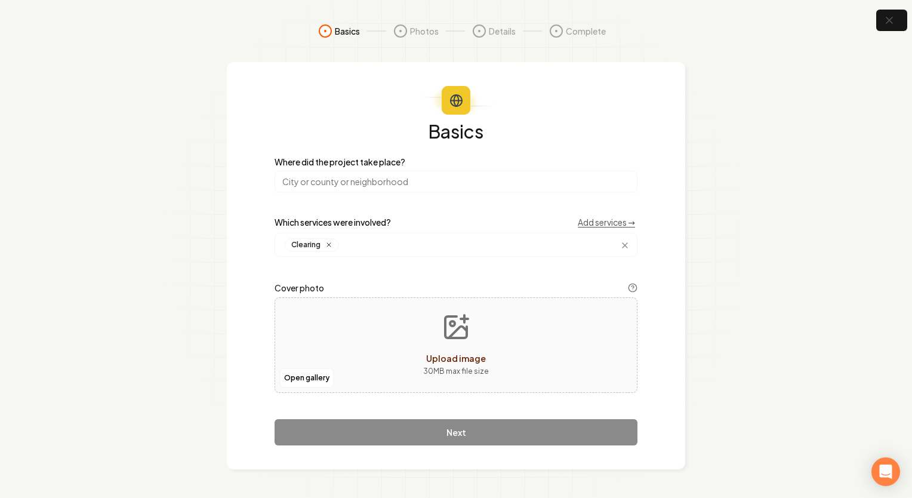
click at [251, 243] on div "Basics Where did the project take place? Which services were involved? Add serv…" at bounding box center [456, 265] width 459 height 407
click at [469, 358] on span "Upload image" at bounding box center [456, 358] width 60 height 11
click at [327, 381] on button "Open gallery" at bounding box center [307, 377] width 54 height 19
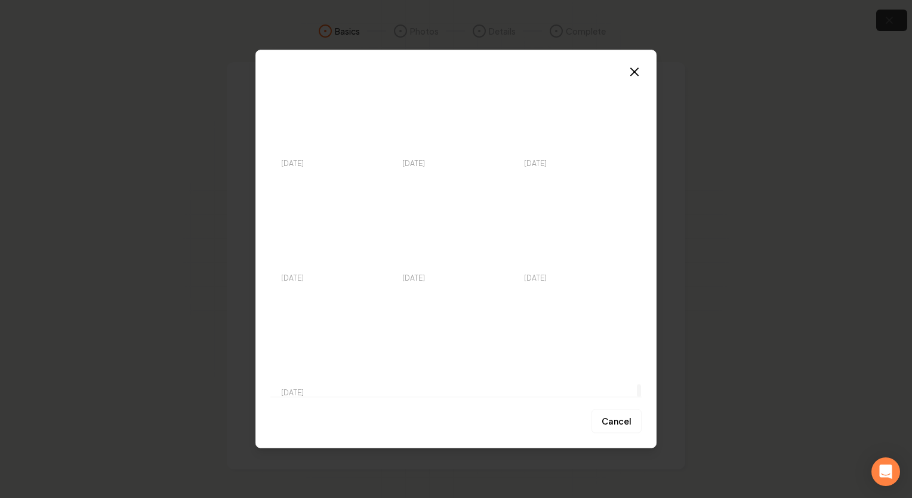
scroll to position [8078, 0]
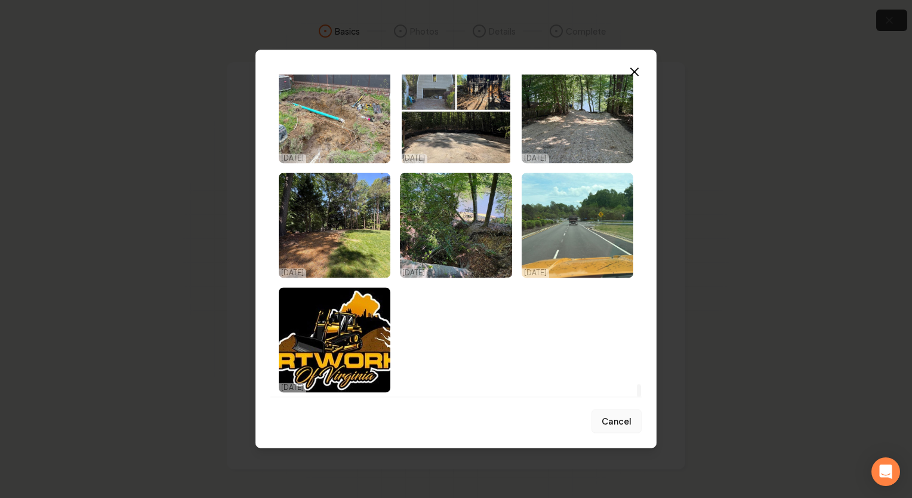
click at [609, 419] on button "Cancel" at bounding box center [617, 422] width 50 height 24
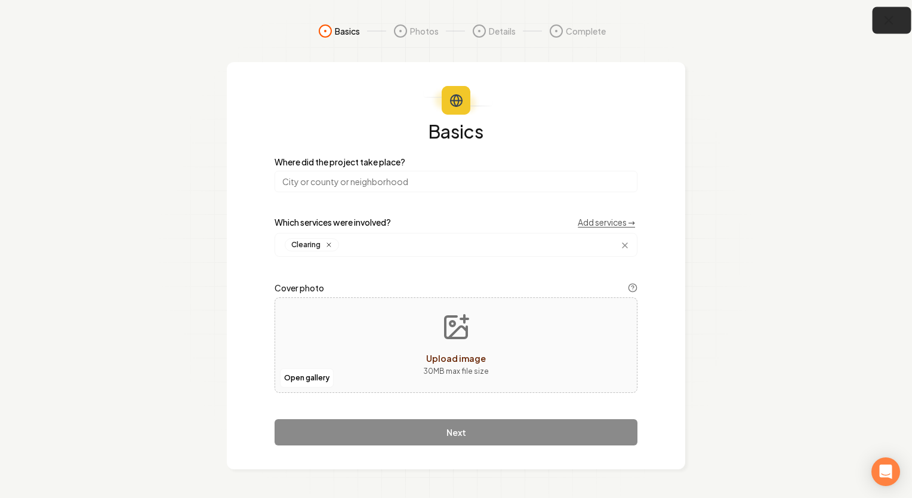
click at [881, 16] on button "button" at bounding box center [892, 20] width 39 height 27
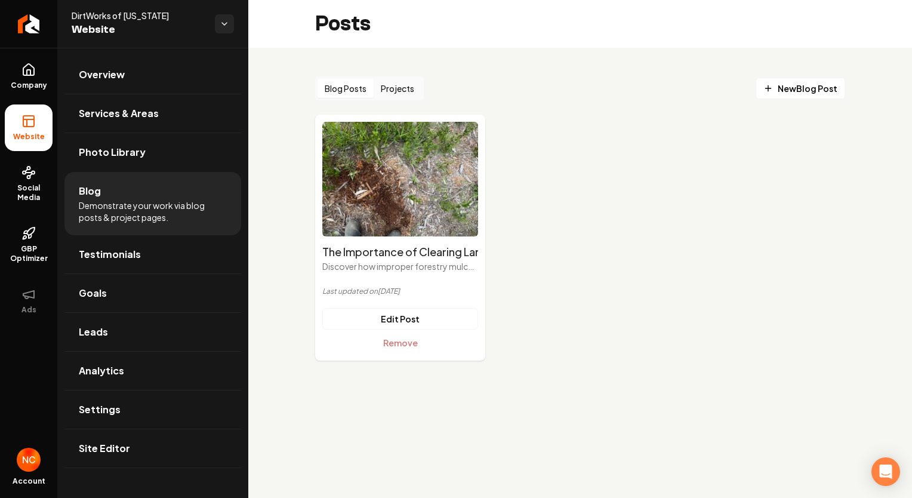
click at [407, 83] on button "Projects" at bounding box center [398, 88] width 48 height 19
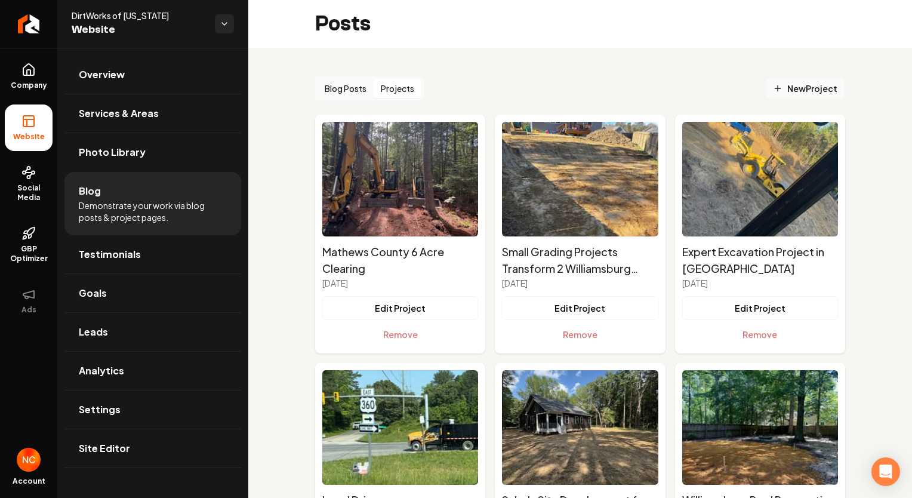
click at [790, 87] on span "New Project" at bounding box center [805, 88] width 64 height 13
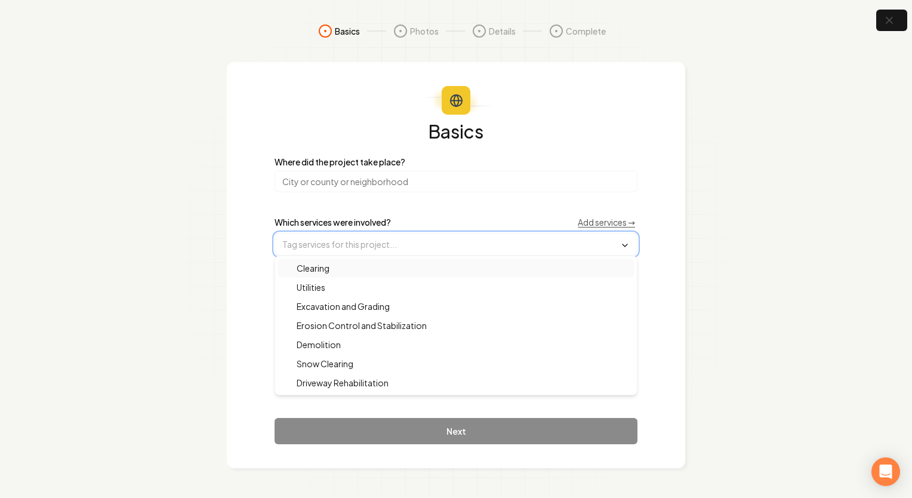
click at [401, 246] on input "text" at bounding box center [456, 243] width 362 height 21
click at [380, 333] on div "Erosion Control and Stabilization" at bounding box center [456, 325] width 357 height 19
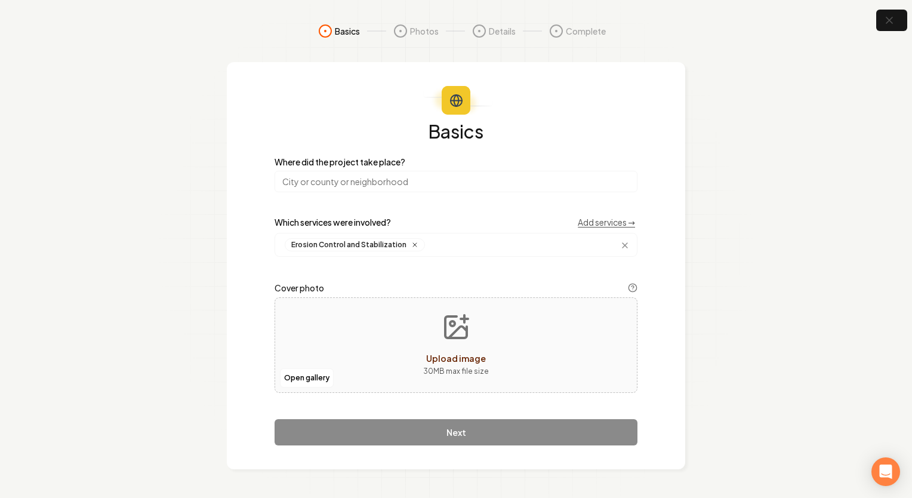
click at [223, 380] on section "Basics Photos Details Complete Basics Where did the project take place? Which s…" at bounding box center [456, 249] width 912 height 498
click at [459, 357] on span "Upload image" at bounding box center [456, 358] width 60 height 11
click at [313, 375] on button "Open gallery" at bounding box center [307, 377] width 54 height 19
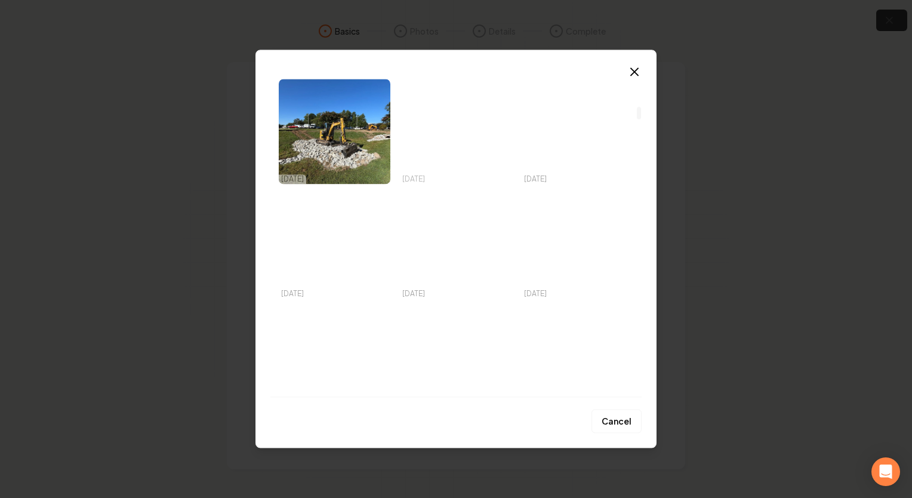
scroll to position [776, 0]
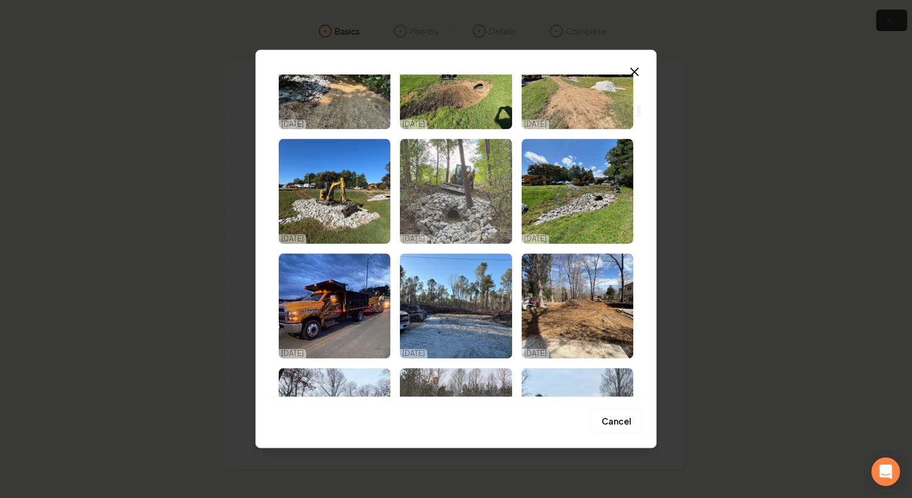
click at [469, 229] on img "Select image image_68b52e755c7cd75eb8bd13a1.jpeg" at bounding box center [456, 191] width 112 height 105
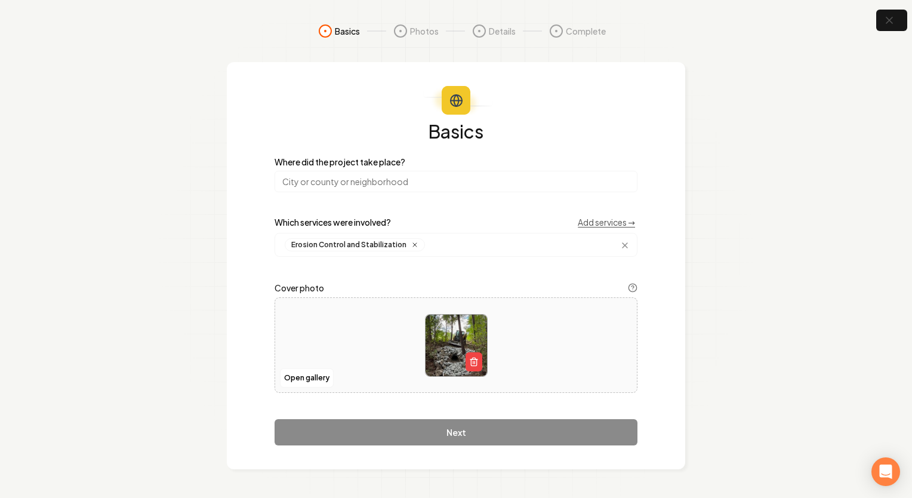
click at [507, 425] on div "Basics Where did the project take place? Which services were involved? Add serv…" at bounding box center [456, 284] width 363 height 324
click at [451, 432] on div "Basics Where did the project take place? Which services were involved? Add serv…" at bounding box center [456, 284] width 363 height 324
click at [428, 432] on div "Basics Where did the project take place? Which services were involved? Add serv…" at bounding box center [456, 284] width 363 height 324
click at [428, 433] on div "Basics Where did the project take place? Which services were involved? Add serv…" at bounding box center [456, 284] width 363 height 324
drag, startPoint x: 428, startPoint y: 433, endPoint x: 481, endPoint y: 435, distance: 53.2
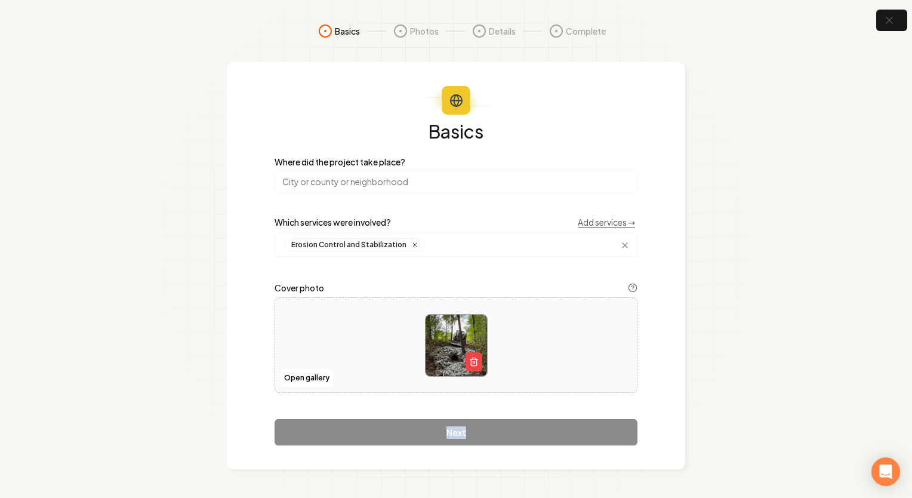
click at [482, 435] on div "Basics Where did the project take place? Which services were involved? Add serv…" at bounding box center [456, 284] width 363 height 324
click at [460, 435] on div "Basics Where did the project take place? Which services were involved? Add serv…" at bounding box center [456, 284] width 363 height 324
click at [494, 413] on div "Basics Where did the project take place? Which services were involved? Add serv…" at bounding box center [456, 284] width 363 height 324
click at [499, 399] on div "Basics Where did the project take place? Which services were involved? Add serv…" at bounding box center [456, 284] width 363 height 324
click at [536, 405] on div "Basics Where did the project take place? Which services were involved? Add serv…" at bounding box center [456, 284] width 363 height 324
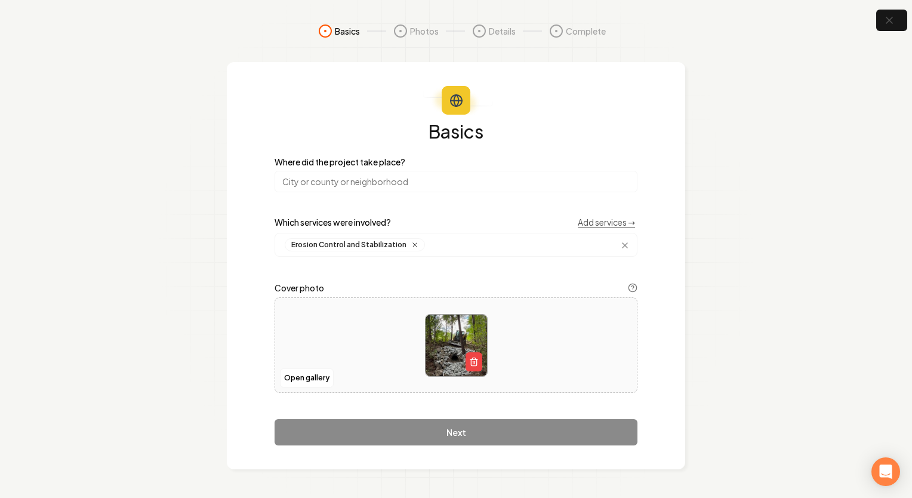
click at [515, 261] on div "Basics Where did the project take place? Which services were involved? Add serv…" at bounding box center [456, 284] width 363 height 324
click at [454, 429] on div "Basics Where did the project take place? Which services were involved? Add serv…" at bounding box center [456, 284] width 363 height 324
click at [887, 20] on icon "button" at bounding box center [889, 20] width 15 height 15
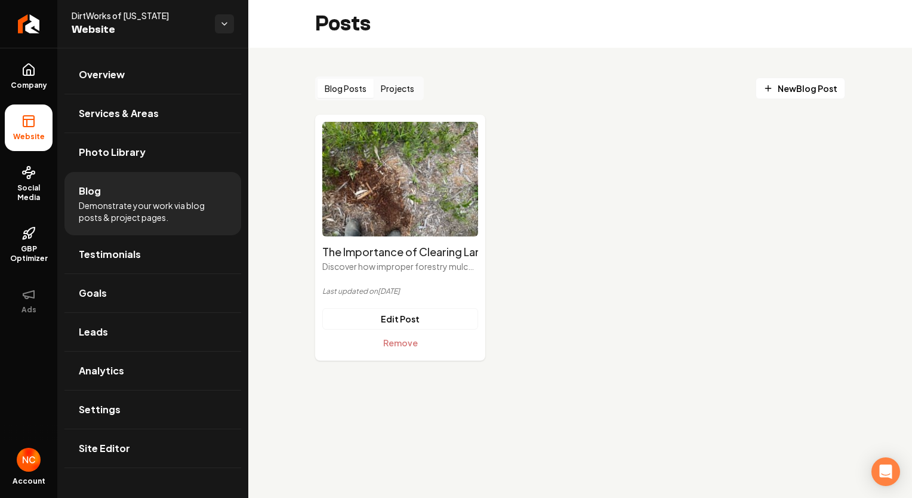
click at [402, 88] on button "Projects" at bounding box center [398, 88] width 48 height 19
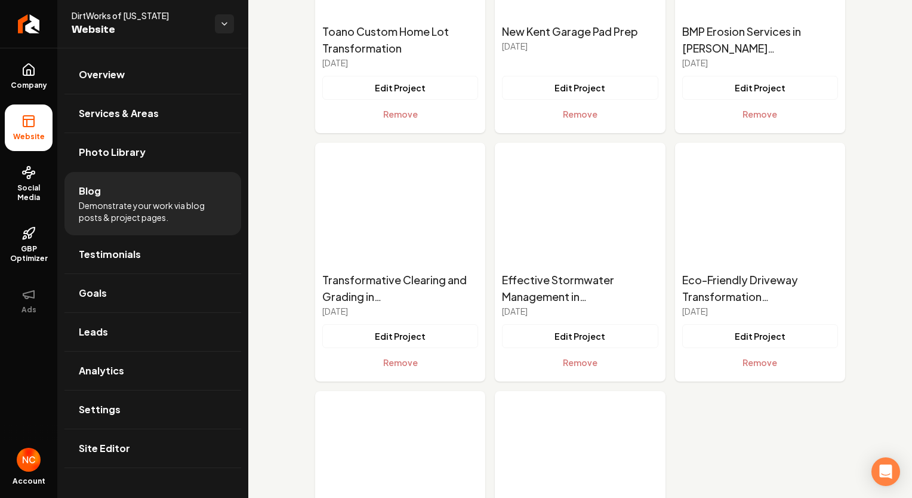
scroll to position [1870, 0]
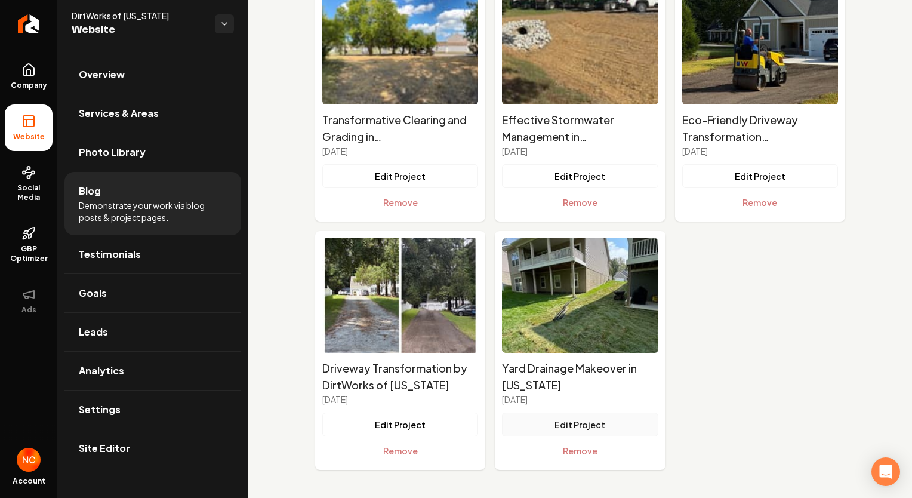
click at [593, 423] on button "Edit Project" at bounding box center [580, 425] width 156 height 24
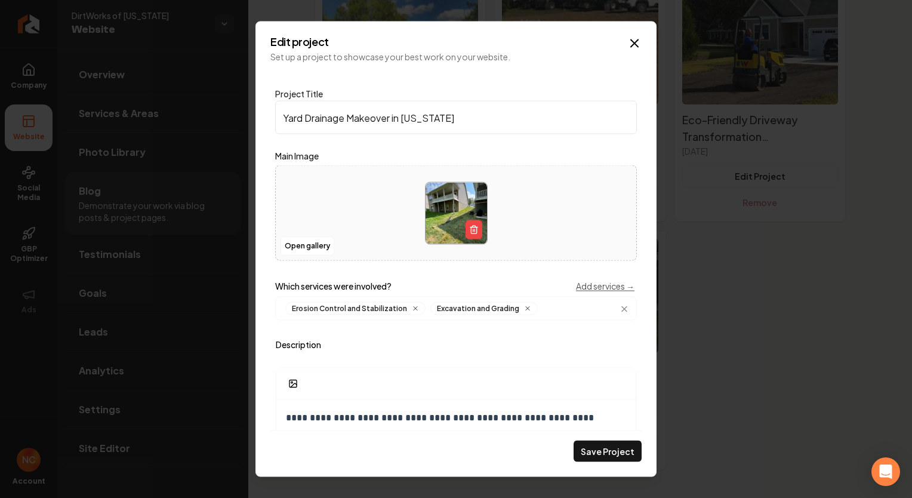
click at [402, 116] on input "Yard Drainage Makeover in [US_STATE]" at bounding box center [456, 117] width 362 height 33
drag, startPoint x: 404, startPoint y: 117, endPoint x: 467, endPoint y: 127, distance: 64.7
click at [463, 123] on input "Yard Drainage Makeover in [US_STATE]" at bounding box center [456, 117] width 362 height 33
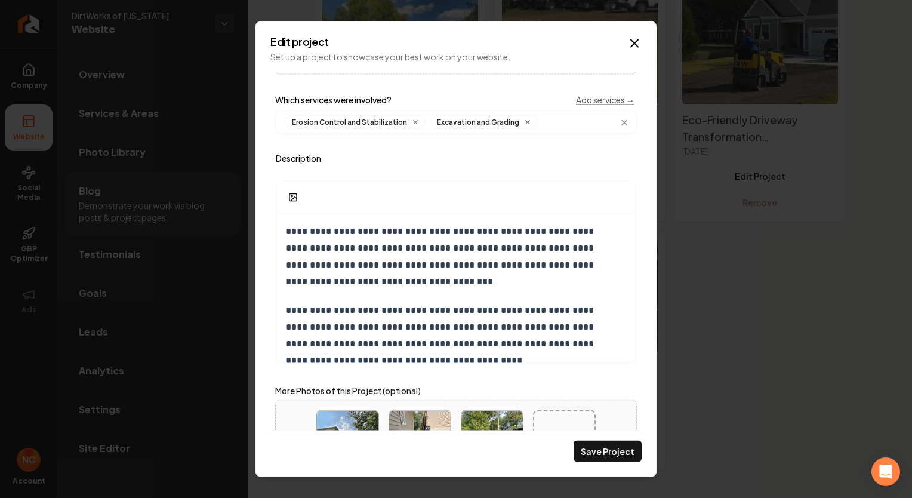
scroll to position [153, 0]
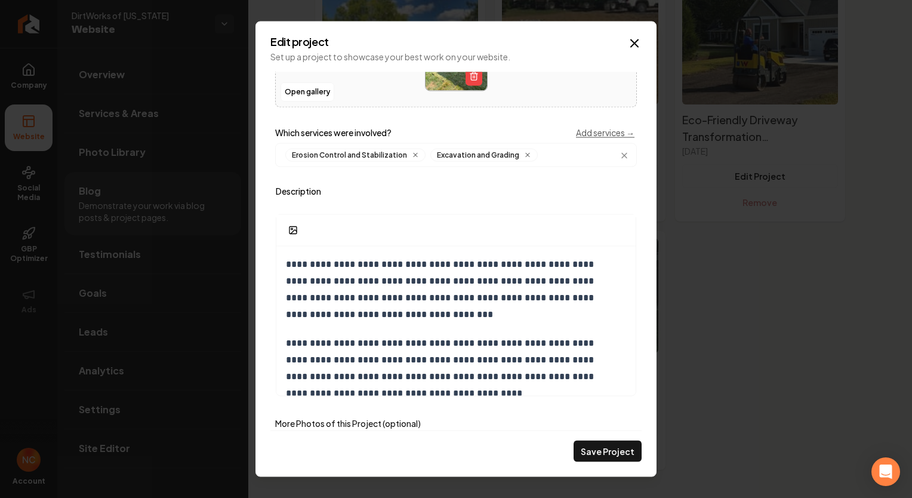
type input "Yard Drainage Makeover in Williamsburg"
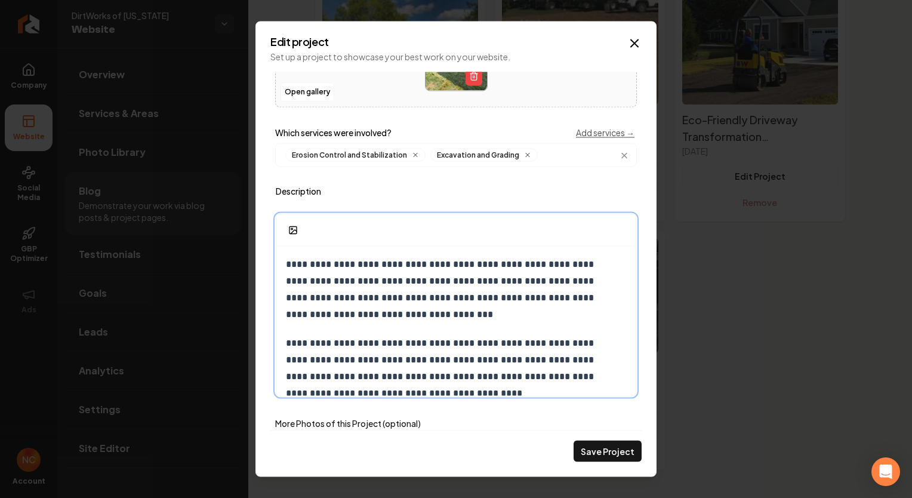
click at [365, 278] on p "**********" at bounding box center [447, 289] width 323 height 67
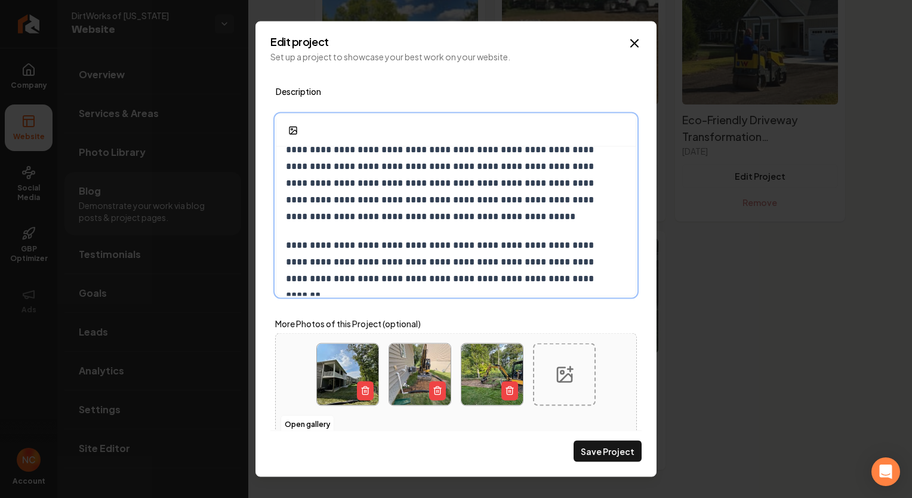
scroll to position [273, 0]
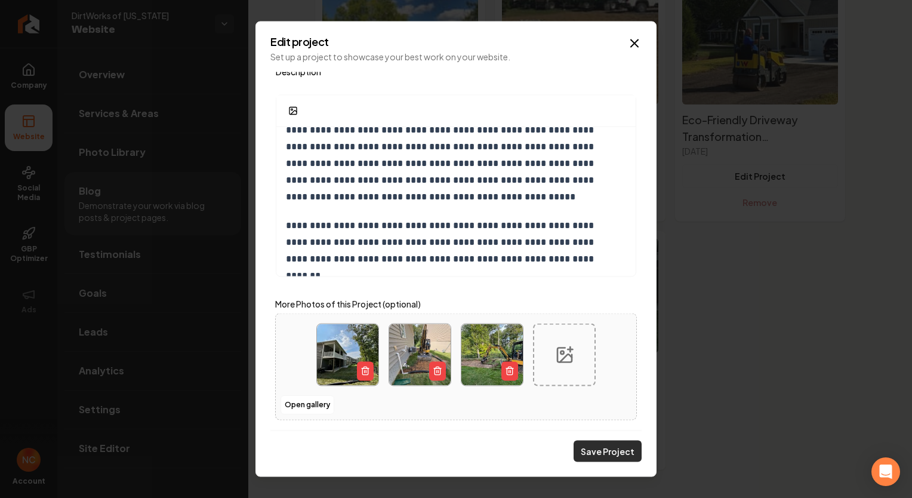
click at [597, 450] on button "Save Project" at bounding box center [608, 451] width 68 height 21
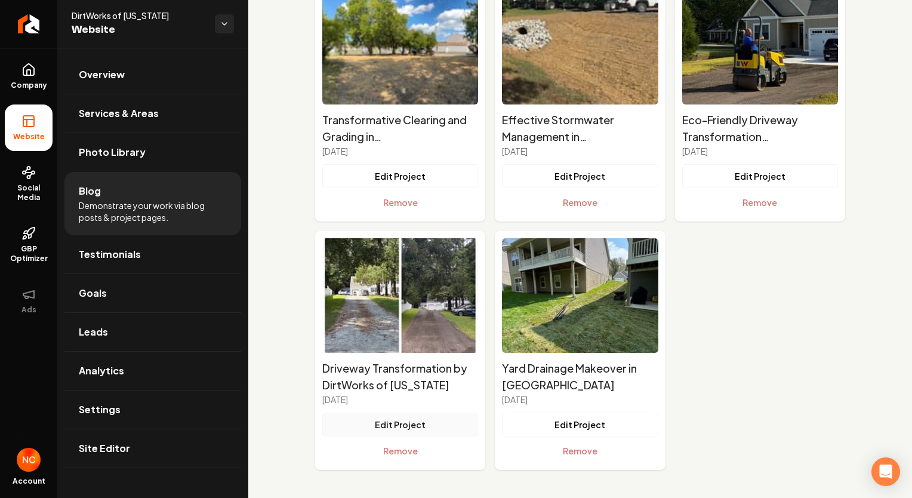
click at [424, 426] on button "Edit Project" at bounding box center [400, 425] width 156 height 24
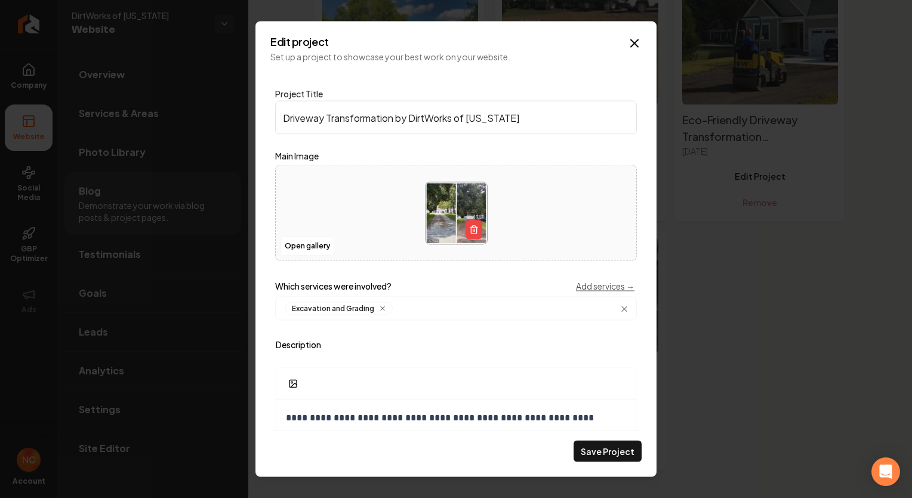
click at [511, 122] on input "Driveway Transformation by DirtWorks of [US_STATE]" at bounding box center [456, 117] width 362 height 33
drag, startPoint x: 395, startPoint y: 119, endPoint x: 564, endPoint y: 129, distance: 169.2
click at [564, 129] on input "Driveway Transformation by DirtWorks of [US_STATE]" at bounding box center [456, 117] width 362 height 33
click at [284, 115] on input "Driveway Transformation" at bounding box center [456, 117] width 362 height 33
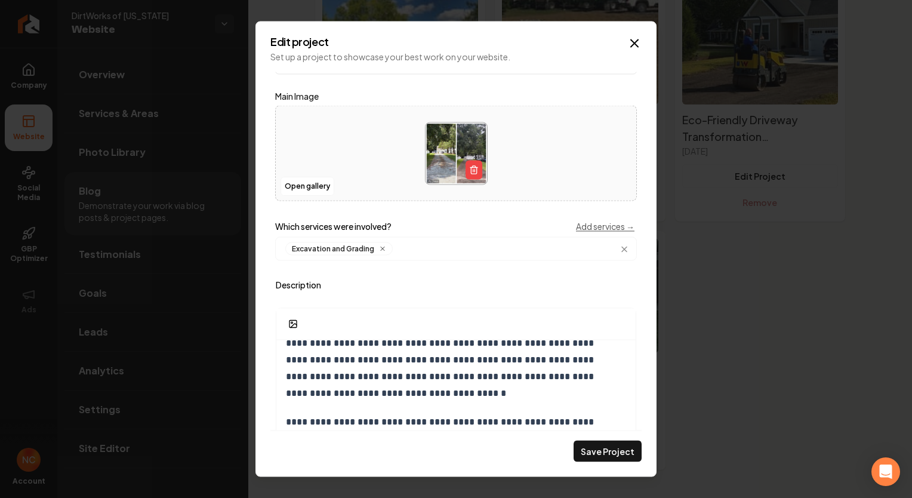
scroll to position [179, 0]
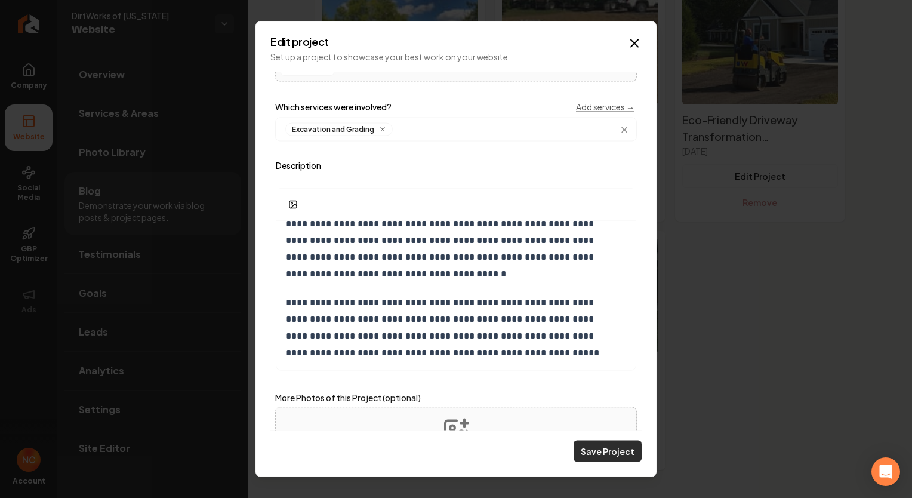
type input "Williamsburg Driveway Transformation"
click at [588, 447] on button "Save Project" at bounding box center [608, 451] width 68 height 21
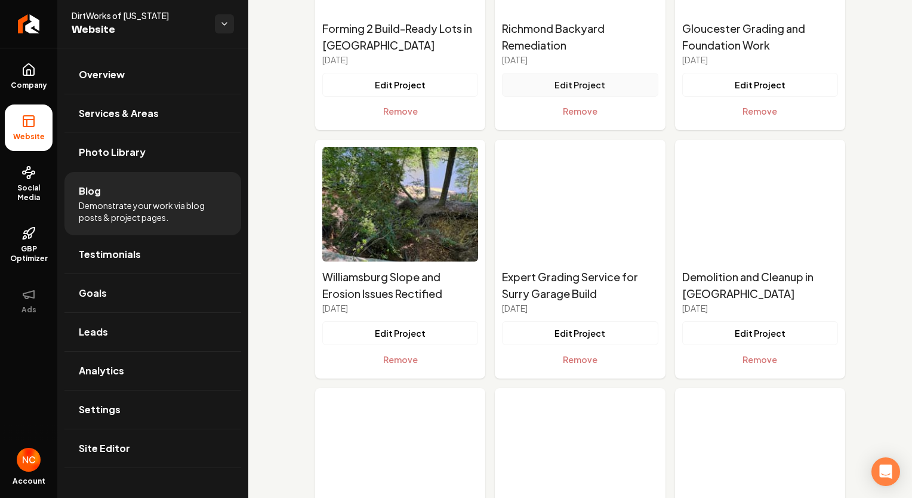
scroll to position [776, 0]
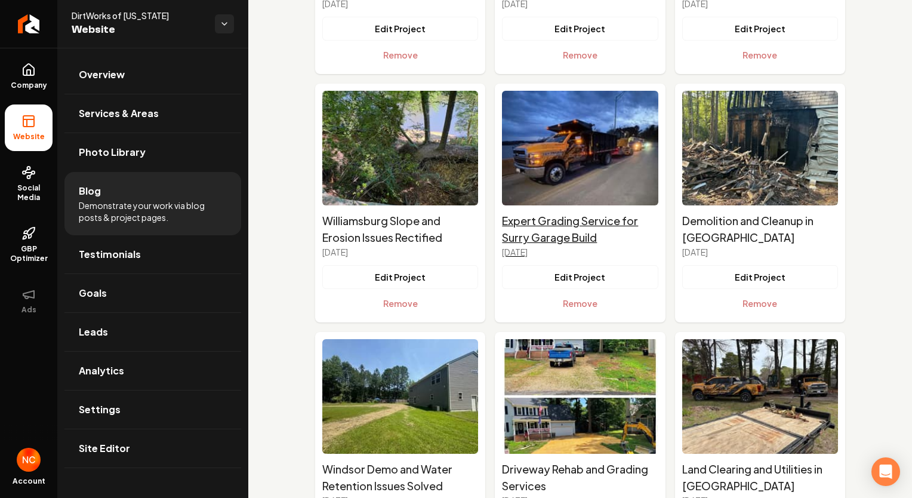
click at [586, 235] on h2 "Expert Grading Service for Surry Garage Build" at bounding box center [580, 229] width 156 height 33
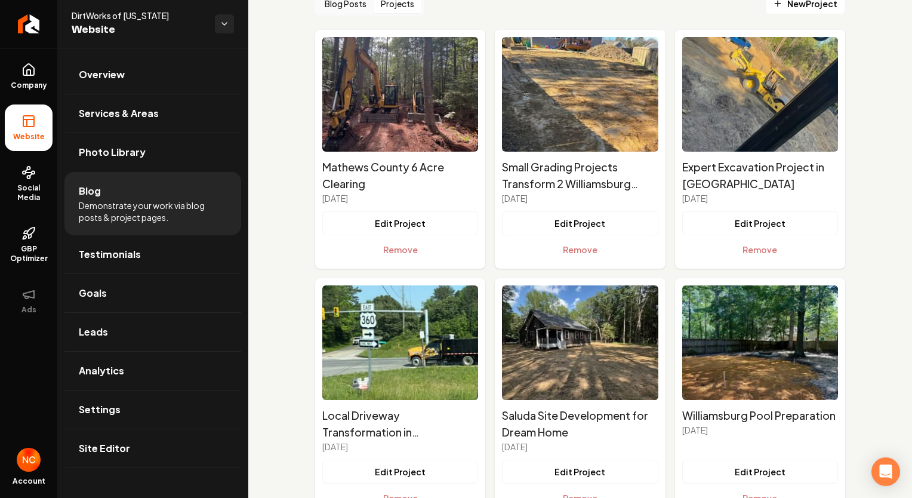
scroll to position [79, 0]
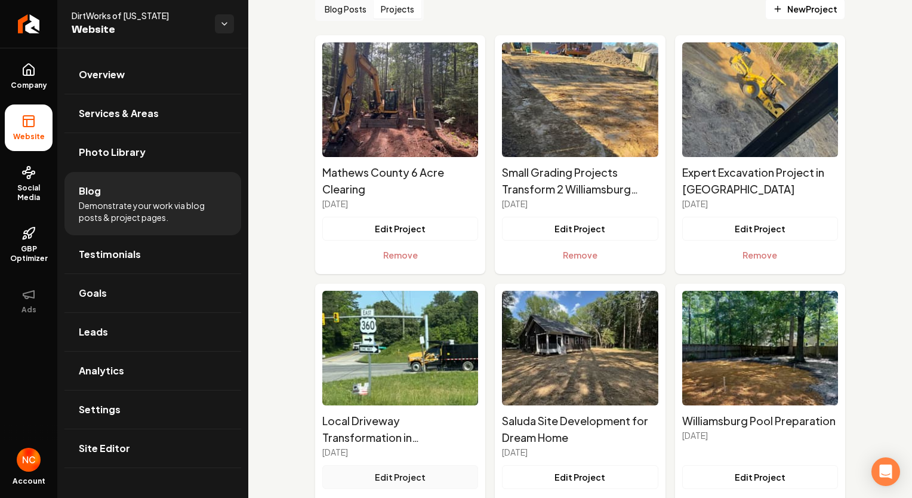
click at [411, 472] on button "Edit Project" at bounding box center [400, 477] width 156 height 24
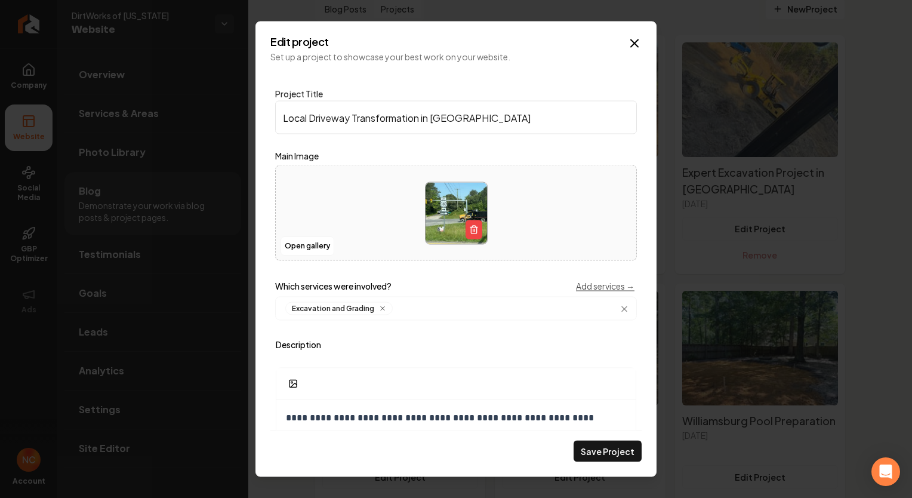
click at [310, 117] on input "Local Driveway Transformation in [GEOGRAPHIC_DATA]" at bounding box center [456, 117] width 362 height 33
type input "Driveway Transformation in Mechanicsville"
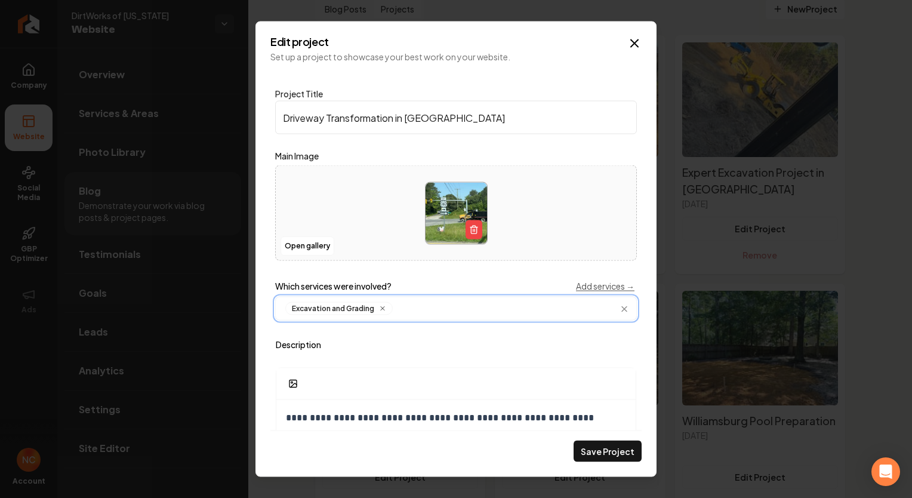
click at [579, 306] on input "Main content area" at bounding box center [514, 308] width 232 height 13
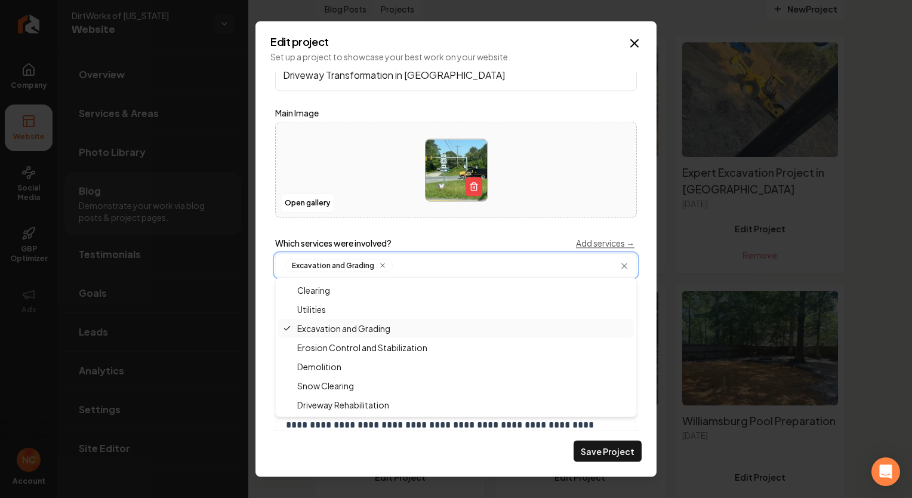
scroll to position [60, 0]
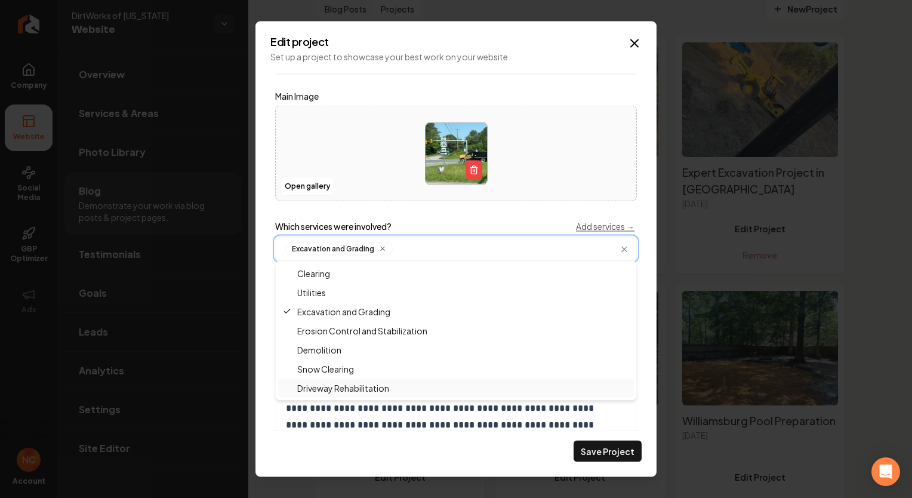
click at [364, 384] on span "Driveway Rehabilitation" at bounding box center [336, 388] width 106 height 12
click at [608, 452] on button "Save Project" at bounding box center [608, 451] width 68 height 21
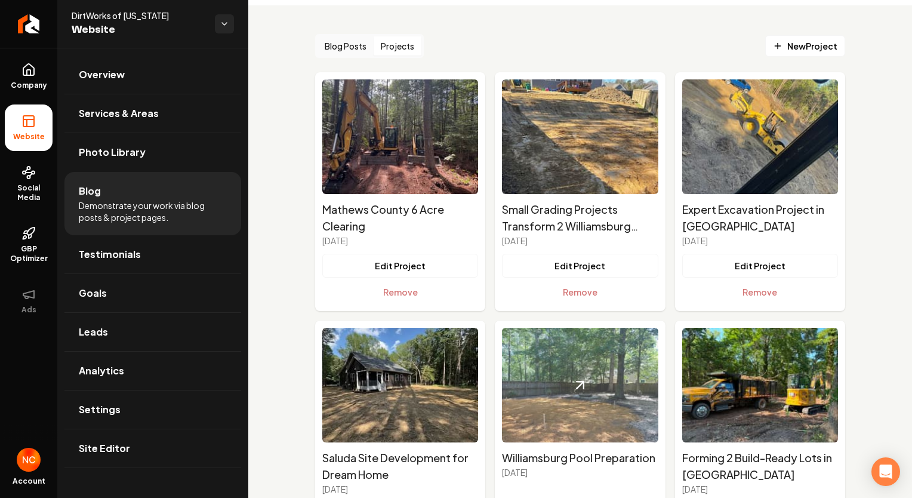
scroll to position [0, 0]
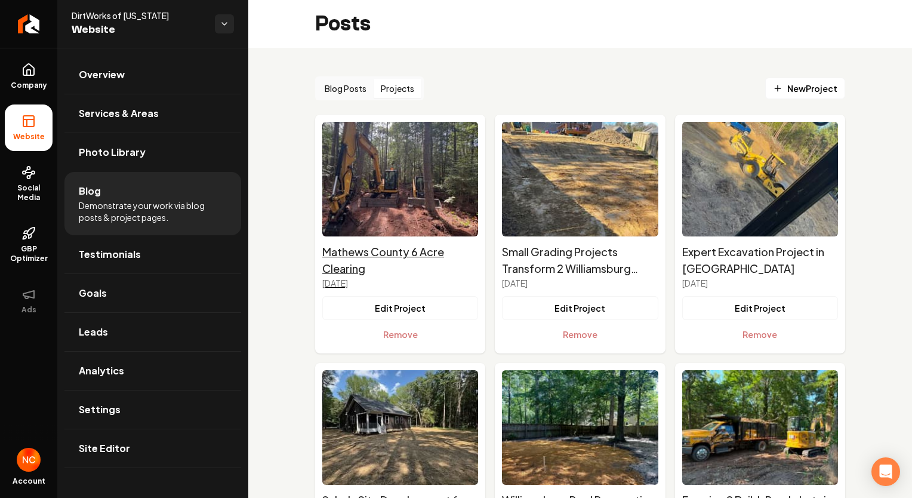
click at [419, 257] on h2 "Mathews County 6 Acre Clearing" at bounding box center [400, 260] width 156 height 33
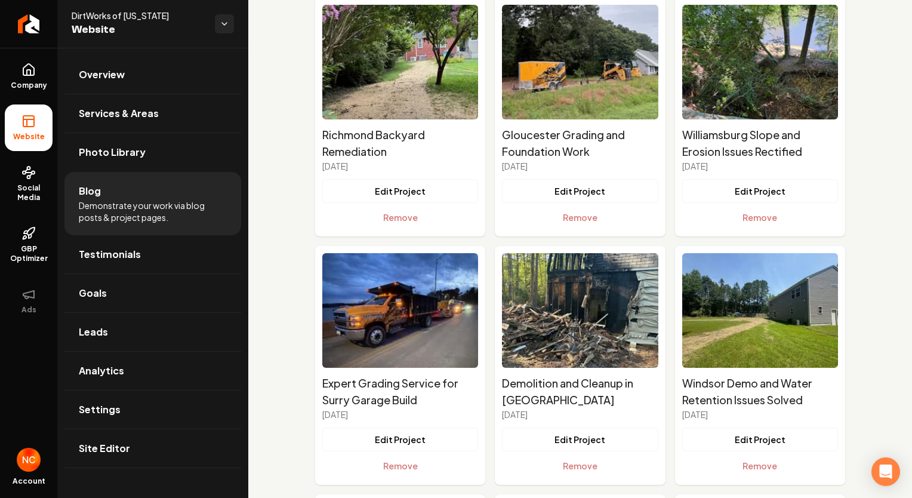
scroll to position [736, 0]
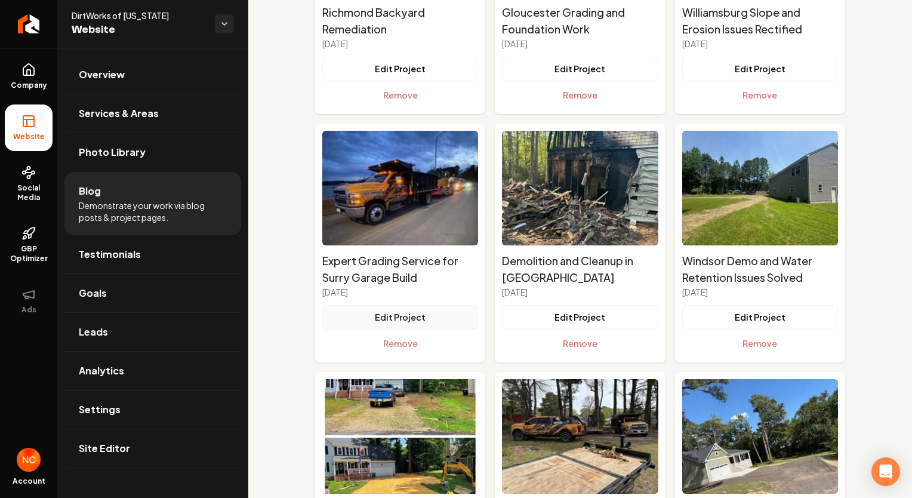
click at [443, 321] on button "Edit Project" at bounding box center [400, 317] width 156 height 24
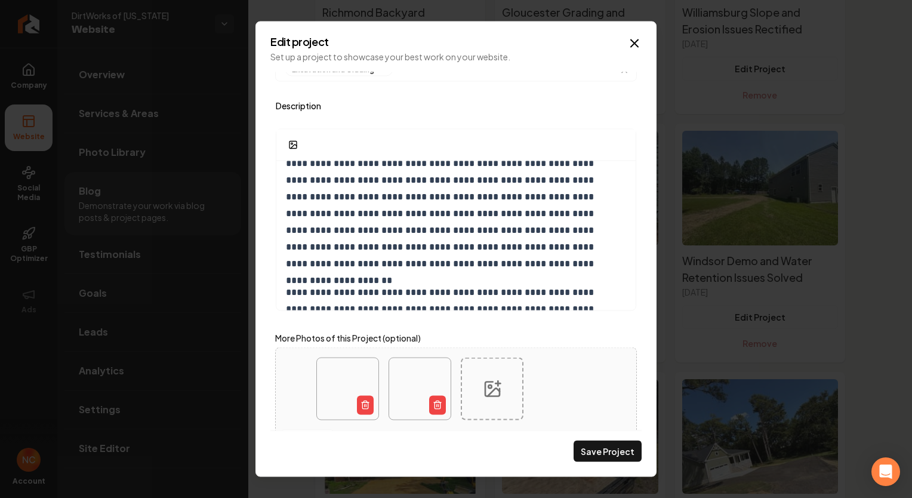
scroll to position [358, 0]
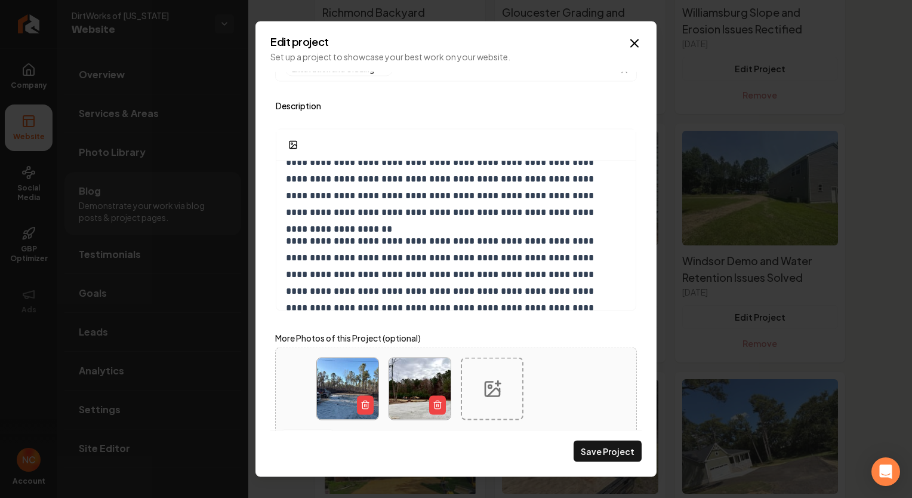
click at [488, 395] on icon "Main content area" at bounding box center [492, 388] width 14 height 14
type input "**********"
click at [560, 393] on icon "Main content area" at bounding box center [564, 388] width 19 height 19
type input "**********"
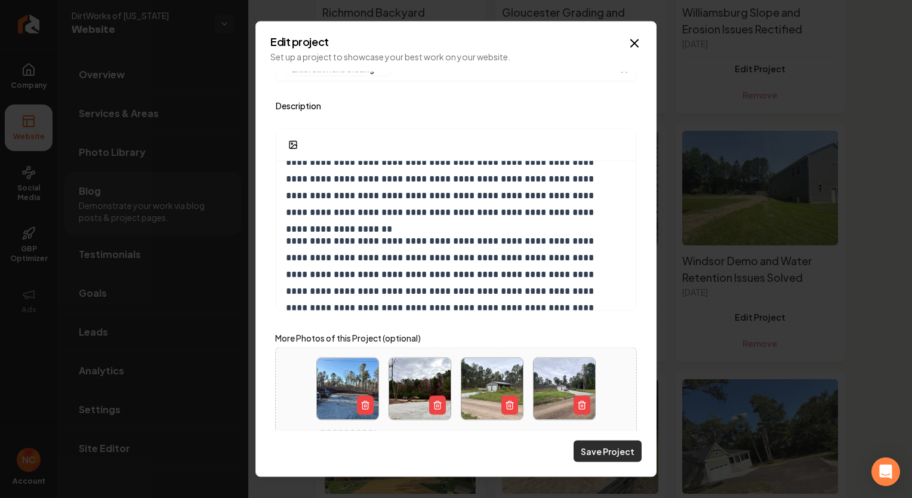
click at [607, 455] on button "Save Project" at bounding box center [608, 451] width 68 height 21
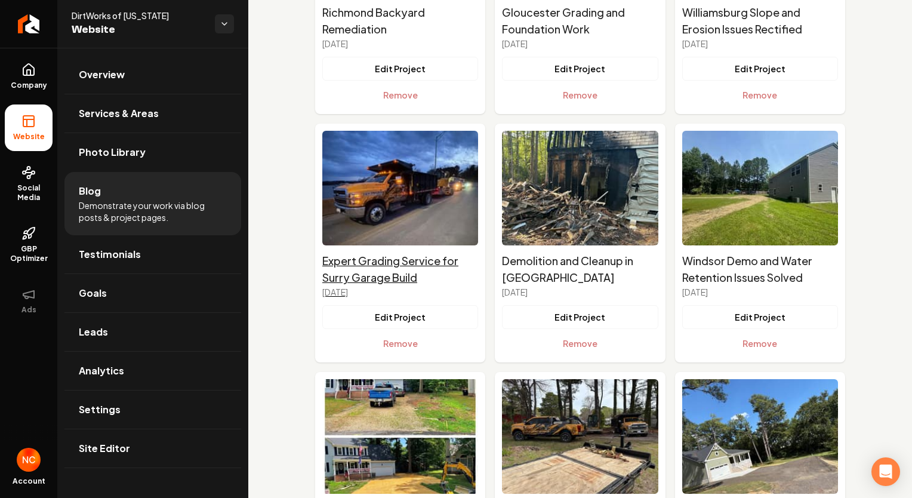
click at [394, 269] on h2 "Expert Grading Service for Surry Garage Build" at bounding box center [400, 269] width 156 height 33
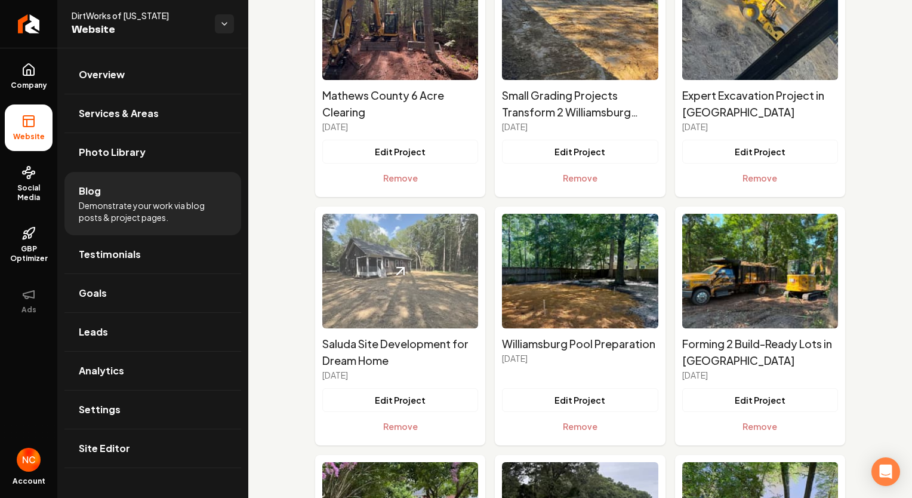
scroll to position [0, 0]
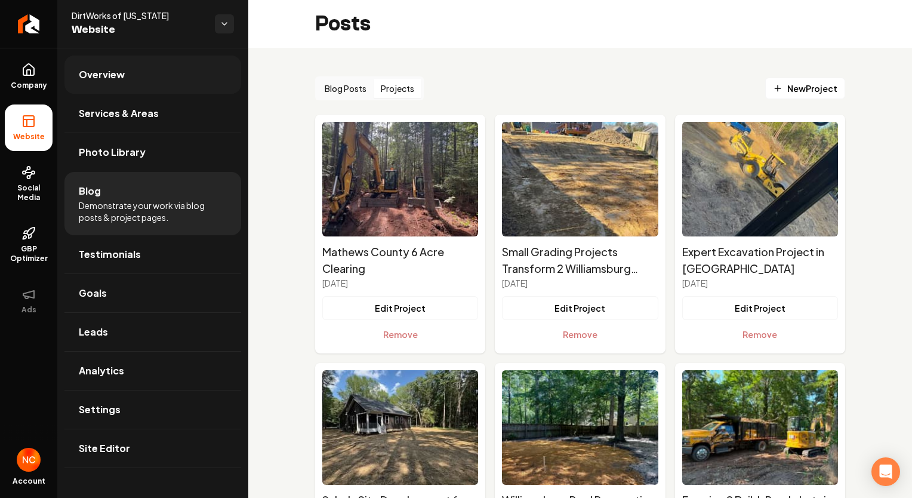
click at [107, 73] on span "Overview" at bounding box center [102, 74] width 46 height 14
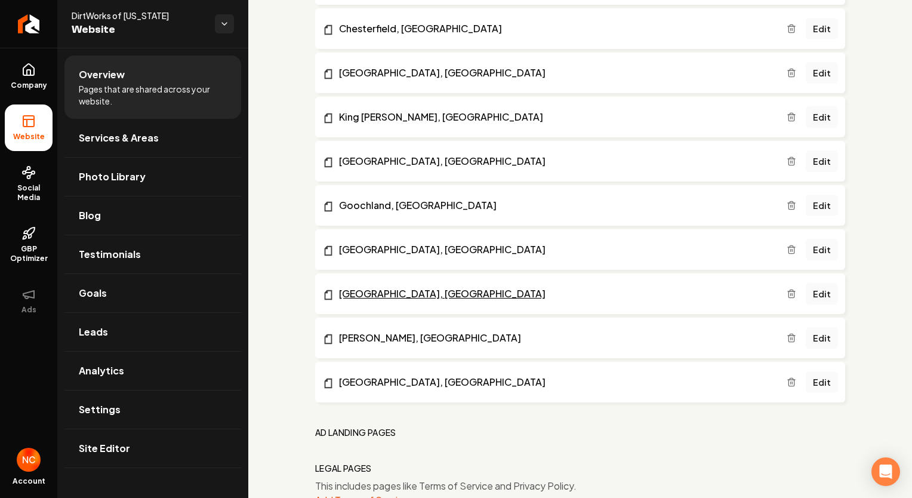
scroll to position [1545, 0]
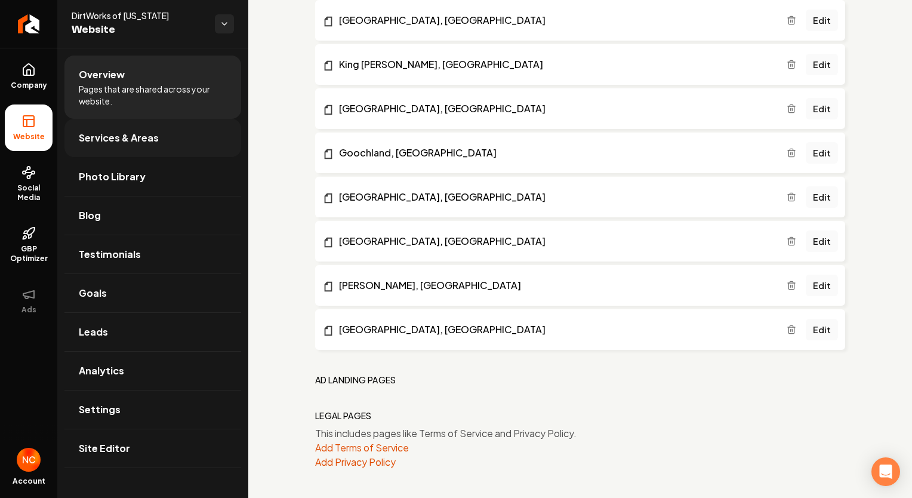
click at [109, 138] on span "Services & Areas" at bounding box center [119, 138] width 80 height 14
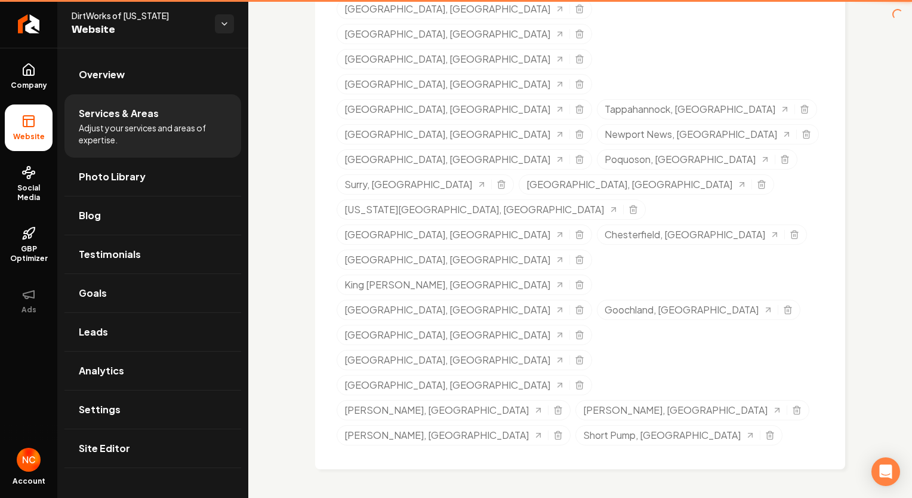
scroll to position [547, 0]
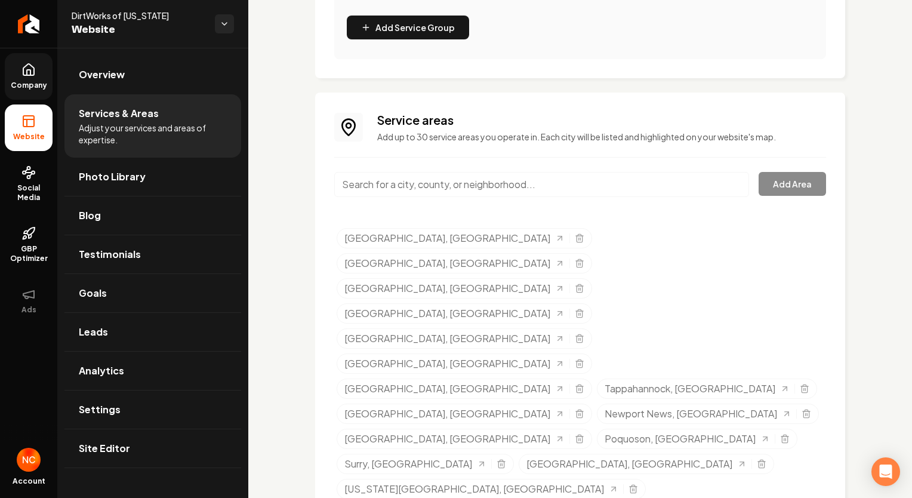
click at [35, 82] on span "Company" at bounding box center [29, 86] width 46 height 10
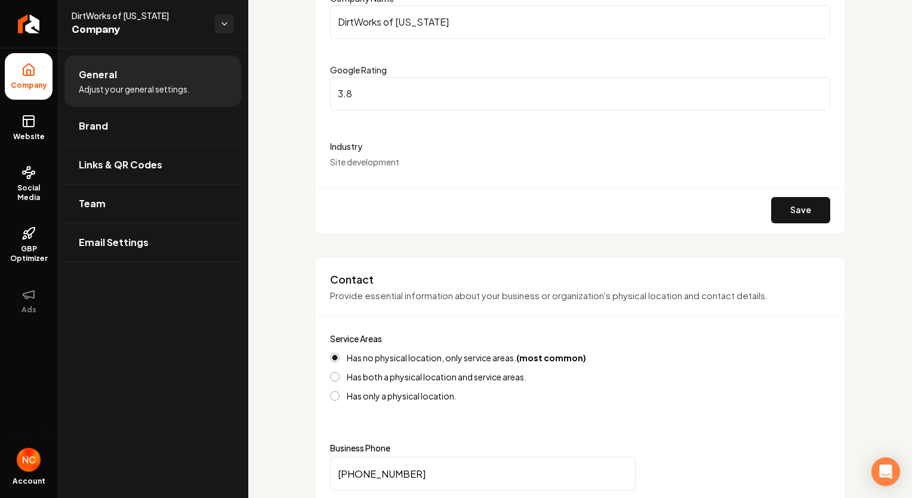
scroll to position [179, 0]
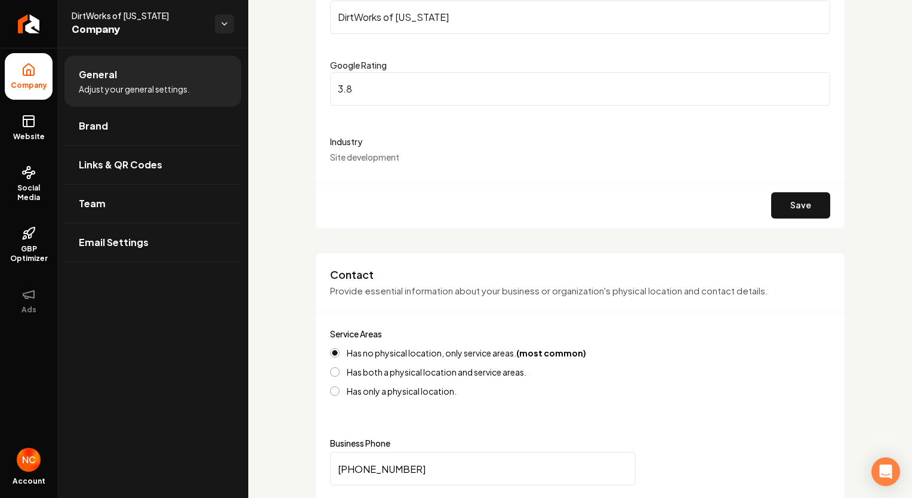
click at [414, 166] on form "Company Name DirtWorks of Virginia Google Rating 3.8 Industry Site development …" at bounding box center [580, 107] width 500 height 242
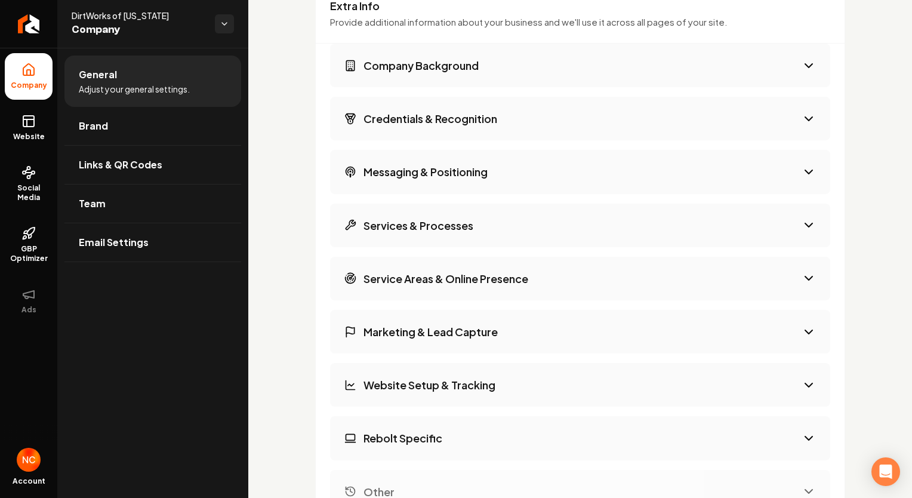
scroll to position [2014, 0]
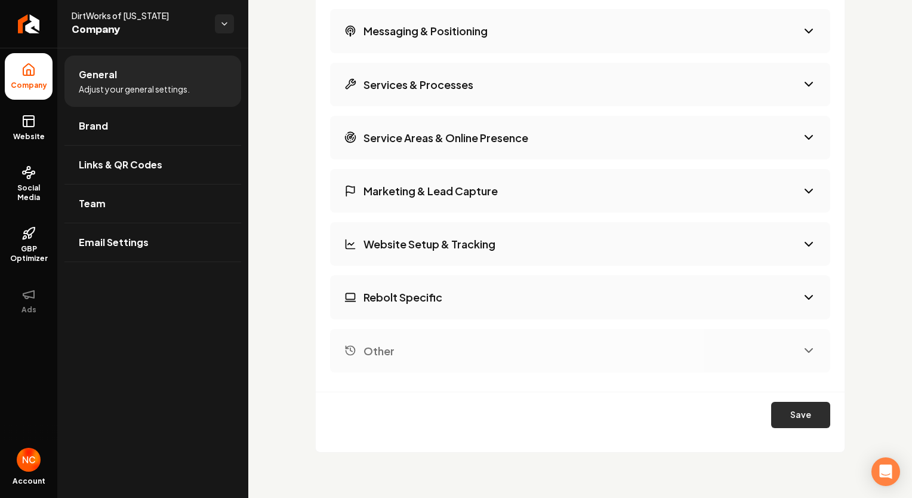
click at [786, 419] on button "Save" at bounding box center [800, 415] width 59 height 26
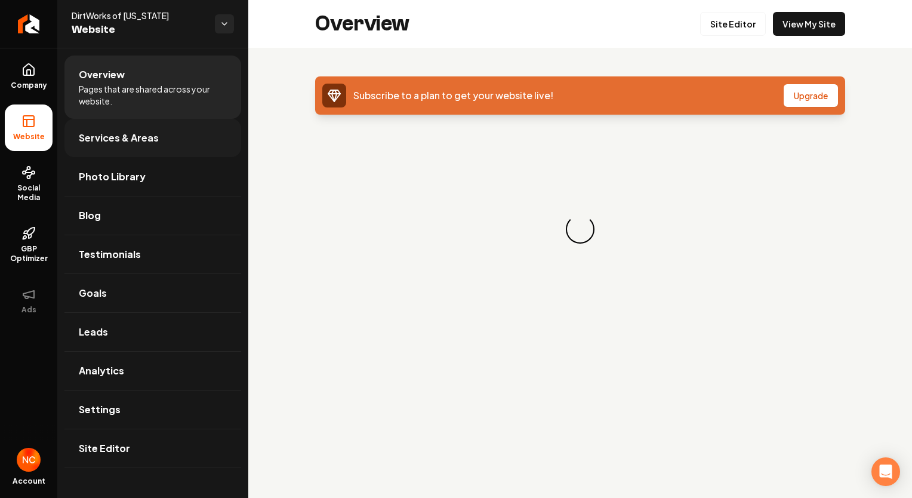
click at [139, 139] on span "Services & Areas" at bounding box center [119, 138] width 80 height 14
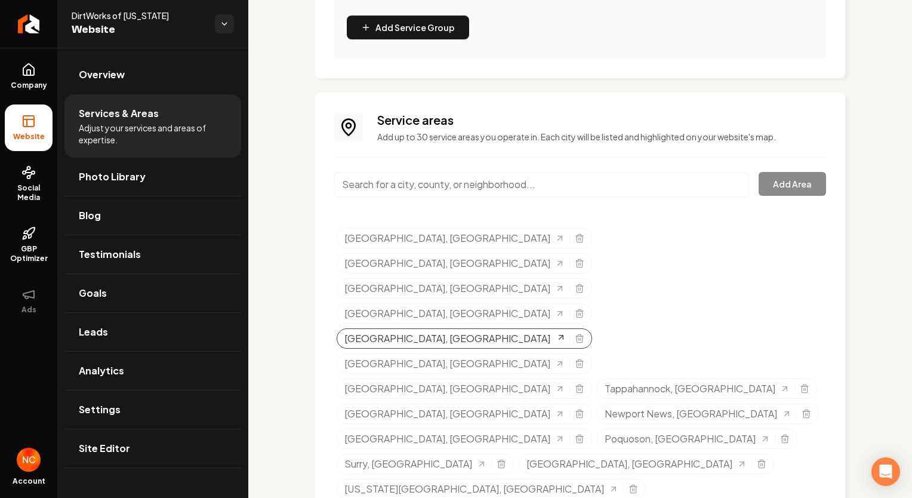
scroll to position [309, 0]
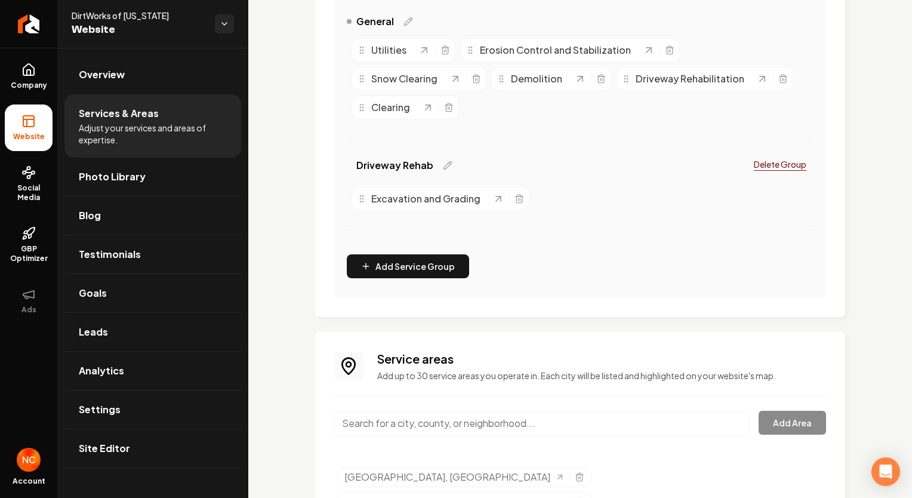
click at [776, 166] on p "Delete Group" at bounding box center [780, 164] width 53 height 12
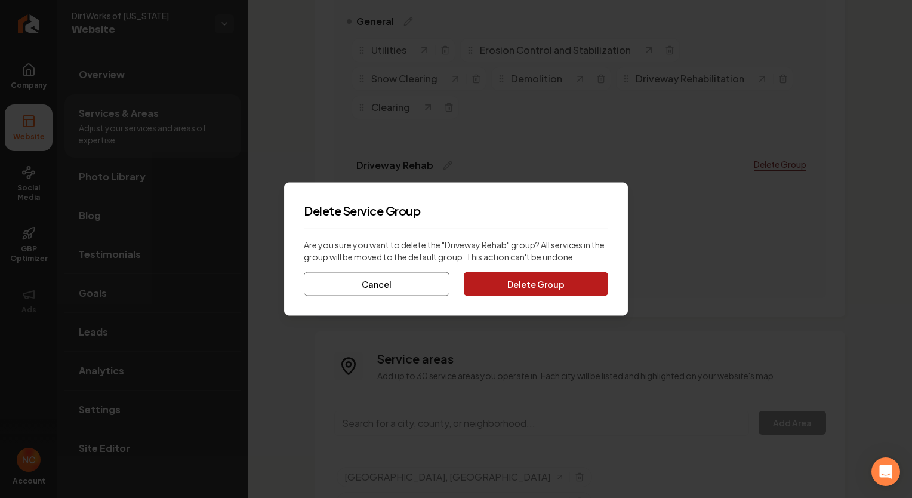
click at [547, 287] on button "Delete Group" at bounding box center [536, 284] width 144 height 24
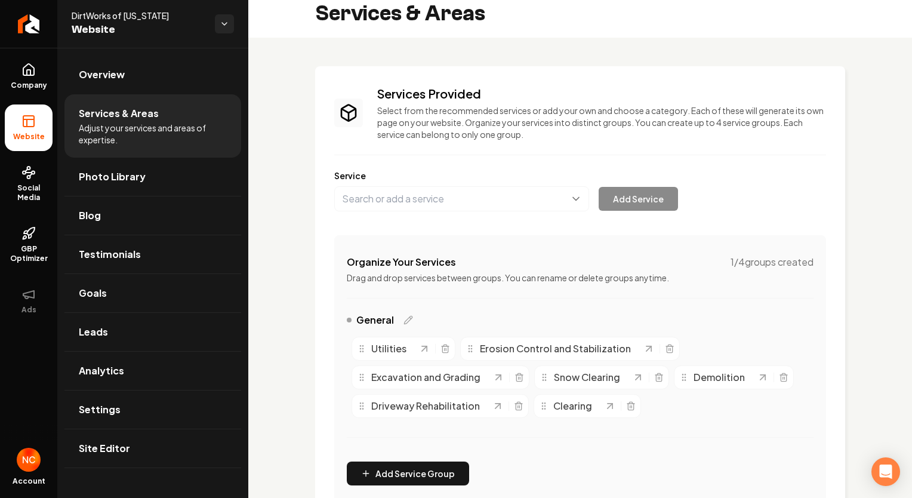
scroll to position [0, 0]
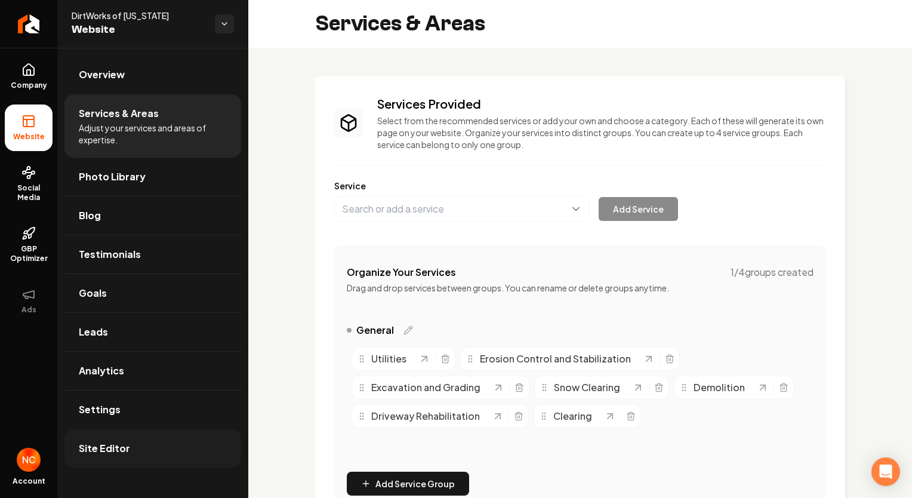
click at [119, 441] on span "Site Editor" at bounding box center [104, 448] width 51 height 14
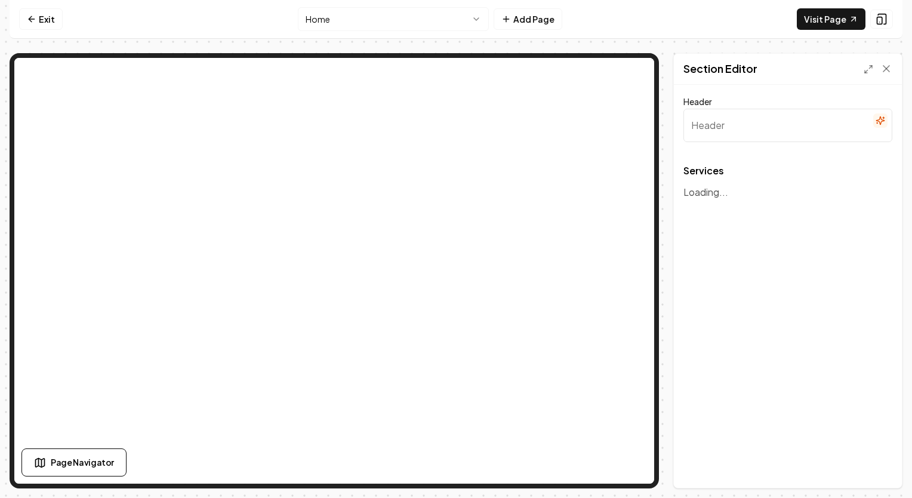
type input "Comprehensive Site Development Services"
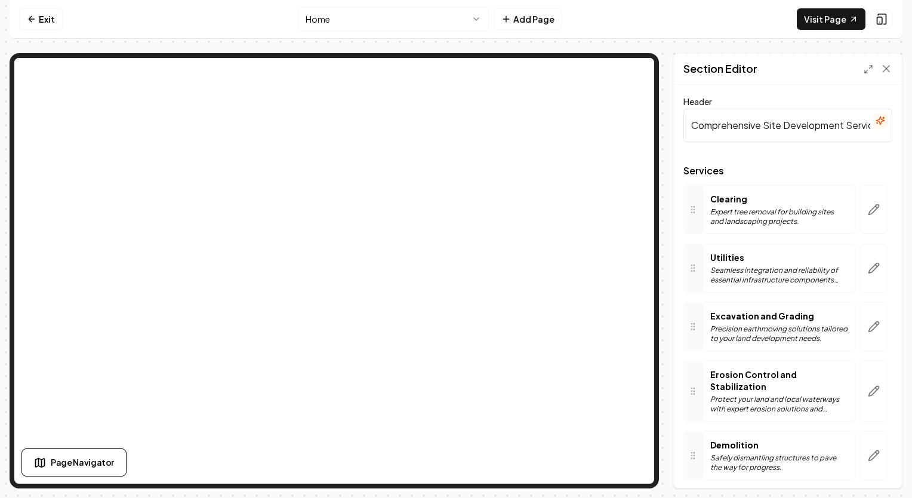
scroll to position [119, 0]
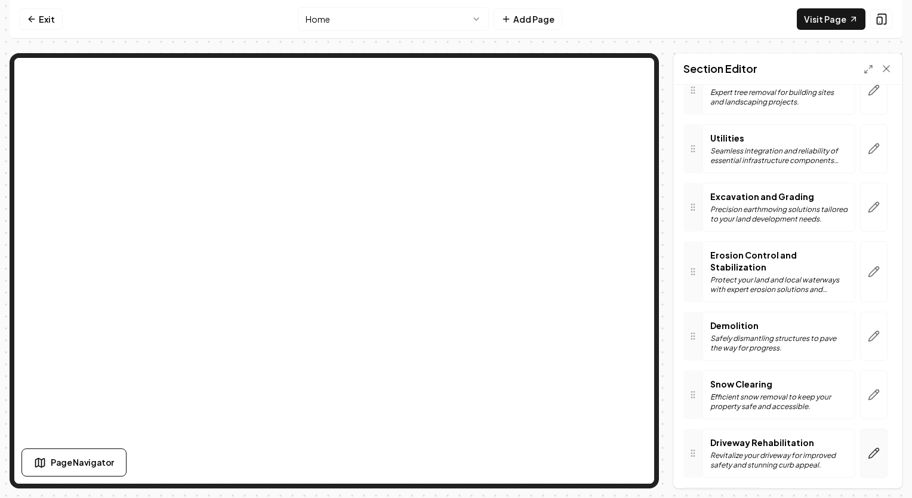
click at [866, 460] on button "button" at bounding box center [873, 453] width 27 height 49
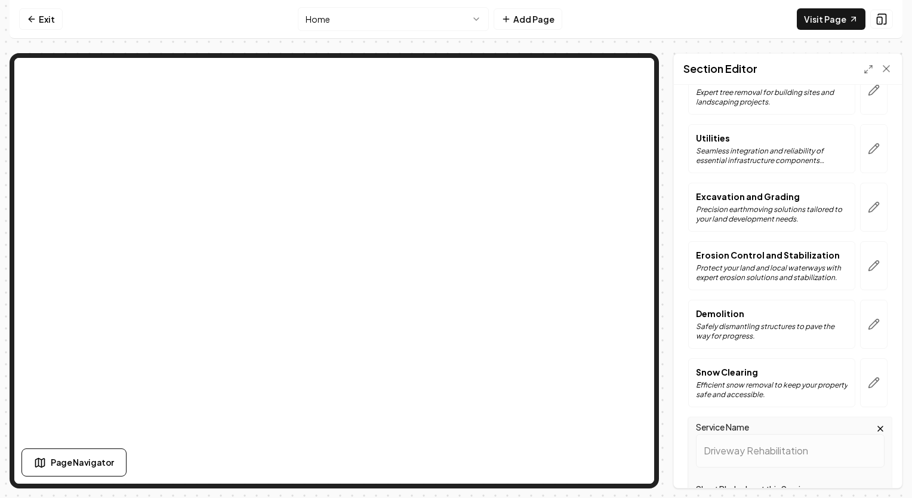
scroll to position [358, 0]
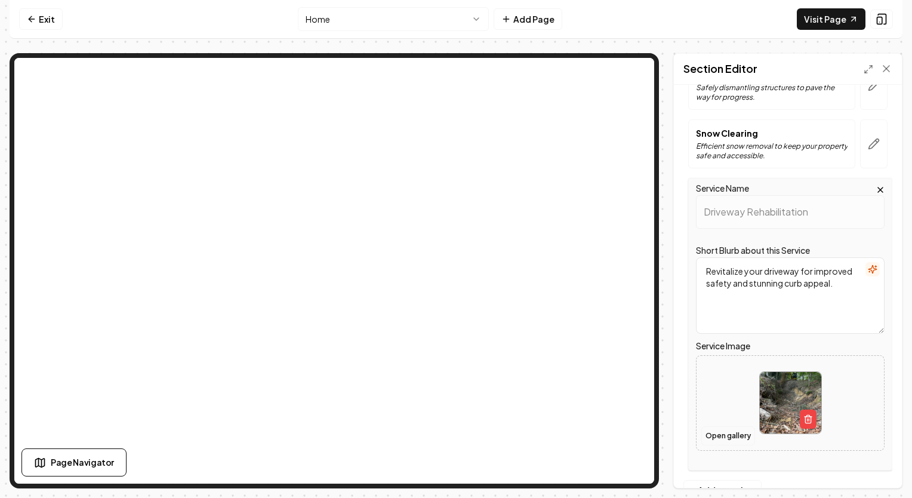
click at [731, 438] on button "Open gallery" at bounding box center [728, 435] width 54 height 19
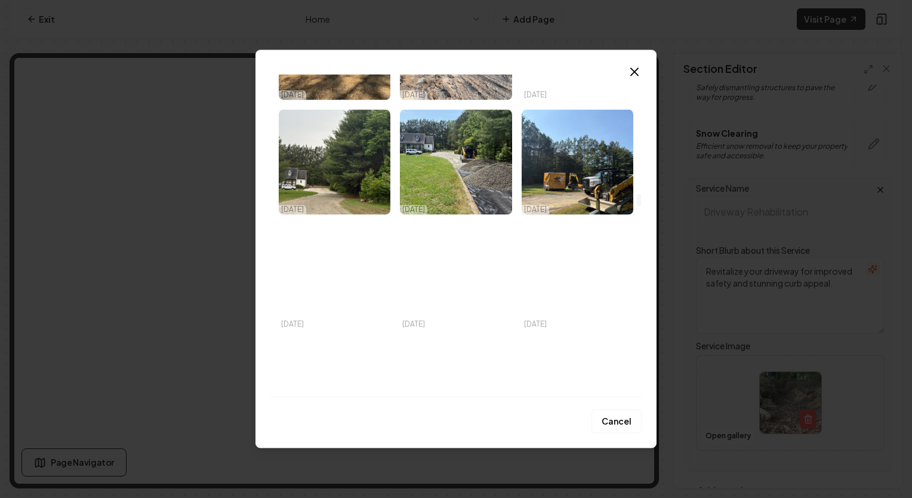
scroll to position [3104, 0]
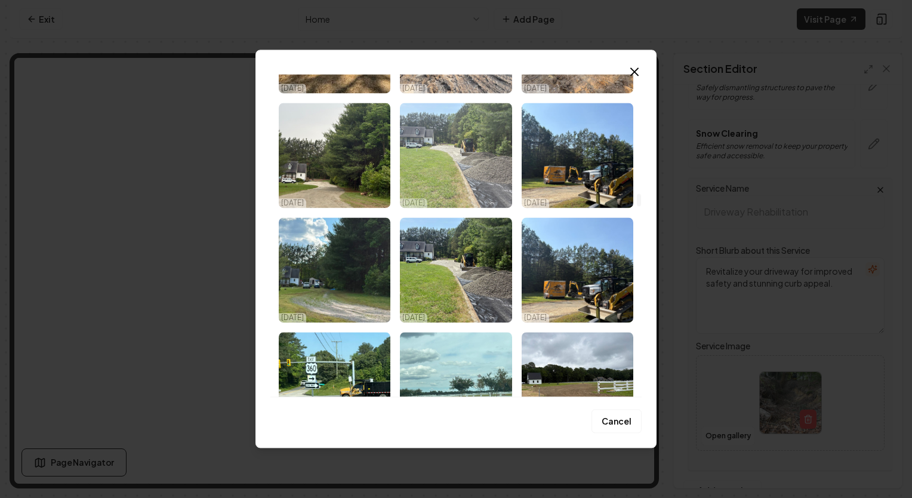
click at [452, 172] on img "Select image image_68b502fd5c7cd75eb8c92116.jpeg" at bounding box center [456, 155] width 112 height 105
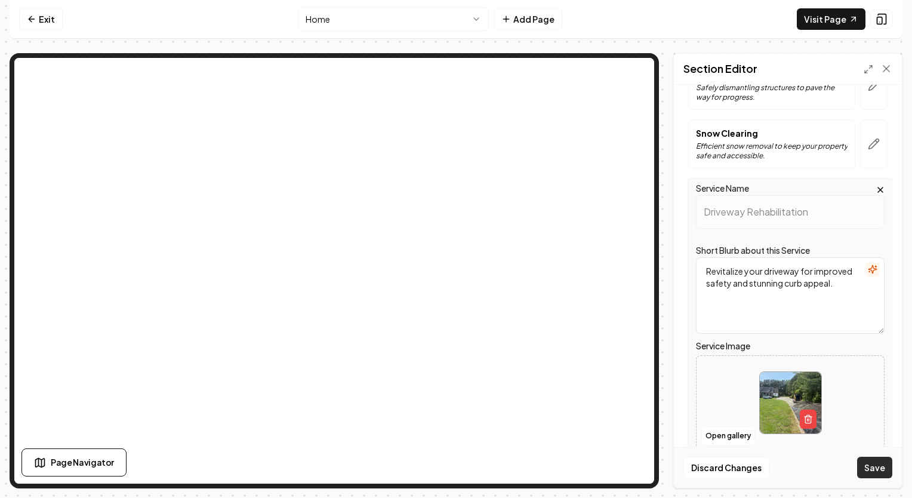
click at [870, 469] on button "Save" at bounding box center [874, 467] width 35 height 21
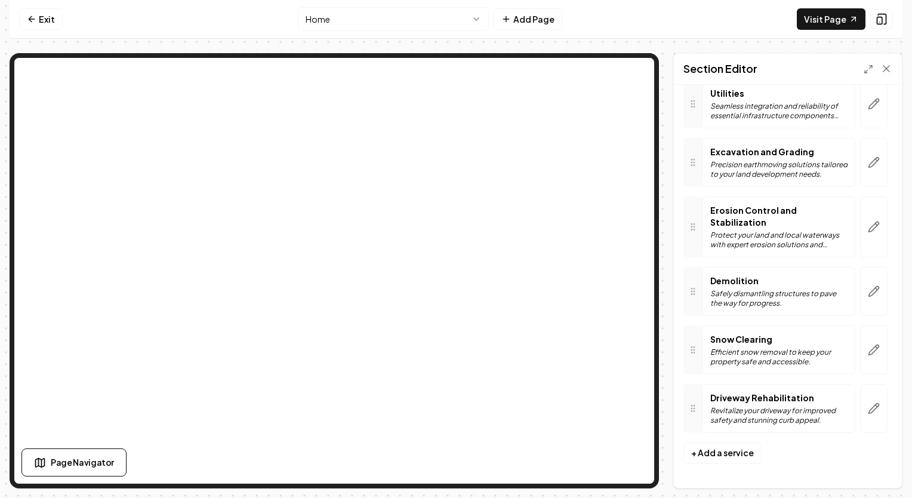
scroll to position [162, 0]
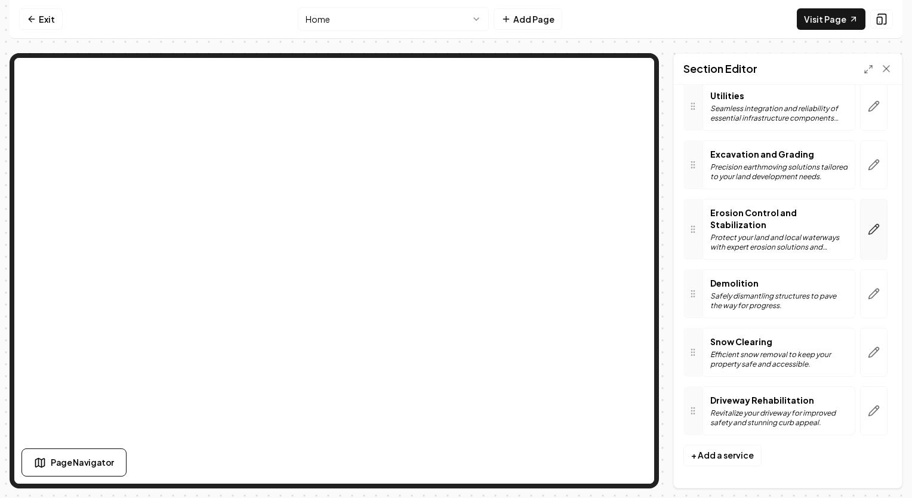
click at [868, 229] on icon "button" at bounding box center [874, 229] width 12 height 12
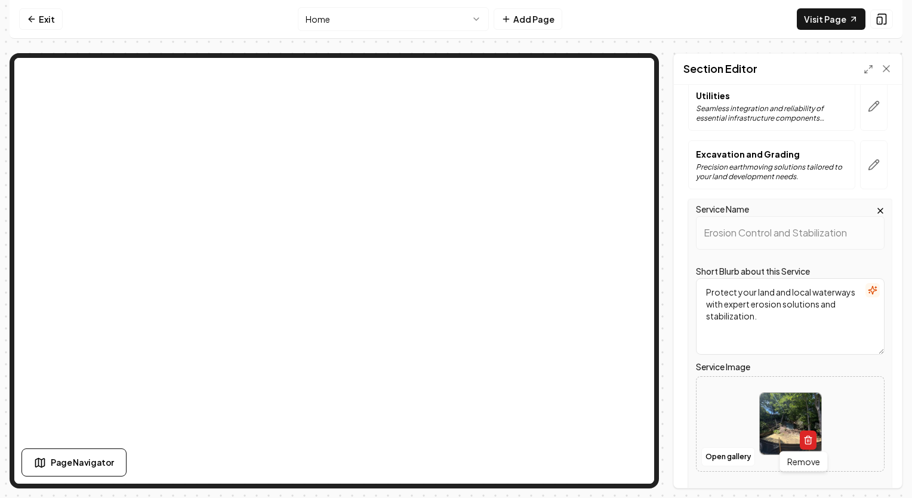
click at [805, 442] on icon "button" at bounding box center [809, 440] width 10 height 10
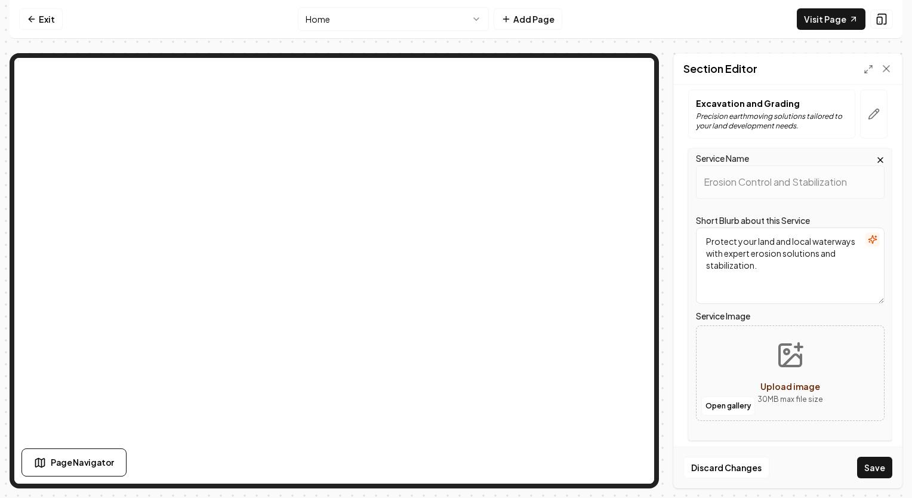
scroll to position [281, 0]
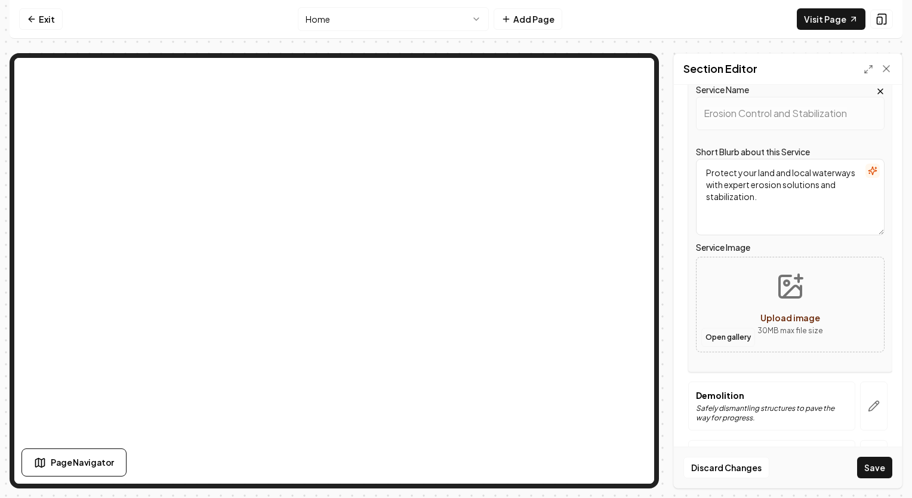
click at [736, 337] on button "Open gallery" at bounding box center [728, 337] width 54 height 19
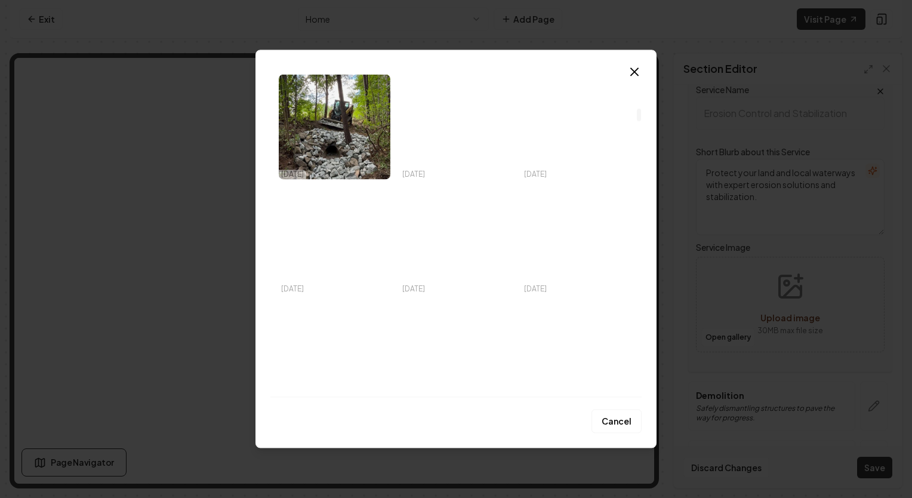
scroll to position [716, 0]
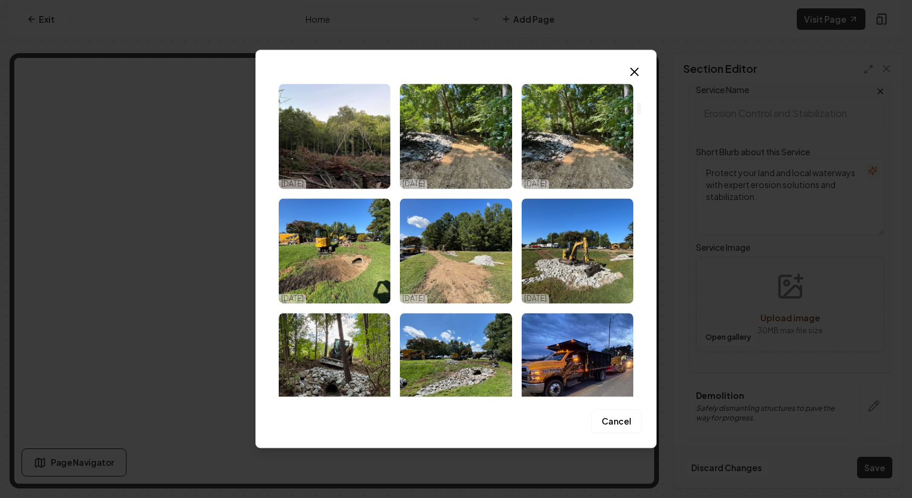
click at [366, 377] on img "Select image image_68b52e755c7cd75eb8bd13a1.jpeg" at bounding box center [335, 365] width 112 height 105
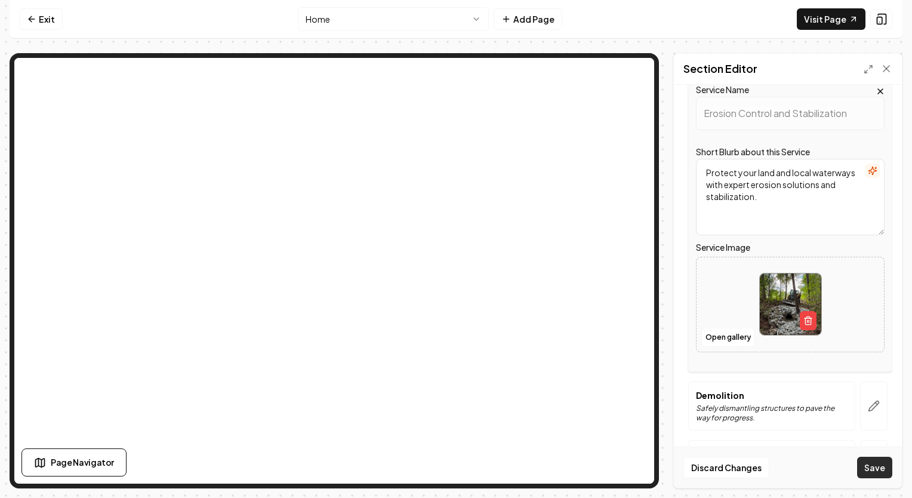
click at [876, 469] on button "Save" at bounding box center [874, 467] width 35 height 21
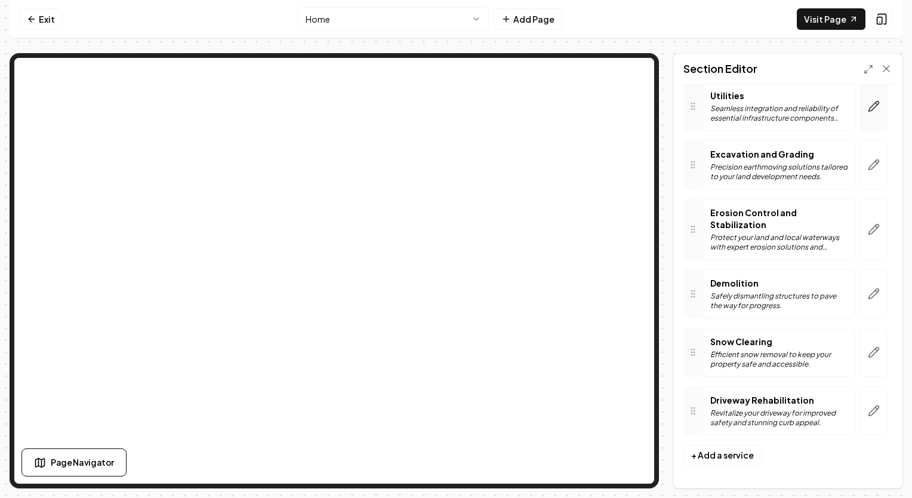
click at [868, 111] on icon "button" at bounding box center [874, 106] width 12 height 12
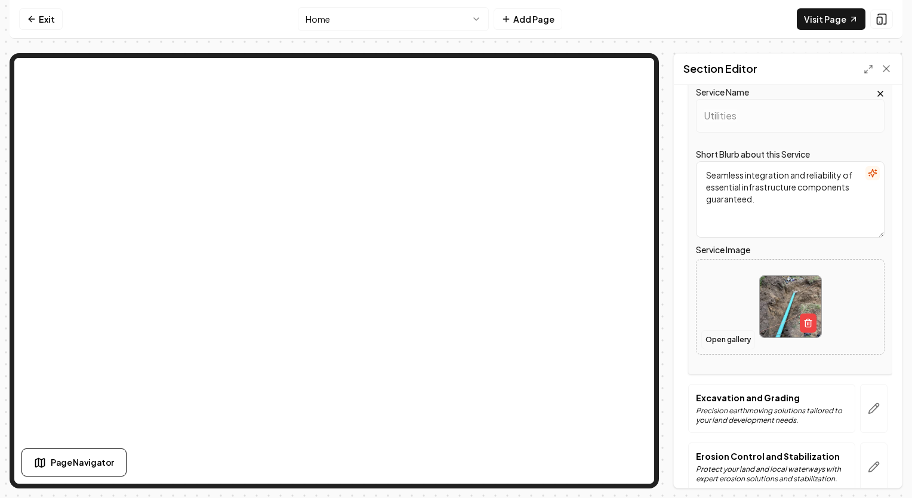
click at [724, 343] on button "Open gallery" at bounding box center [728, 339] width 54 height 19
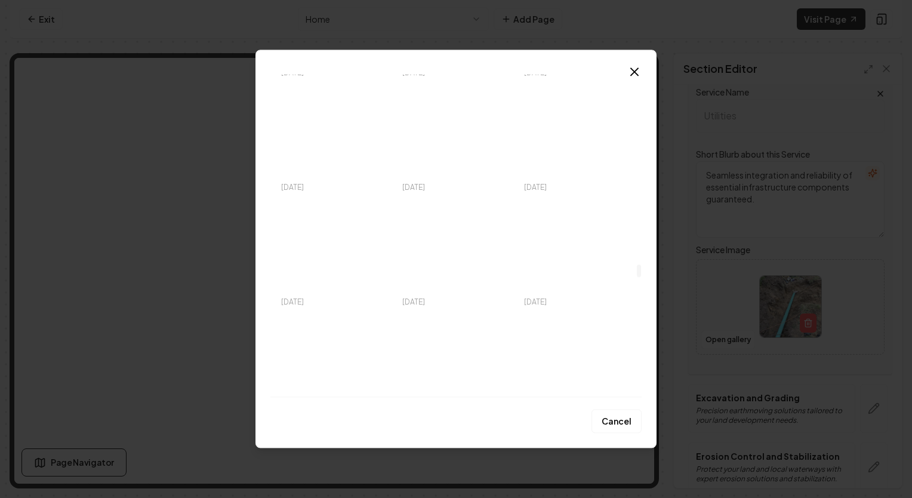
scroll to position [4955, 0]
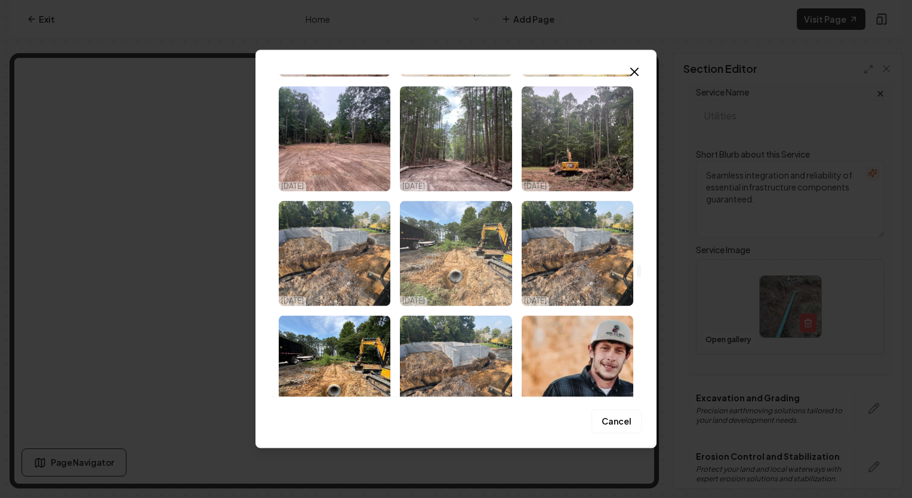
click at [442, 264] on img "Select image image_68b09a9e5c7cd75eb8dcd007.jpeg" at bounding box center [456, 253] width 112 height 105
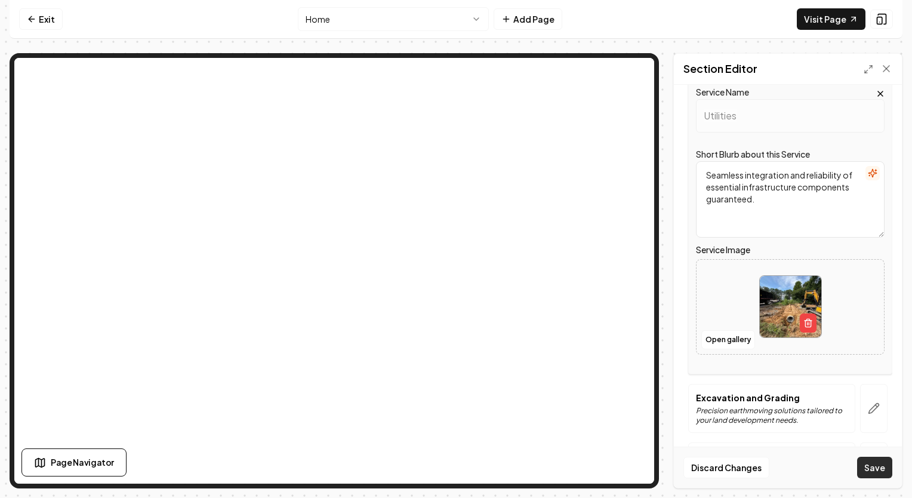
click at [876, 467] on button "Save" at bounding box center [874, 467] width 35 height 21
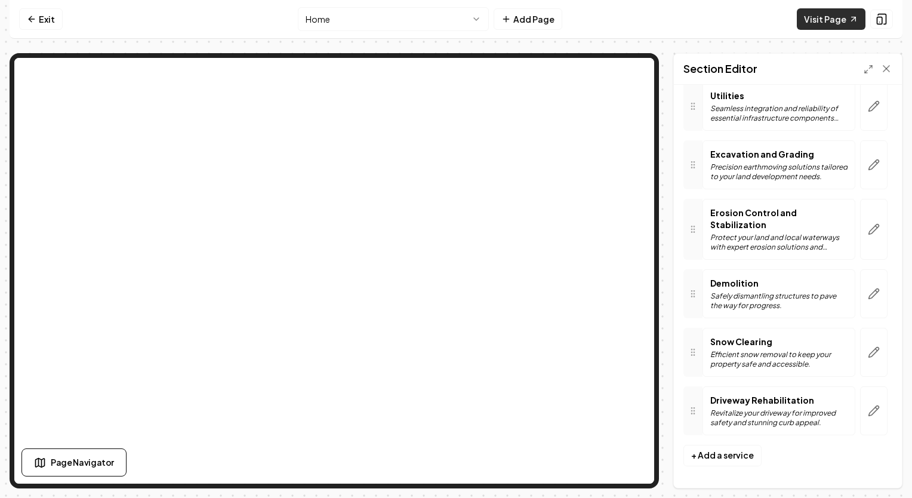
click at [829, 26] on link "Visit Page" at bounding box center [831, 18] width 69 height 21
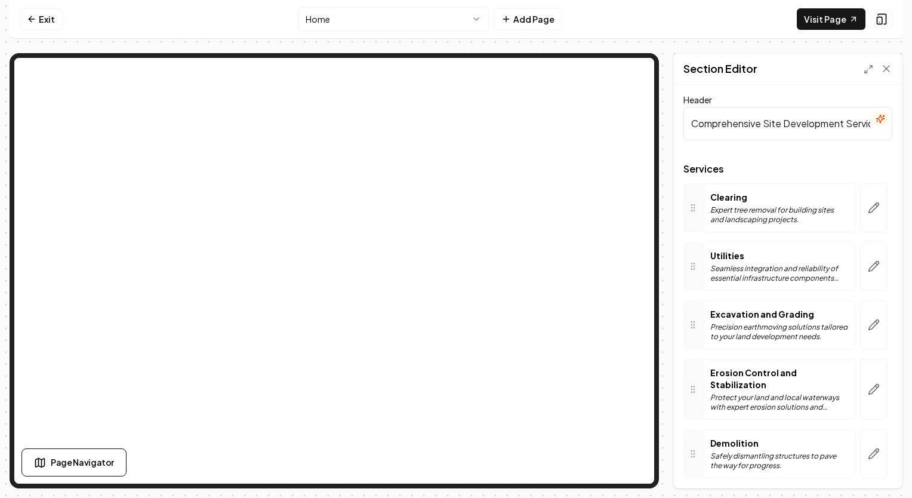
scroll to position [0, 0]
click at [870, 456] on icon "button" at bounding box center [874, 456] width 12 height 12
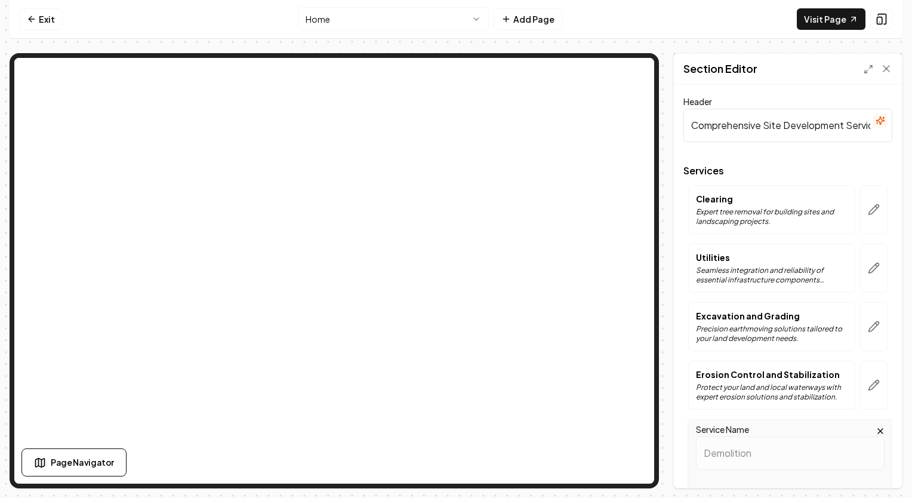
drag, startPoint x: 887, startPoint y: 70, endPoint x: 879, endPoint y: 73, distance: 8.3
click at [887, 70] on icon at bounding box center [887, 69] width 12 height 12
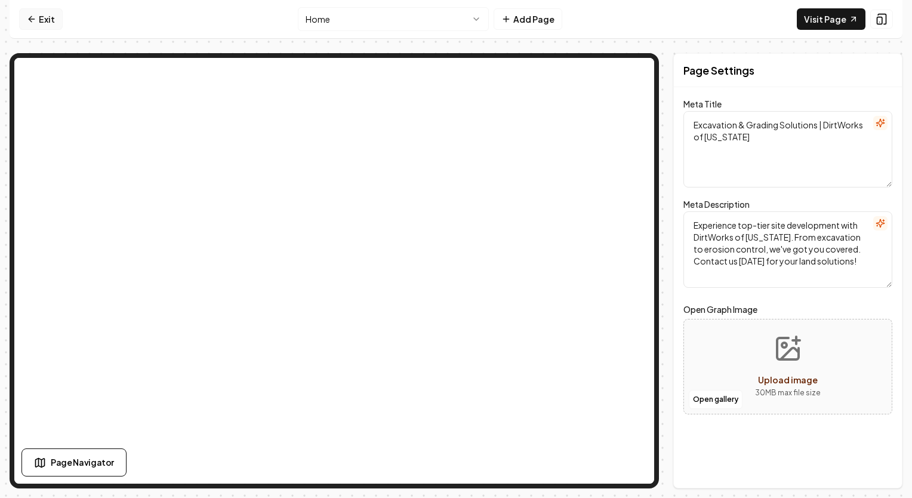
click at [51, 13] on link "Exit" at bounding box center [41, 18] width 44 height 21
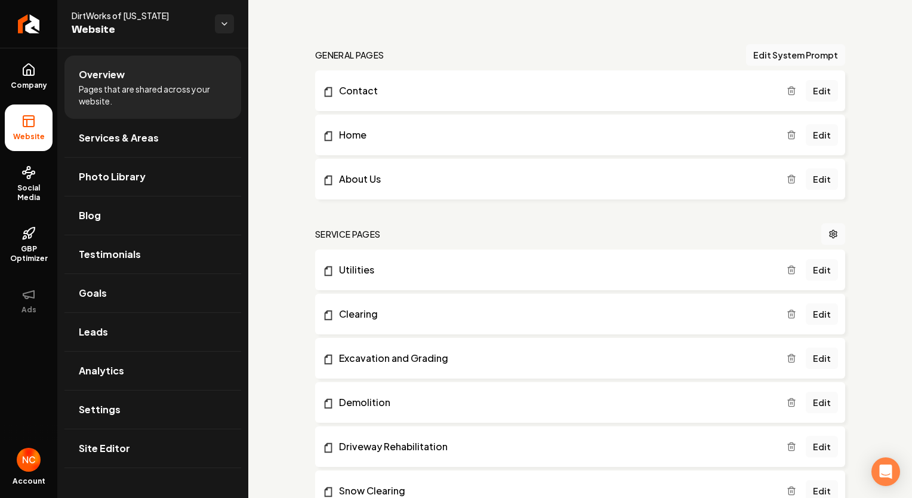
scroll to position [179, 0]
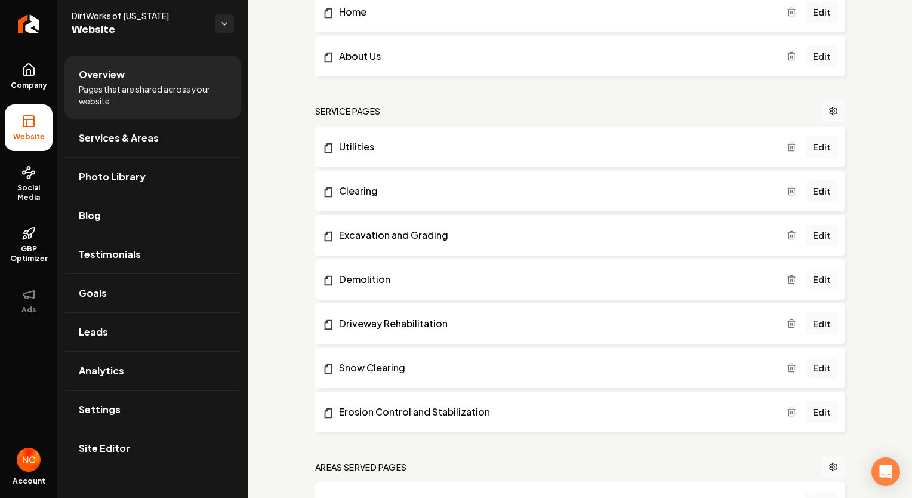
click at [806, 277] on link "Edit" at bounding box center [822, 279] width 32 height 21
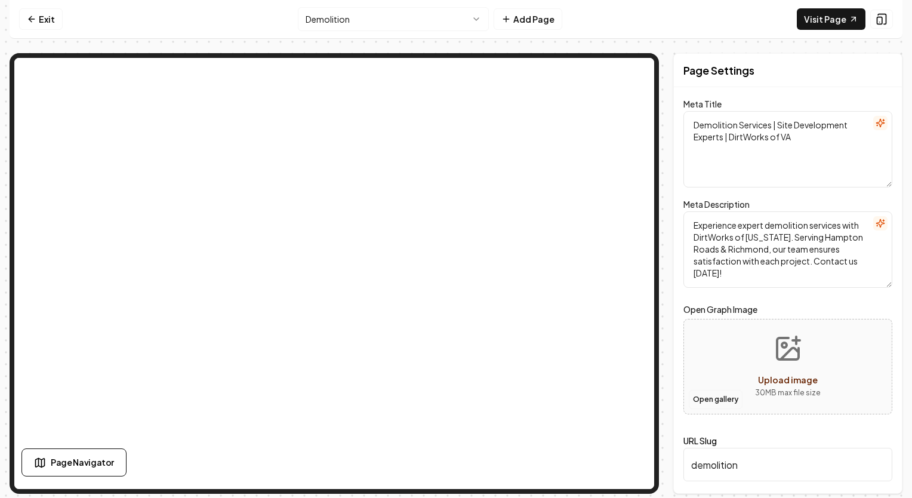
click at [728, 403] on button "Open gallery" at bounding box center [716, 399] width 54 height 19
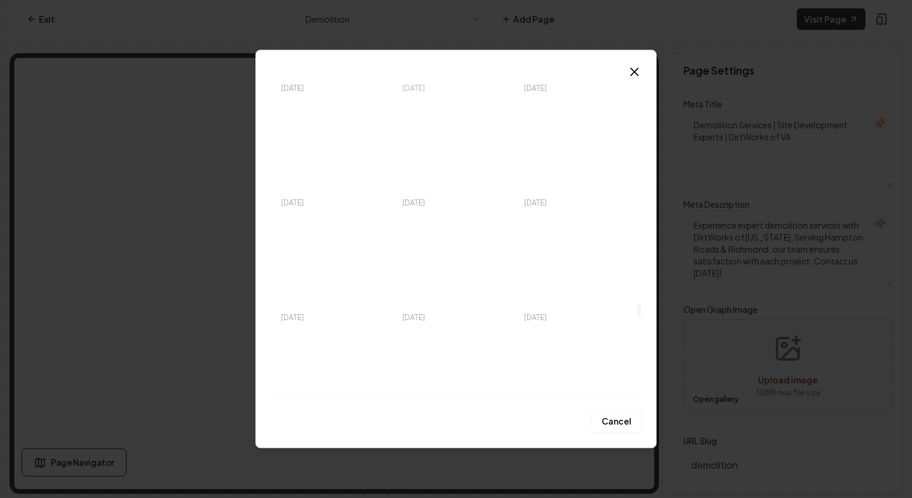
scroll to position [5791, 0]
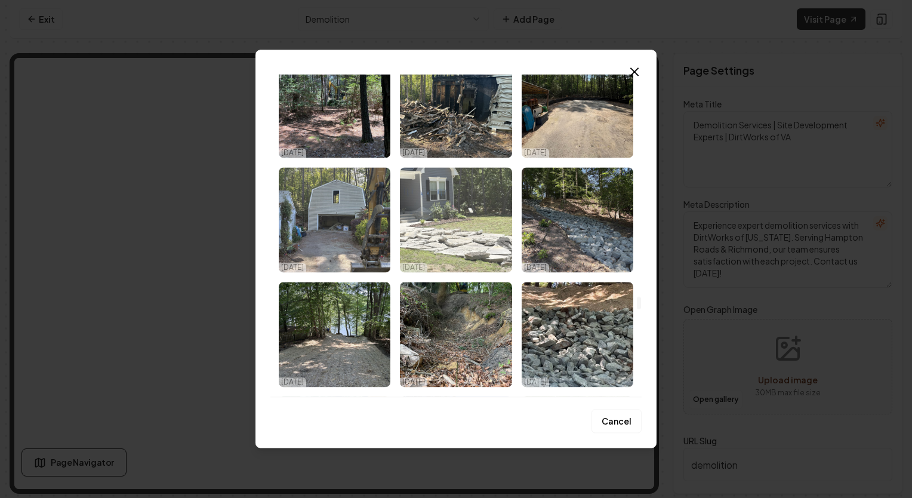
click at [454, 241] on img "Select image image_682f744d432c4764167b27a4.HEIC" at bounding box center [456, 219] width 112 height 105
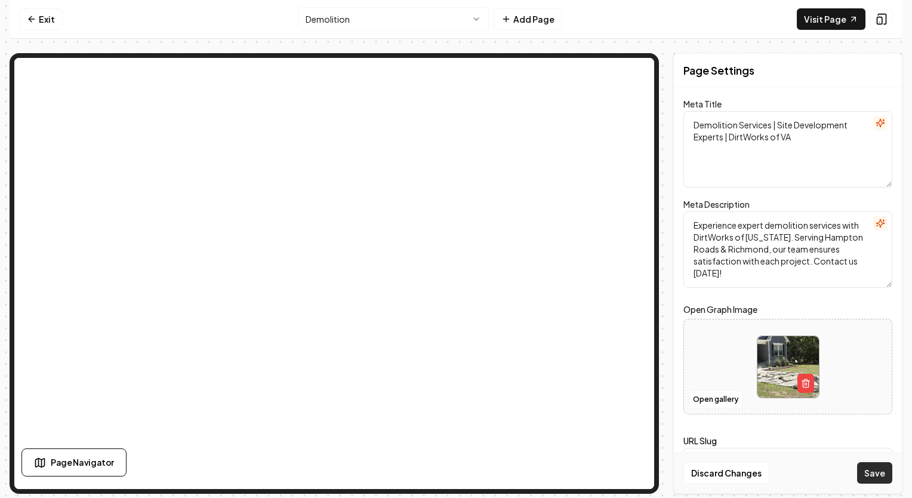
click at [879, 476] on button "Save" at bounding box center [874, 472] width 35 height 21
click at [54, 25] on link "Exit" at bounding box center [41, 18] width 44 height 21
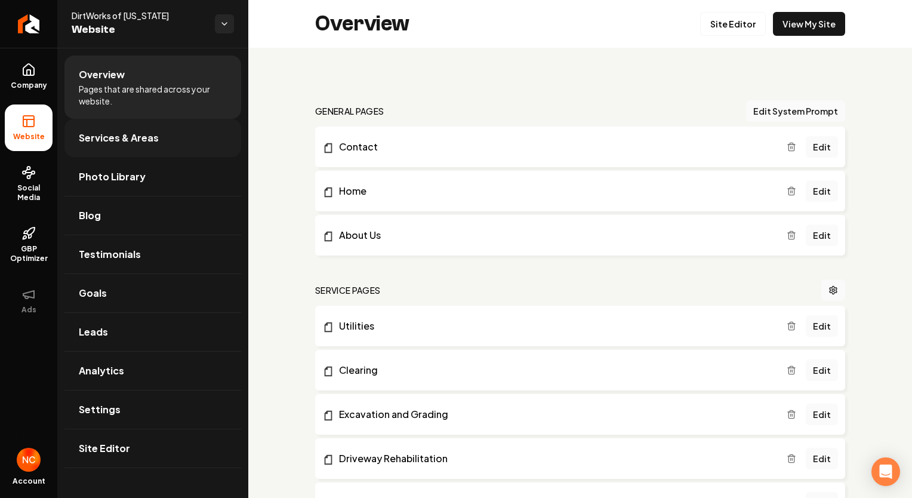
click at [158, 140] on link "Services & Areas" at bounding box center [152, 138] width 177 height 38
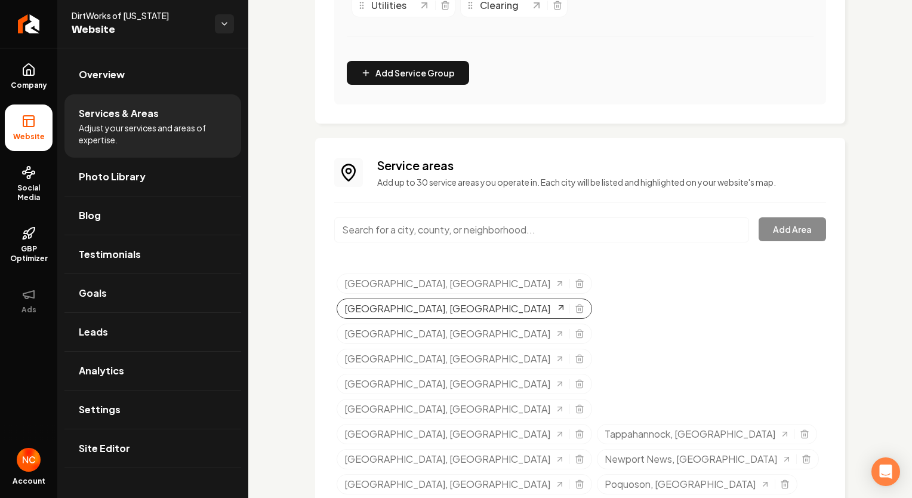
scroll to position [456, 0]
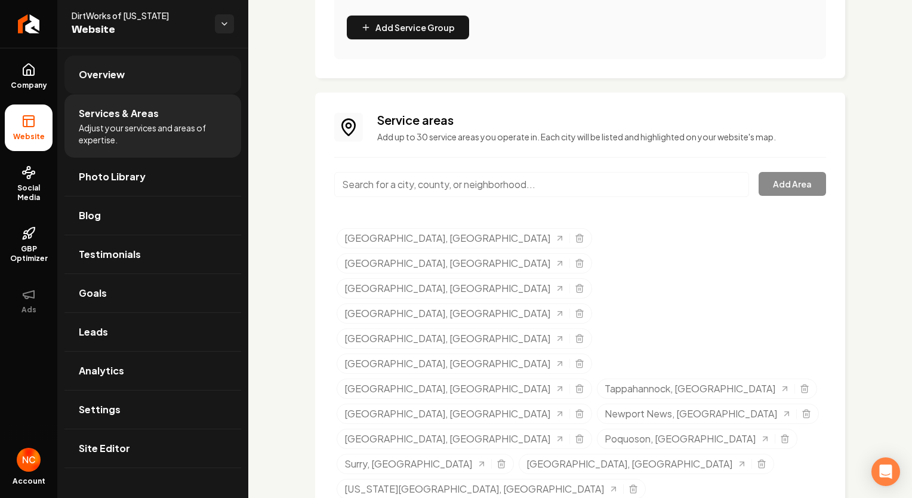
click at [110, 79] on span "Overview" at bounding box center [102, 74] width 46 height 14
